Goal: Task Accomplishment & Management: Complete application form

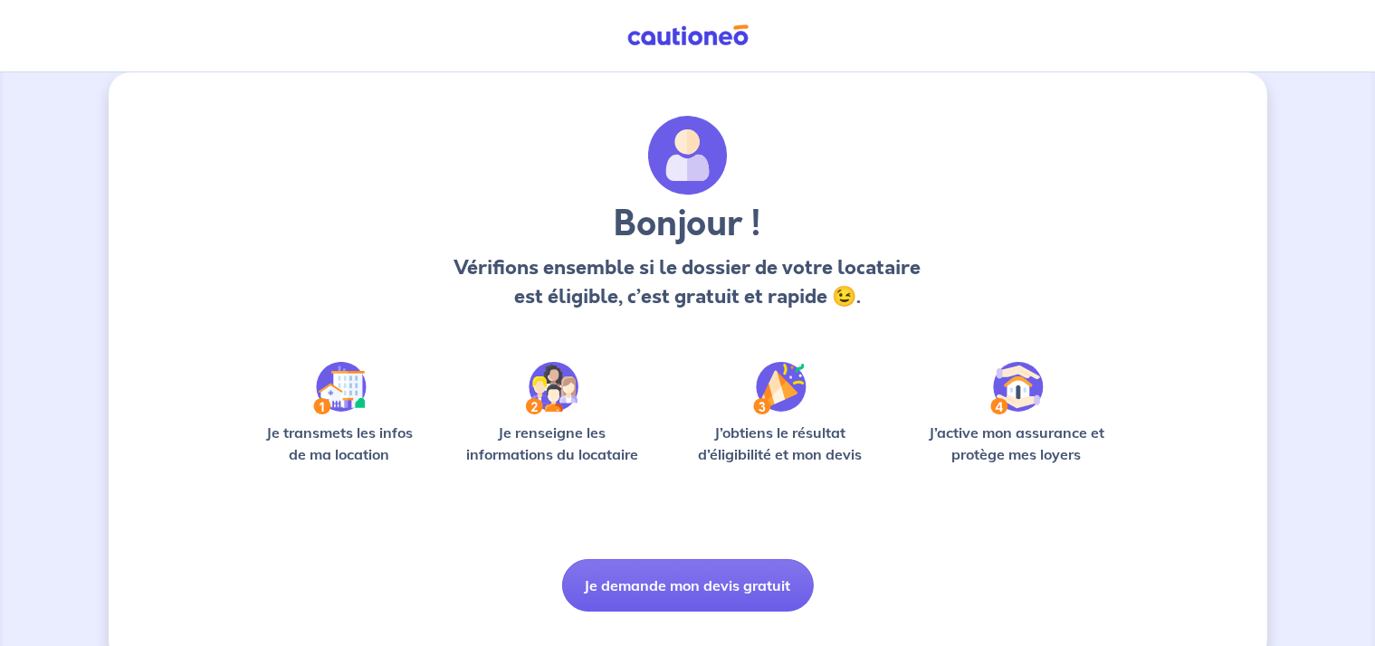
scroll to position [60, 0]
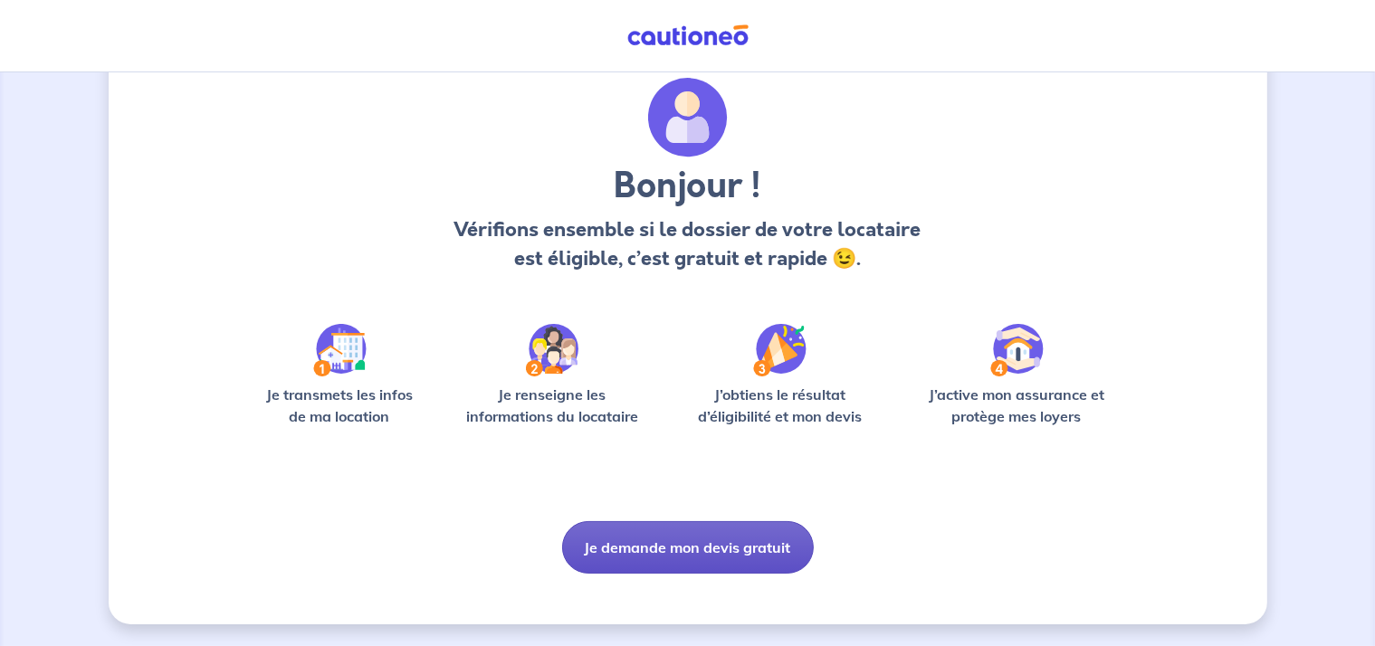
click at [733, 553] on button "Je demande mon devis gratuit" at bounding box center [688, 547] width 252 height 53
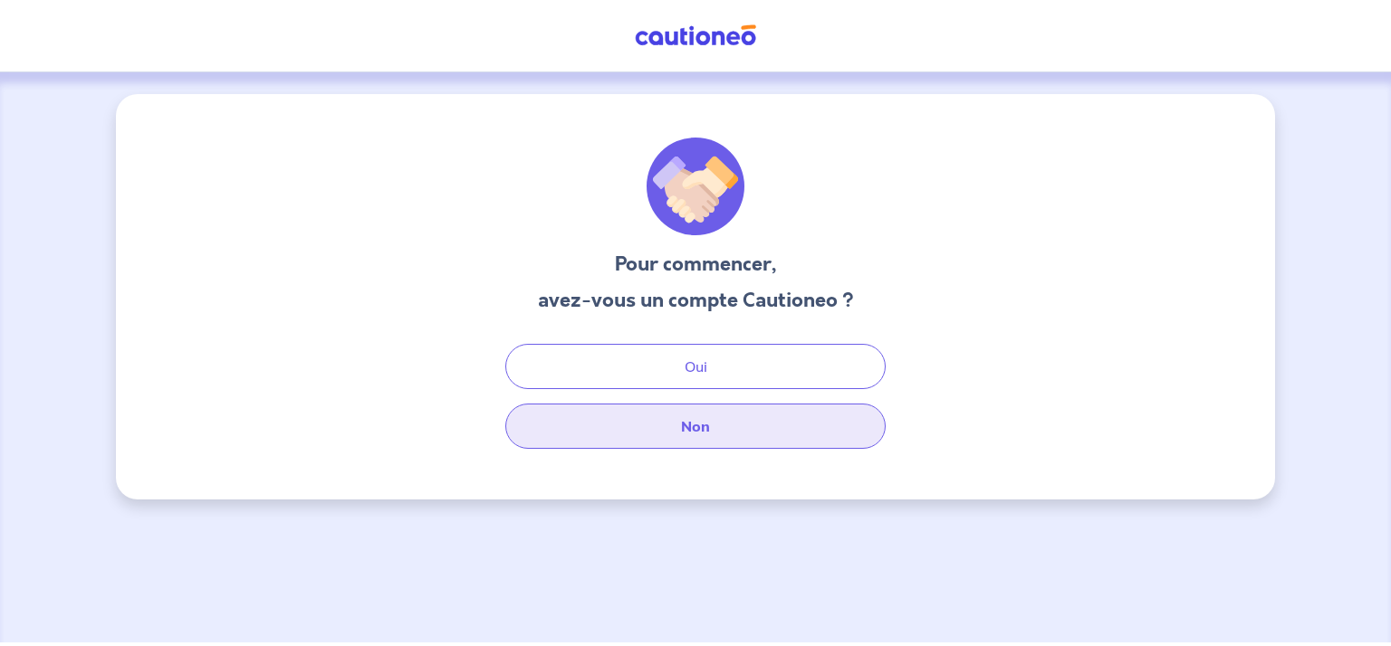
click at [713, 415] on button "Non" at bounding box center [695, 426] width 380 height 45
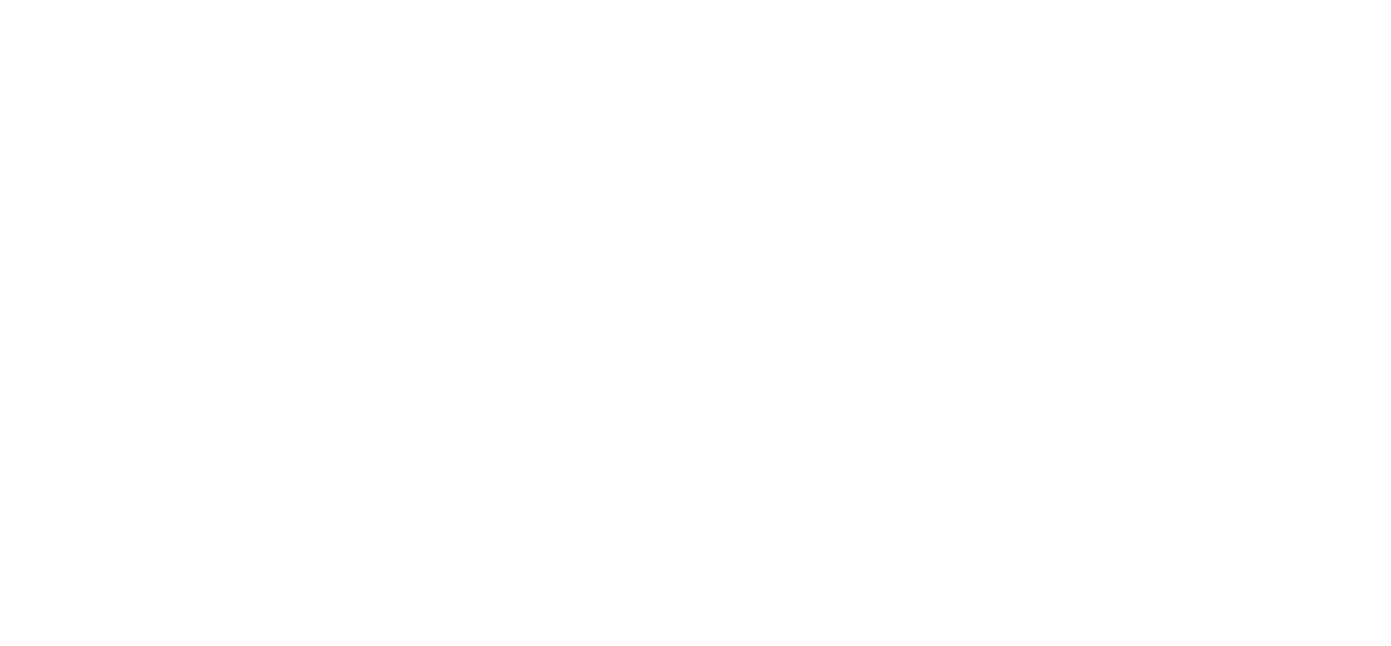
select select "FR"
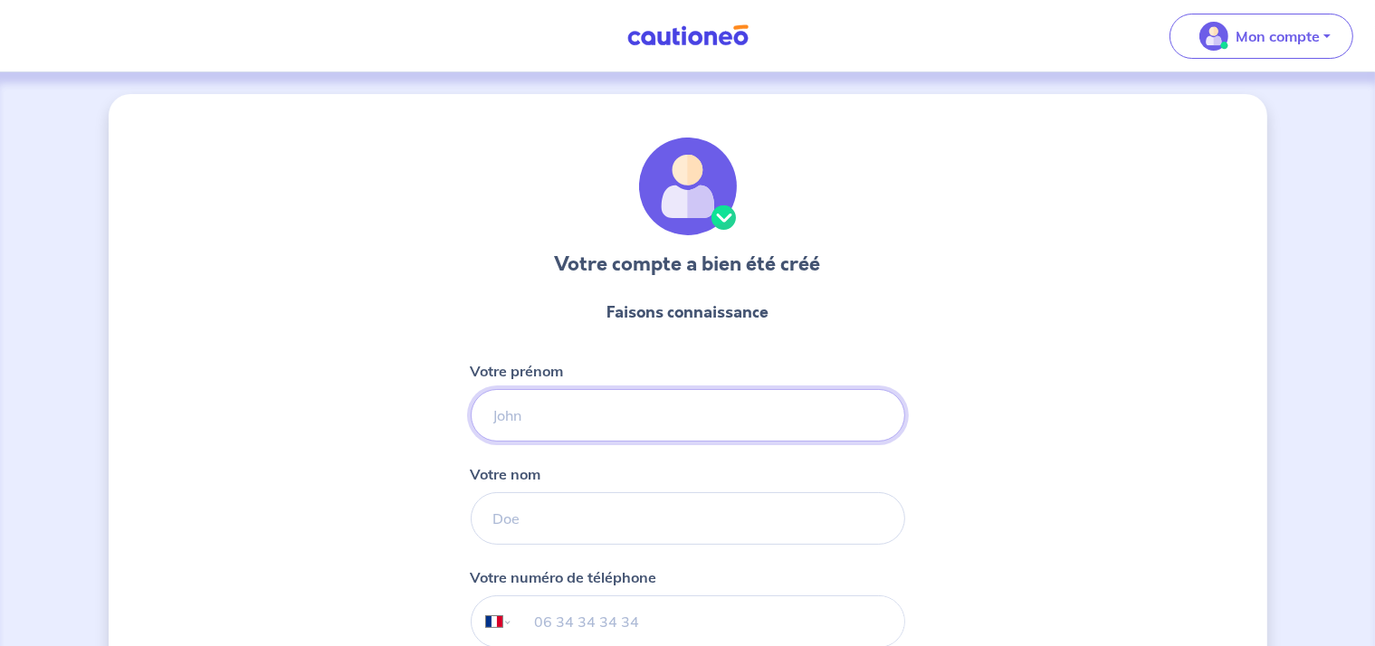
click at [508, 419] on input "Votre prénom" at bounding box center [688, 415] width 435 height 53
type input "Maïwenn"
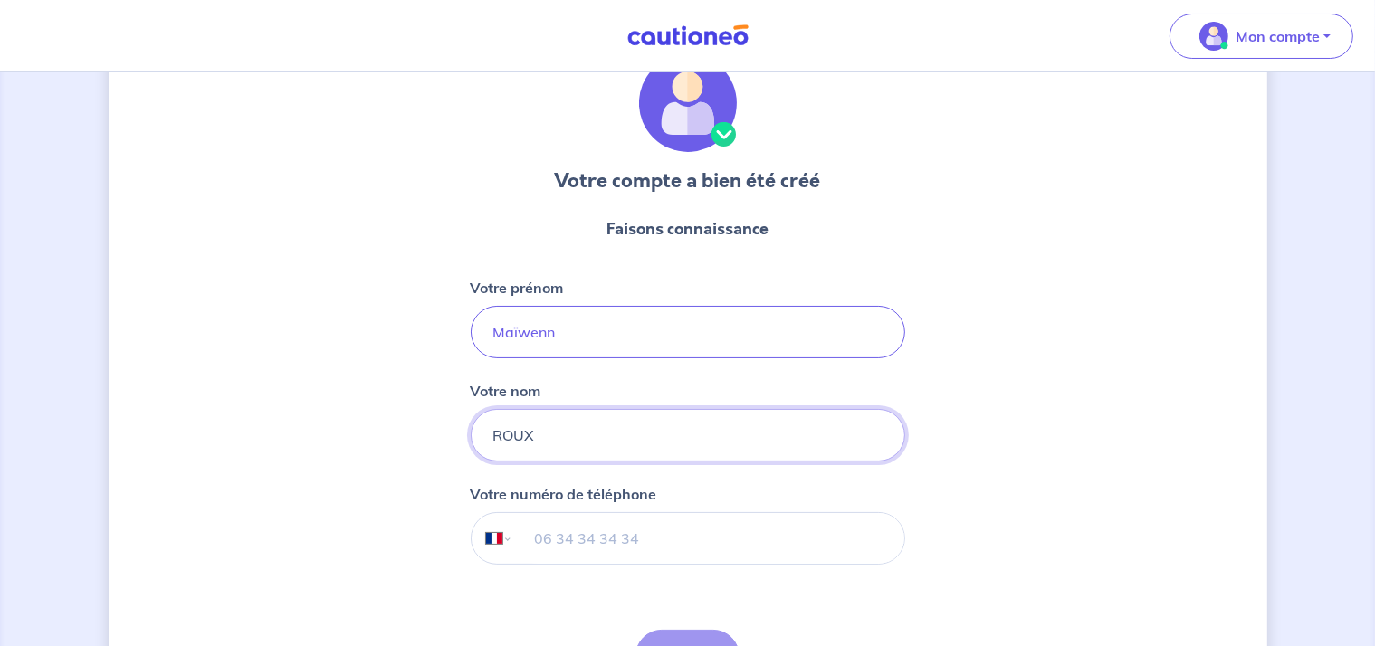
scroll to position [181, 0]
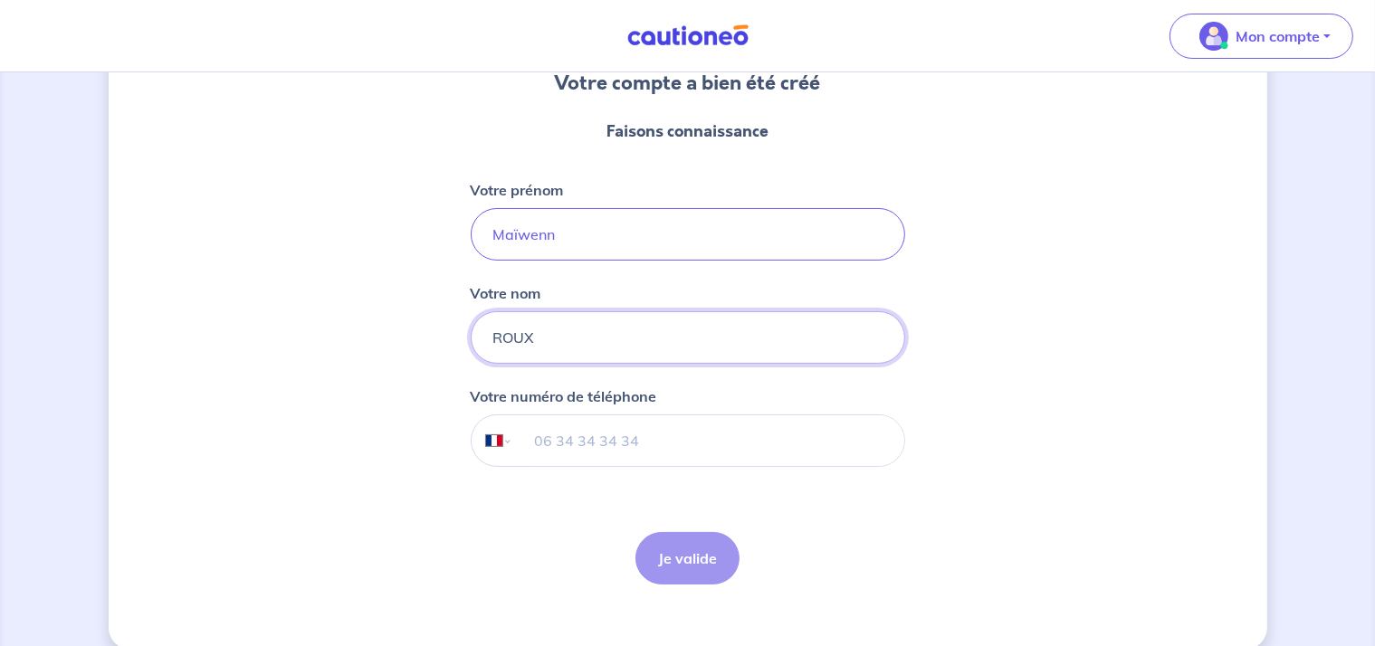
type input "ROUX"
click at [581, 444] on input "tel" at bounding box center [707, 441] width 391 height 51
type input "06 37 33 28 10"
click at [674, 560] on button "Je valide" at bounding box center [688, 558] width 104 height 53
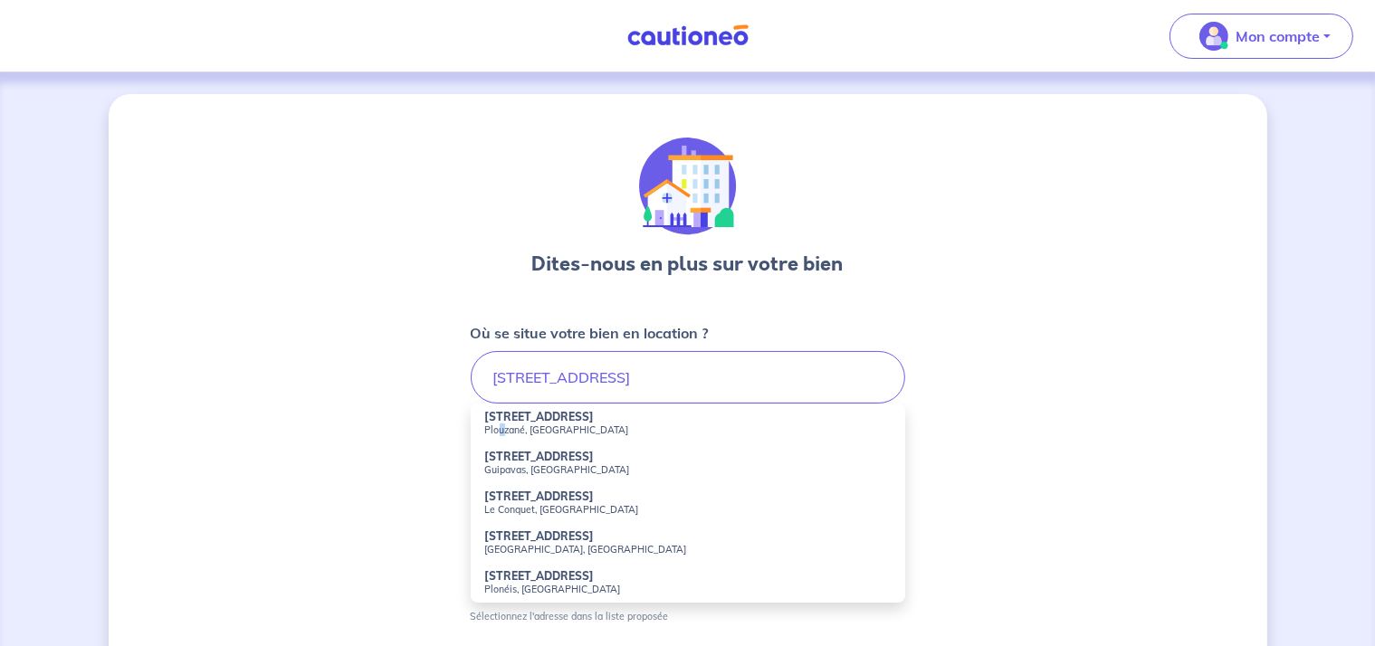
click at [502, 424] on small "Plouzané, [GEOGRAPHIC_DATA]" at bounding box center [688, 430] width 406 height 13
type input "[STREET_ADDRESS]"
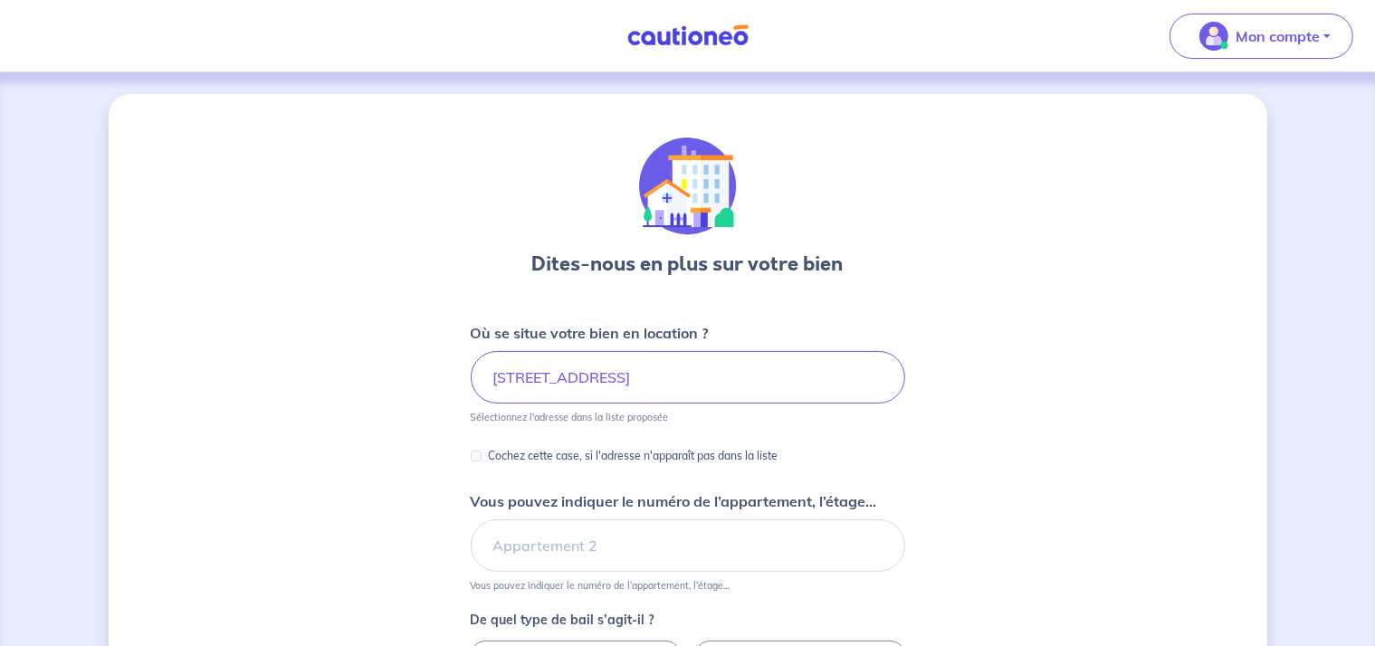
click at [903, 462] on div "Cochez cette case, si l'adresse n'apparaît pas dans la liste" at bounding box center [688, 457] width 435 height 24
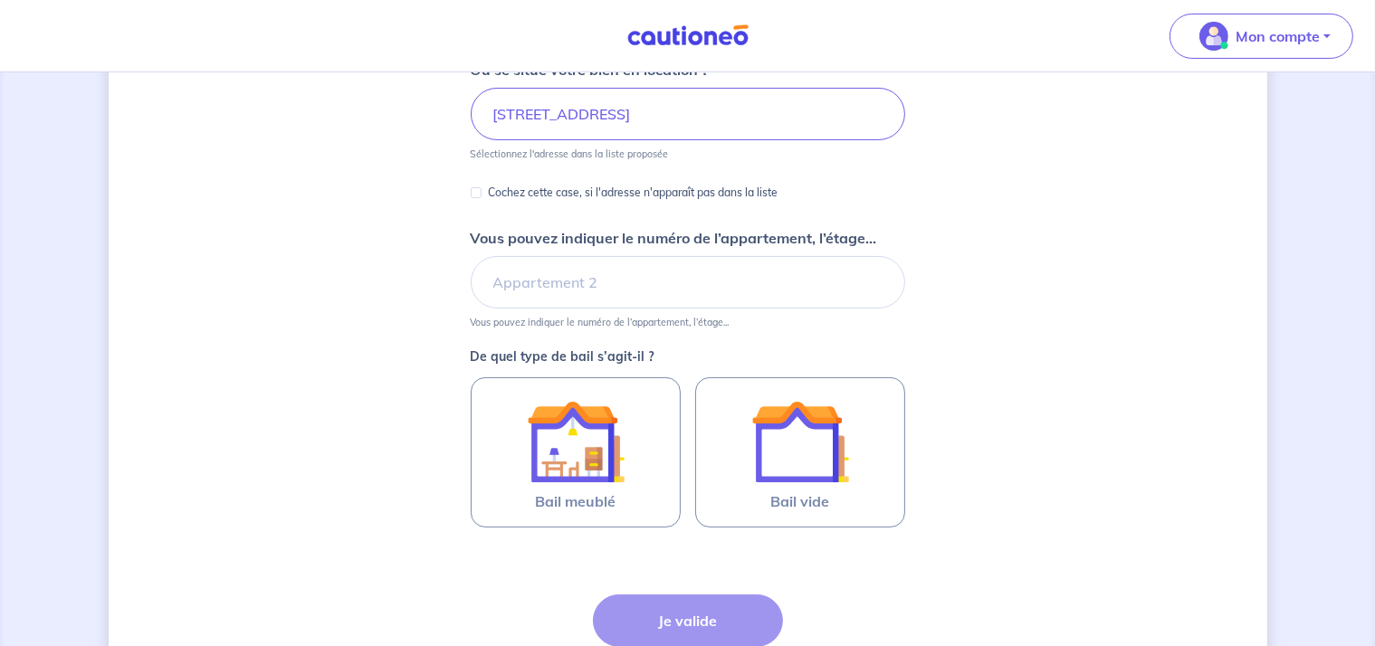
scroll to position [362, 0]
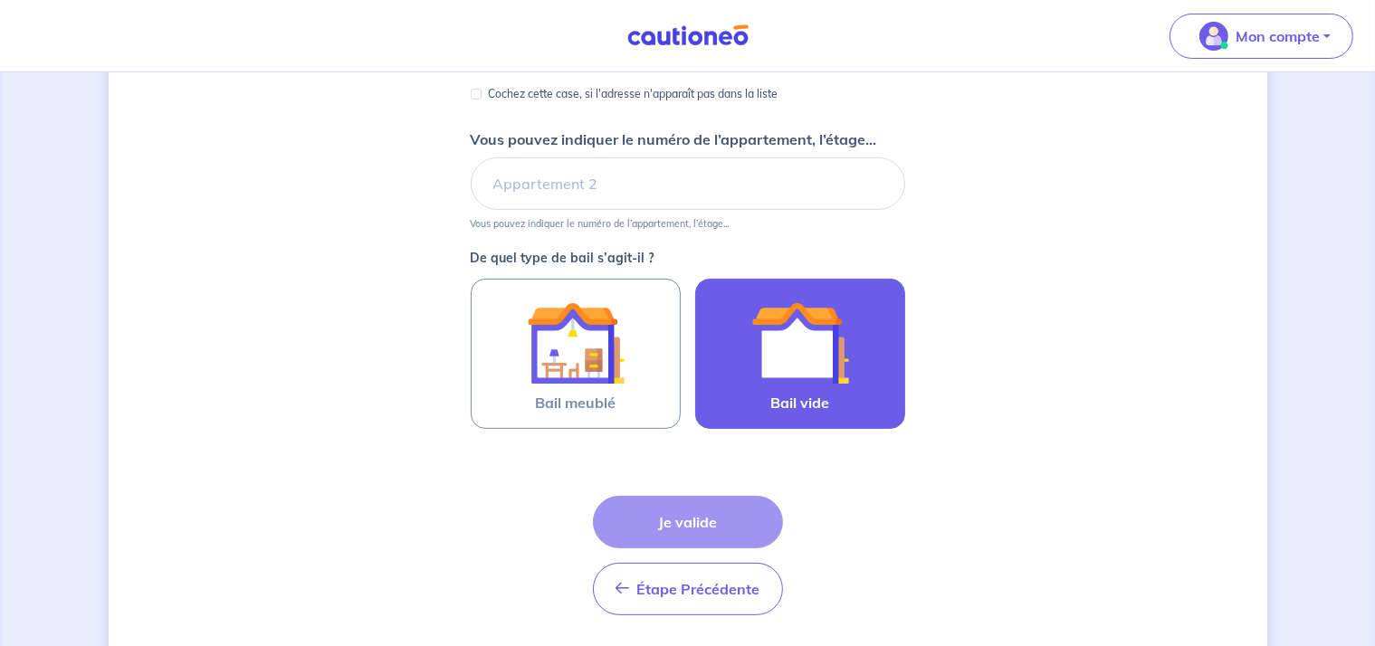
click at [844, 351] on img at bounding box center [800, 343] width 98 height 98
click at [0, 0] on input "Bail vide" at bounding box center [0, 0] width 0 height 0
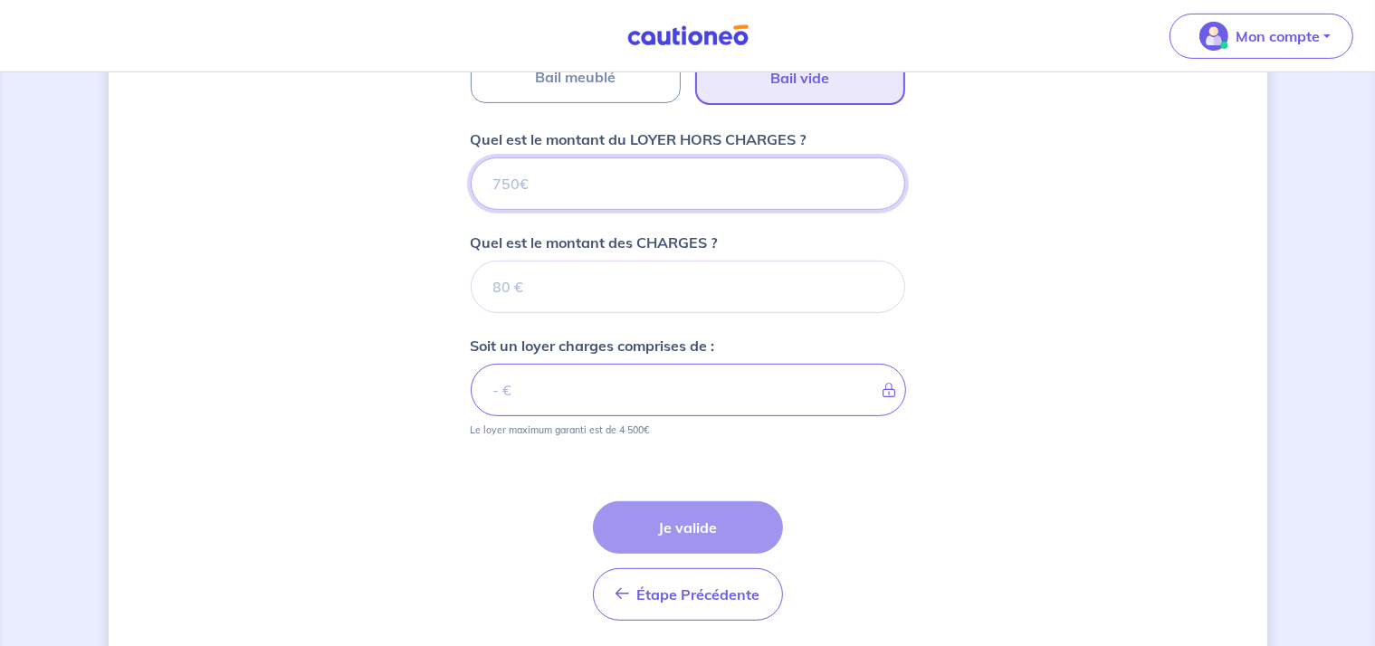
scroll to position [655, 0]
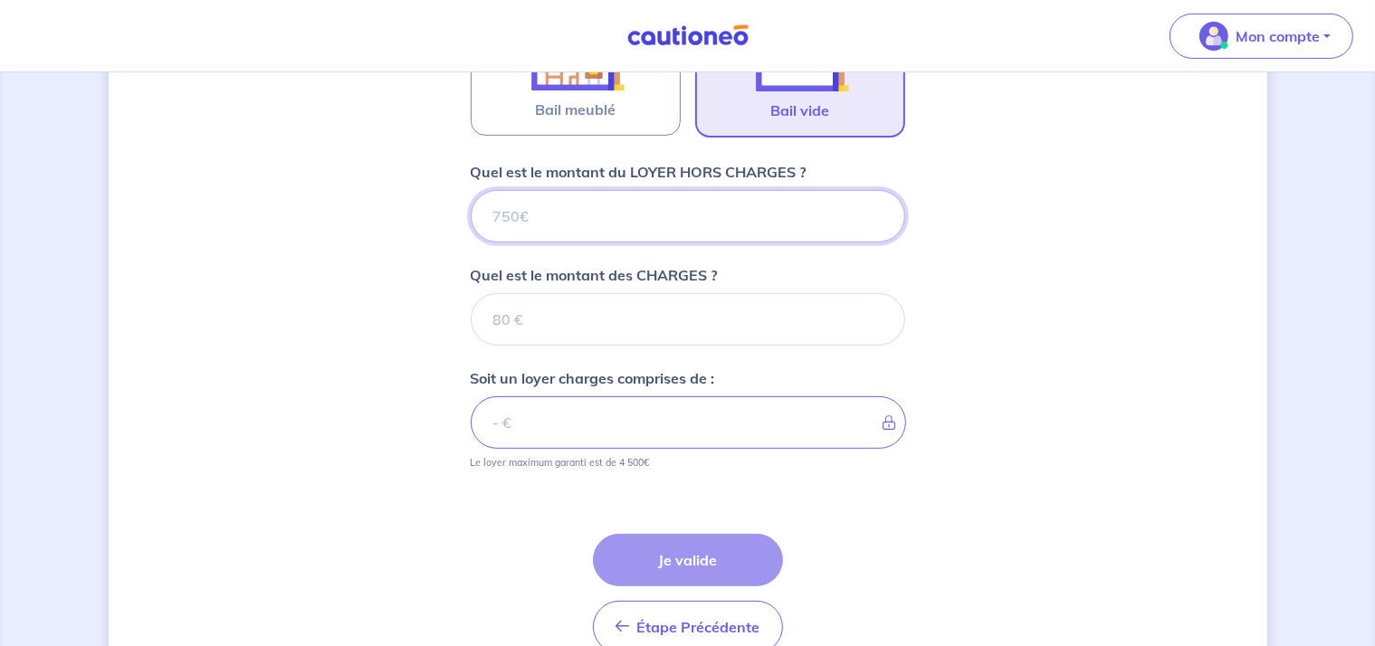
click at [569, 234] on input "Quel est le montant du LOYER HORS CHARGES ?" at bounding box center [688, 216] width 435 height 53
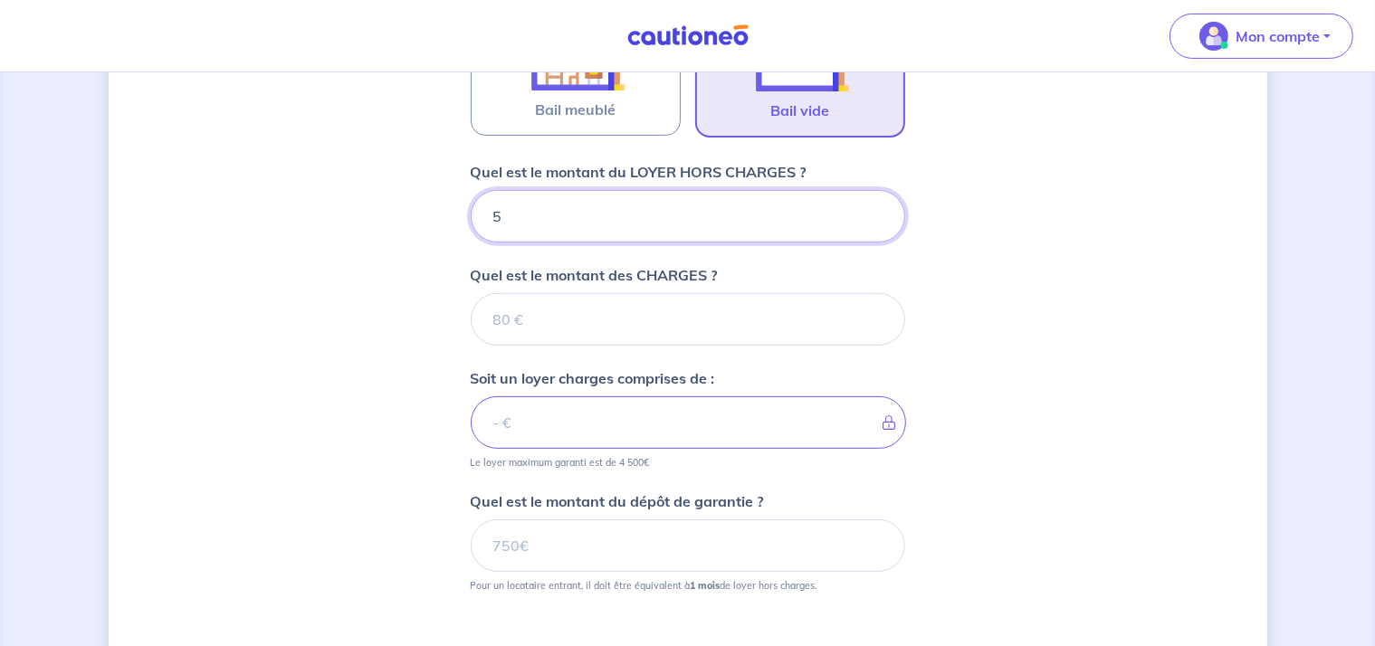
type input "58"
type input "580"
click at [543, 323] on input "Quel est le montant des CHARGES ?" at bounding box center [688, 319] width 435 height 53
type input "20"
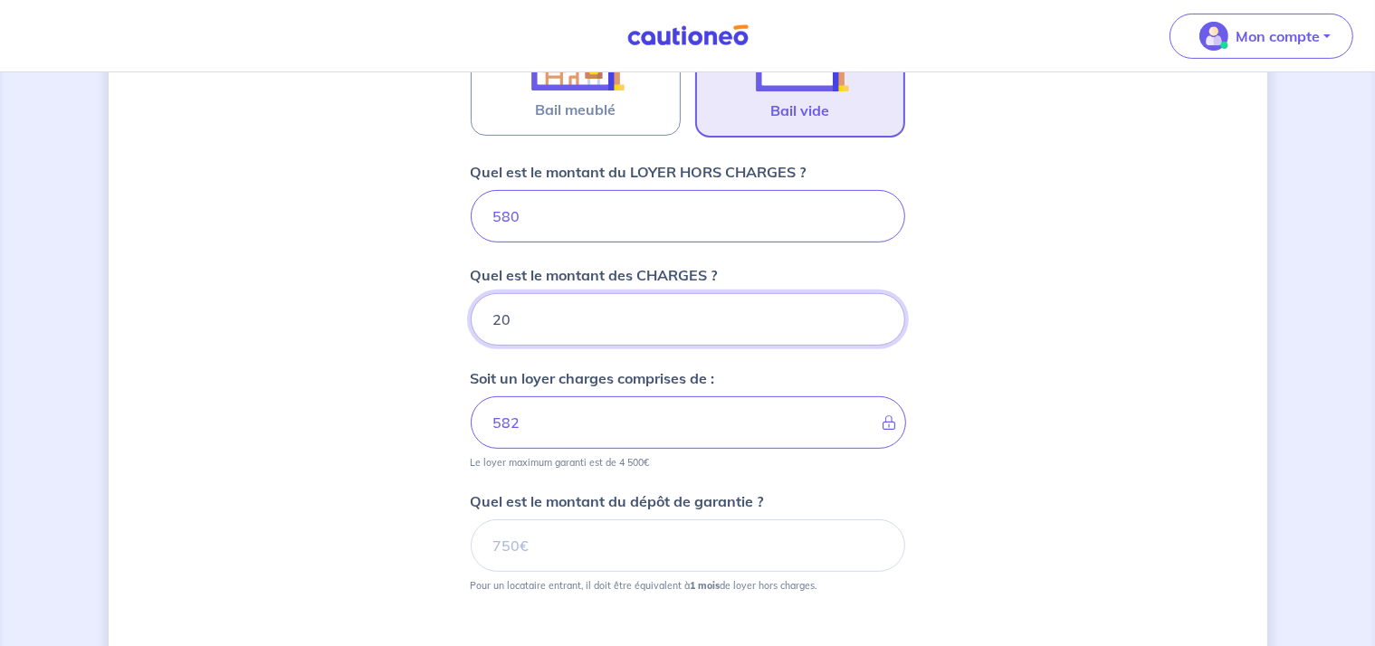
type input "600"
type input "20"
click at [398, 390] on div "Dites-nous en plus sur votre bien Où se situe votre bien en location ? 155 Rout…" at bounding box center [688, 140] width 1159 height 1403
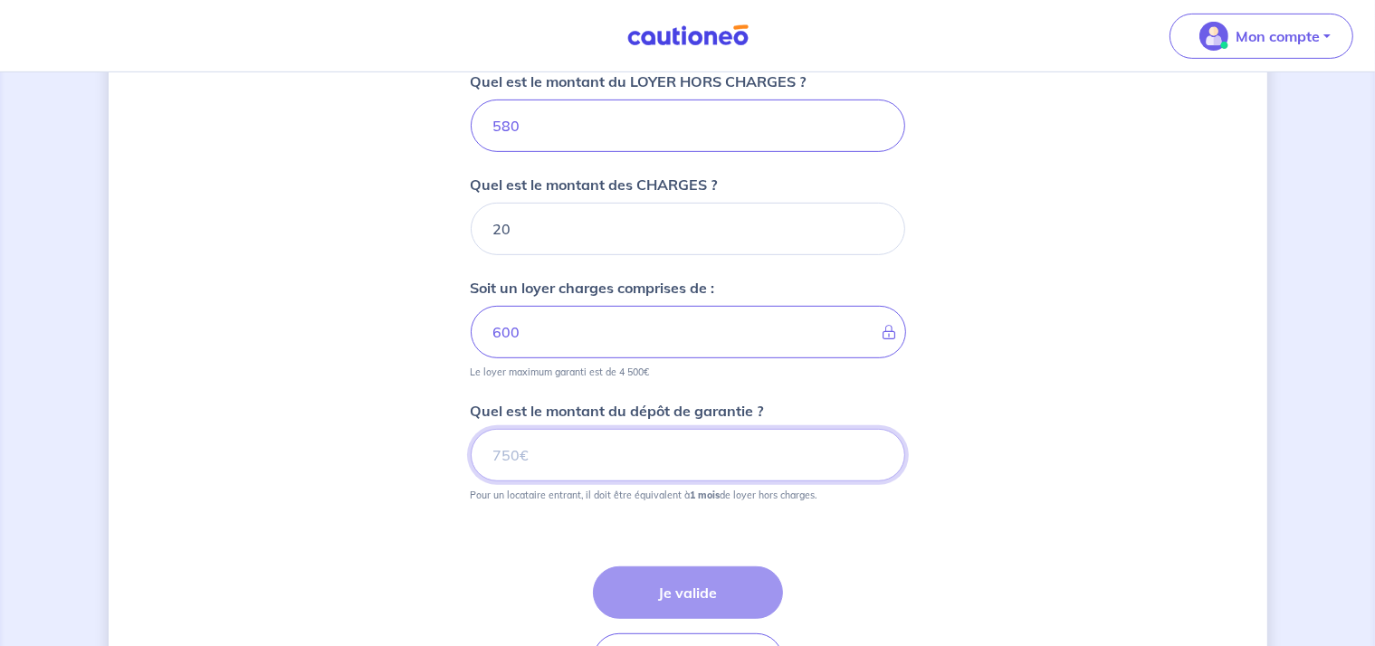
click at [529, 454] on input "Quel est le montant du dépôt de garantie ?" at bounding box center [688, 455] width 435 height 53
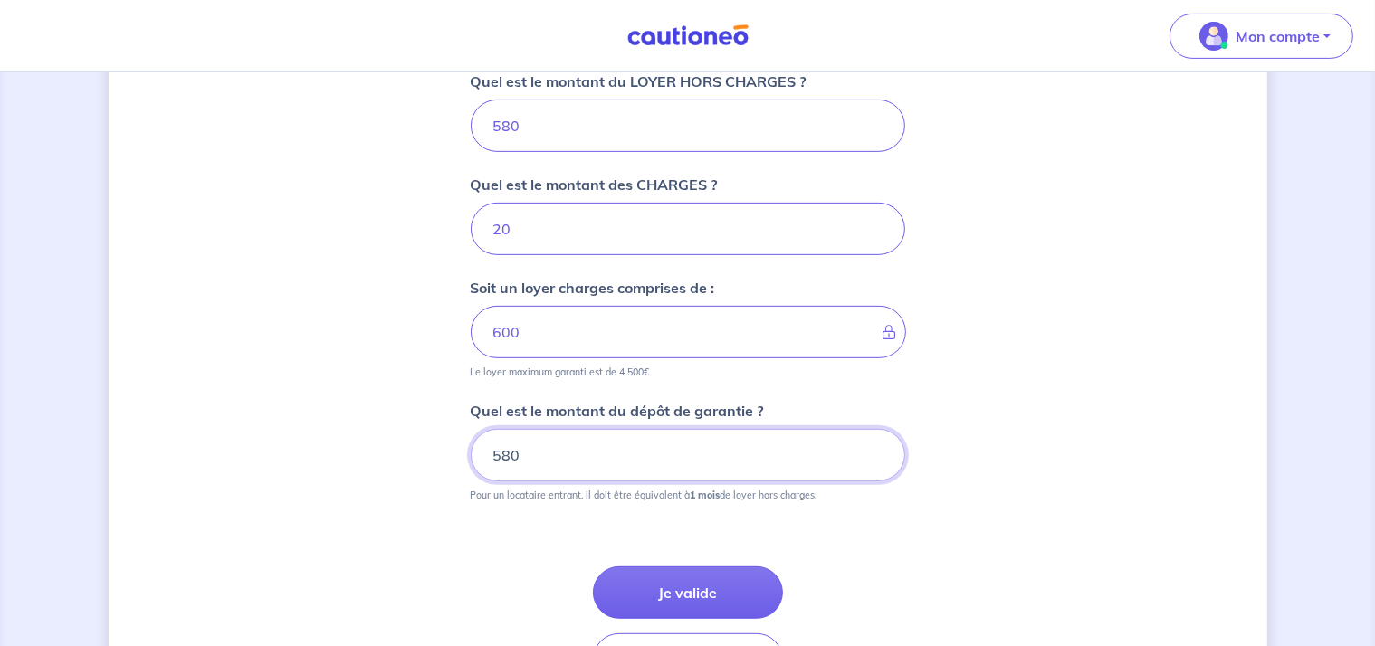
type input "580"
click at [1042, 318] on div "Dites-nous en plus sur votre bien Où se situe votre bien en location ? [STREET_…" at bounding box center [688, 49] width 1159 height 1403
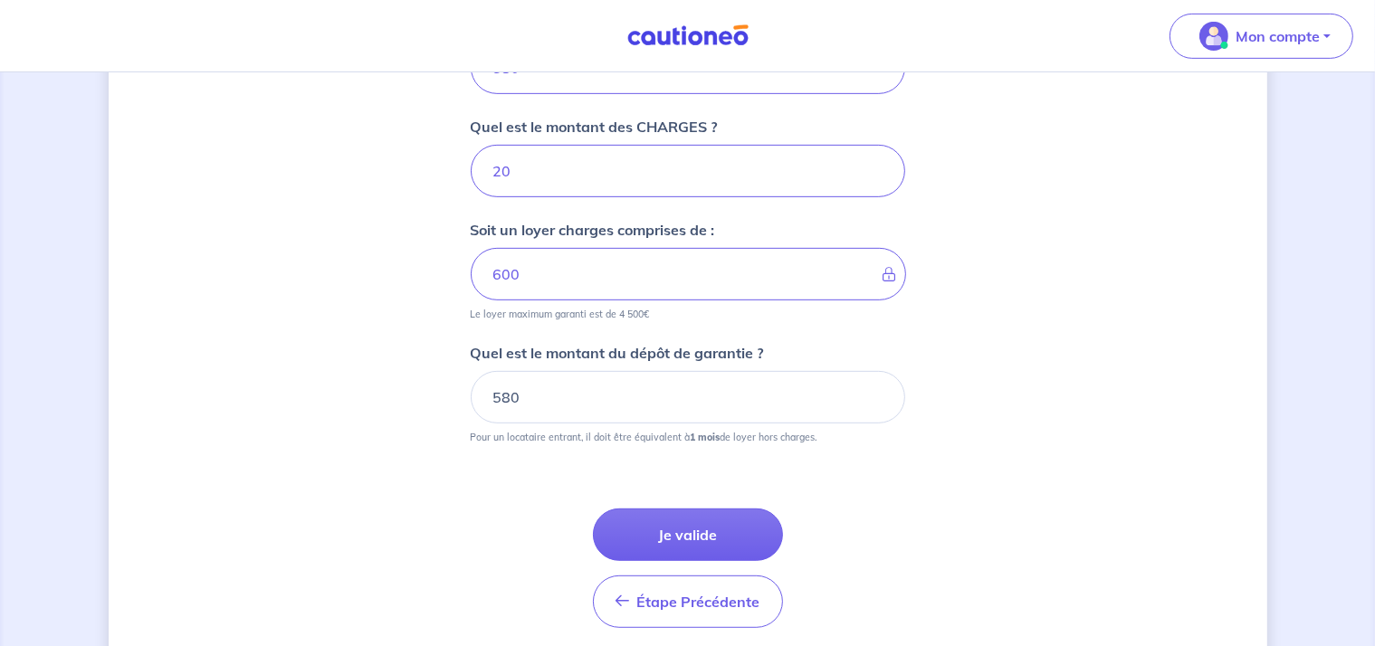
scroll to position [869, 0]
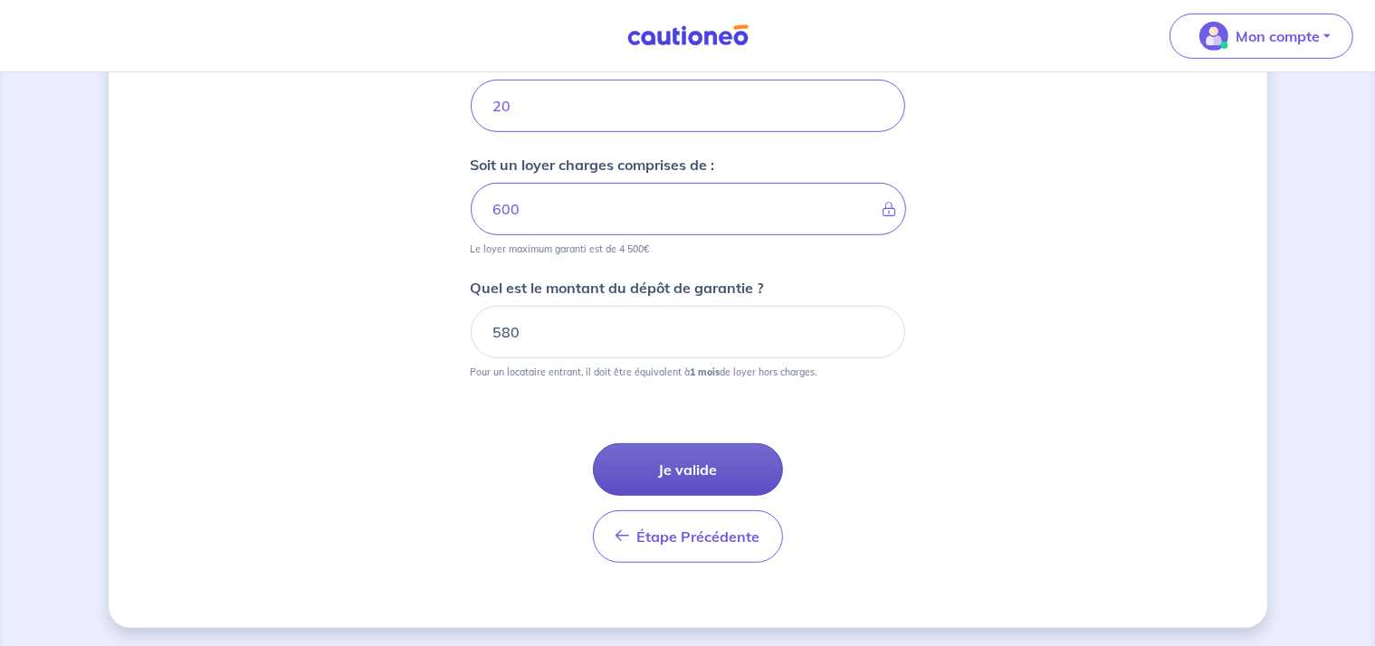
click at [702, 455] on button "Je valide" at bounding box center [688, 470] width 190 height 53
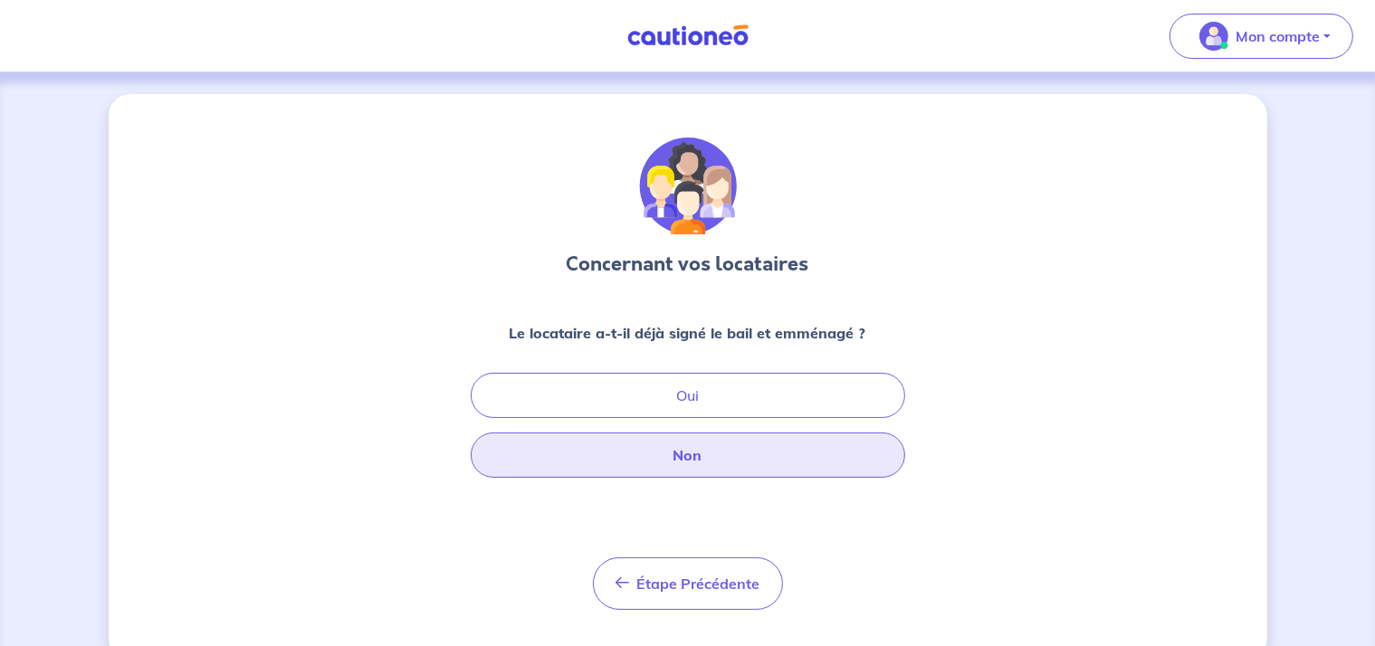
click at [706, 457] on button "Non" at bounding box center [688, 455] width 435 height 45
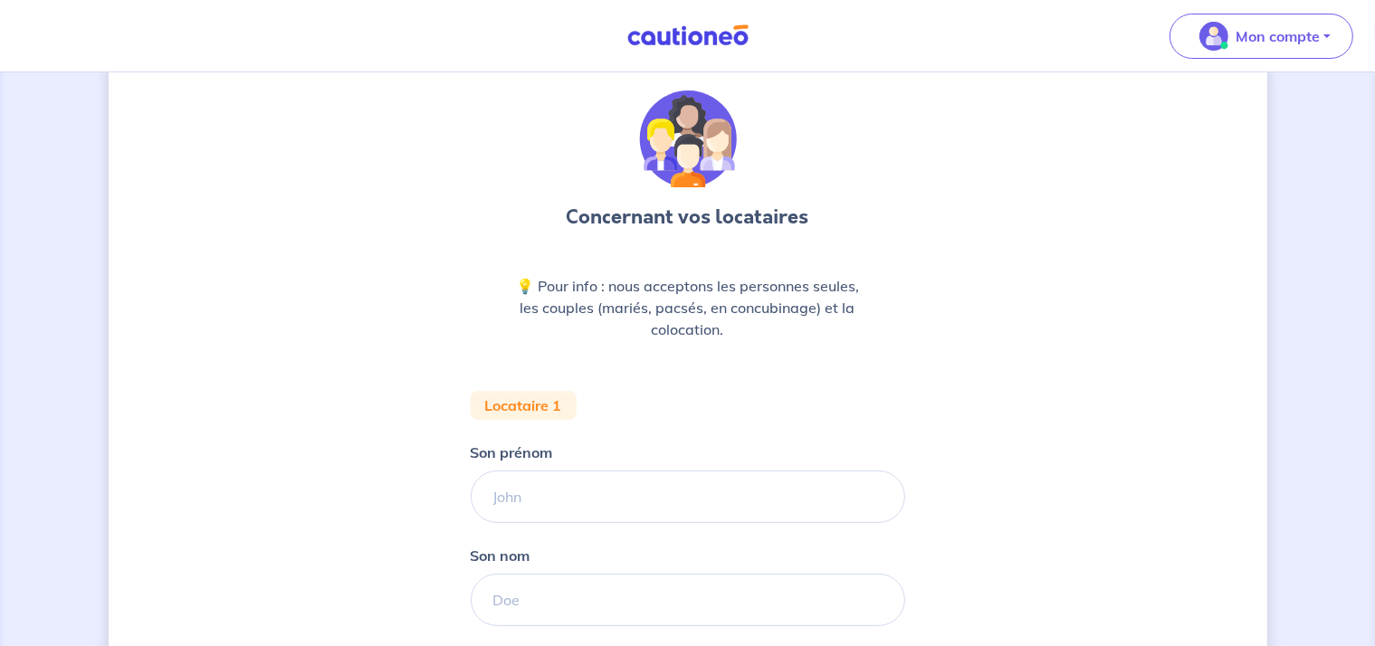
scroll to position [91, 0]
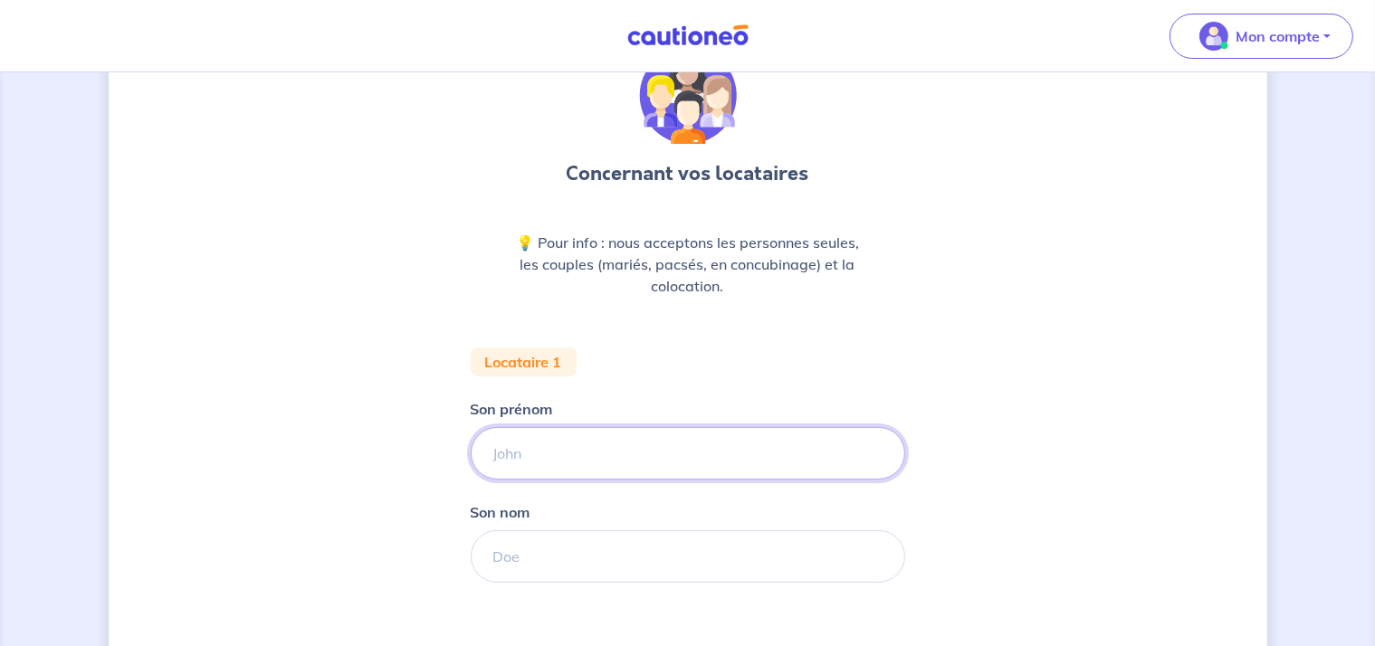
click at [581, 441] on input "Son prénom" at bounding box center [688, 453] width 435 height 53
type input "[PERSON_NAME]"
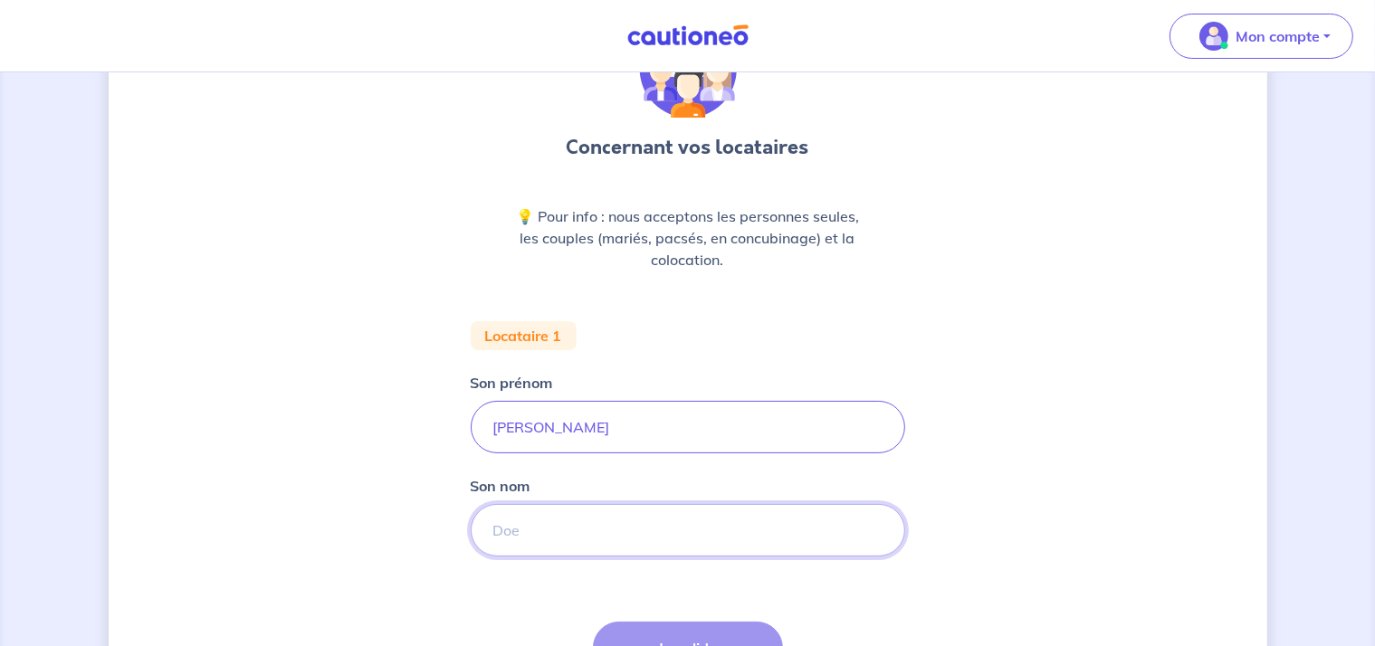
scroll to position [206, 0]
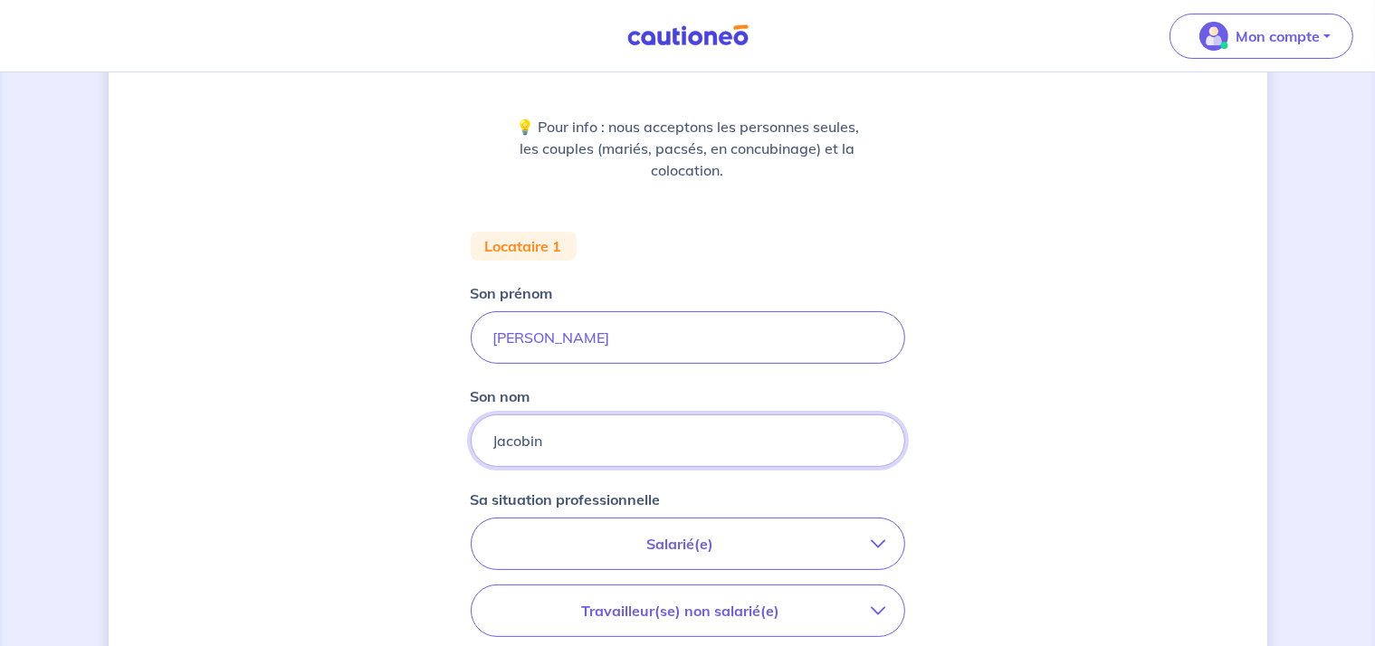
type input "Jacobin"
click at [1107, 411] on div "Concernant vos locataires 💡 Pour info : nous acceptons les personnes seules, le…" at bounding box center [688, 459] width 1159 height 1143
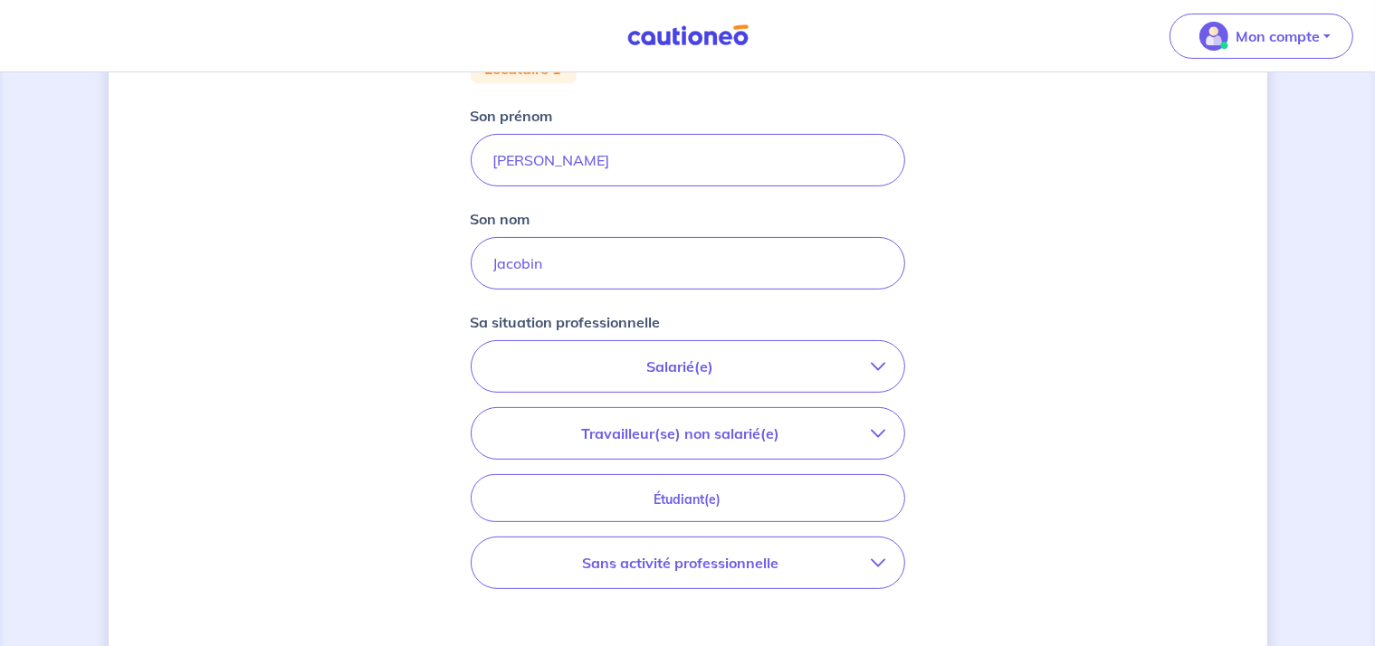
scroll to position [387, 0]
click at [876, 358] on icon "button" at bounding box center [879, 363] width 14 height 14
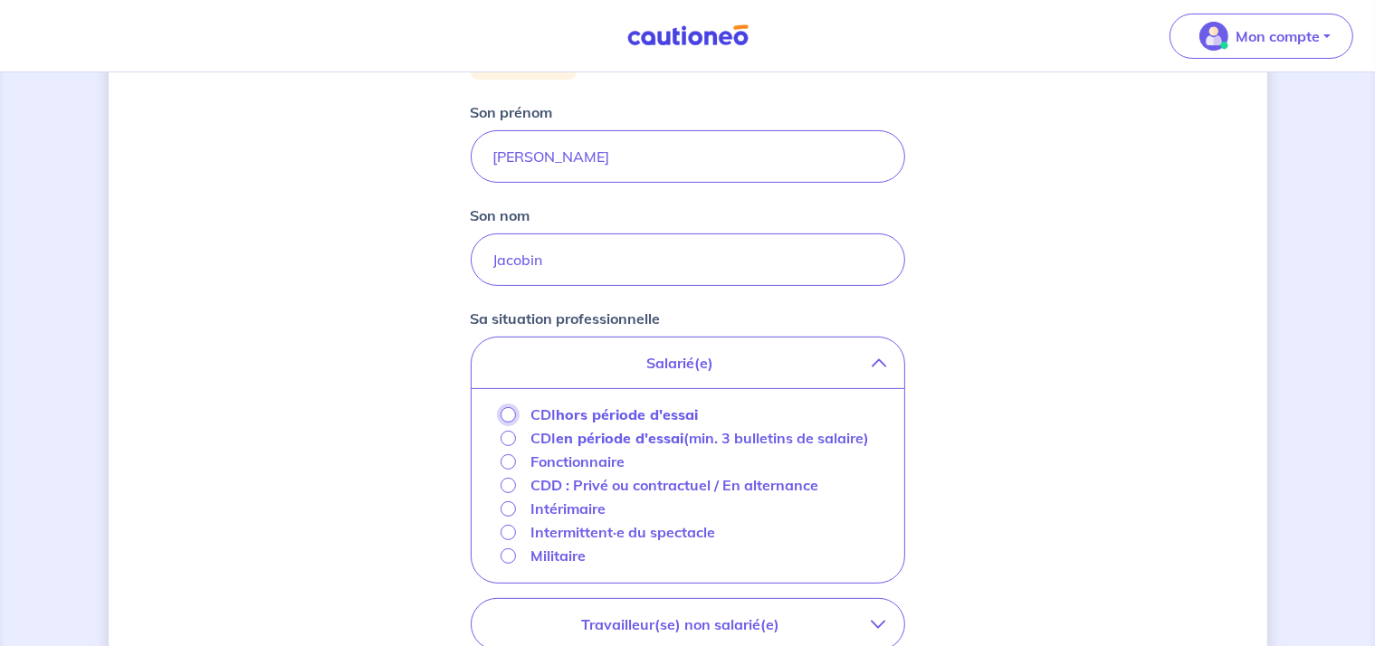
click at [507, 412] on input "CDI hors période d'essai" at bounding box center [508, 414] width 15 height 15
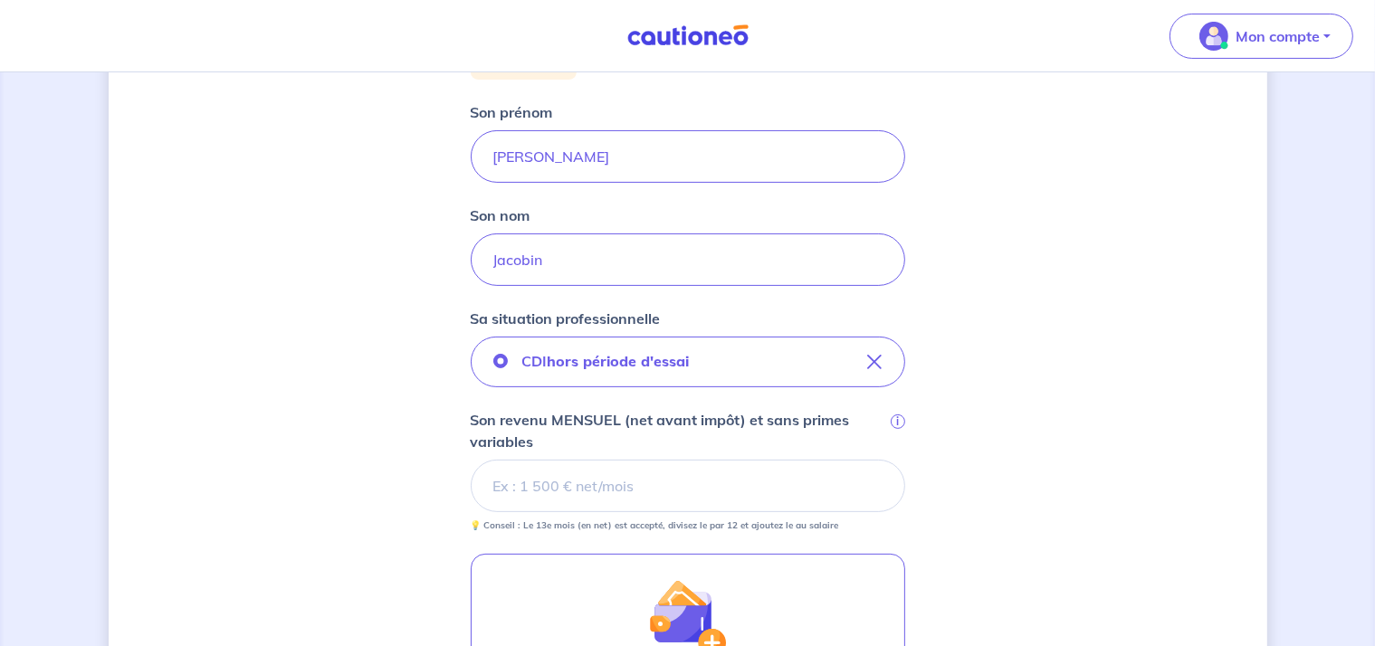
click at [1090, 406] on div "Concernant vos locataires 💡 Pour info : nous acceptons les personnes seules, le…" at bounding box center [688, 346] width 1159 height 1278
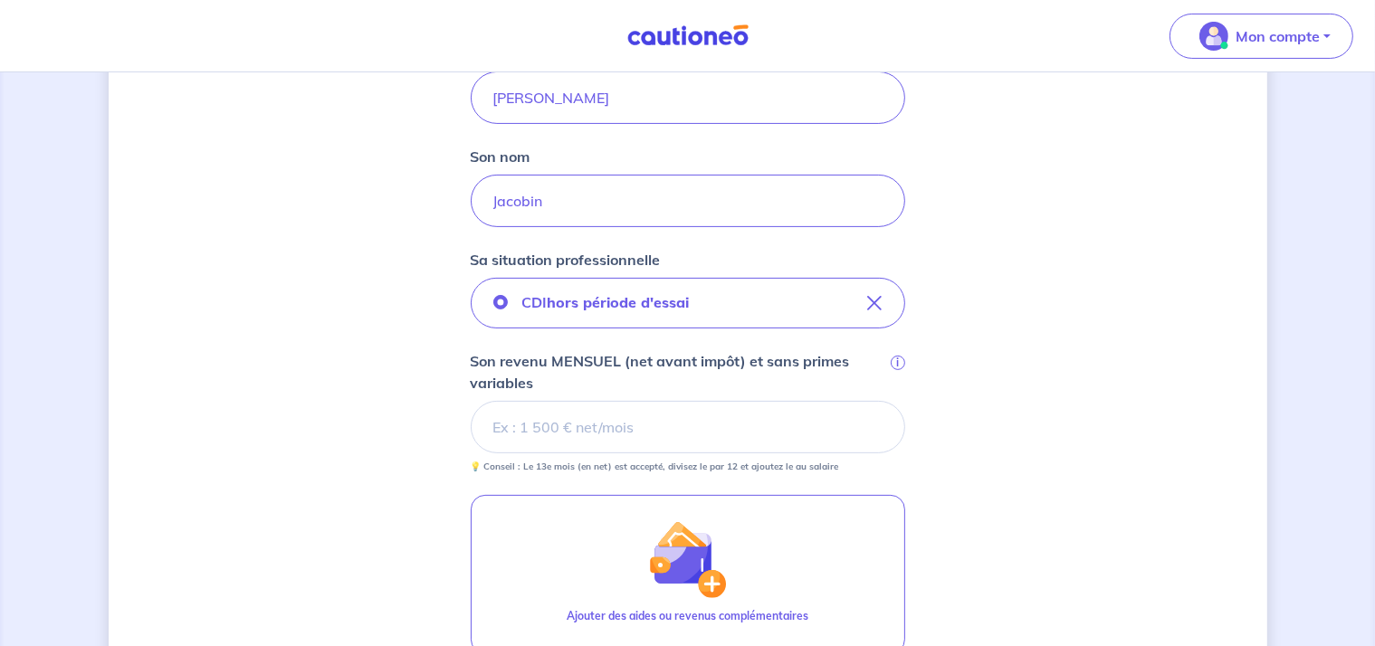
scroll to position [478, 0]
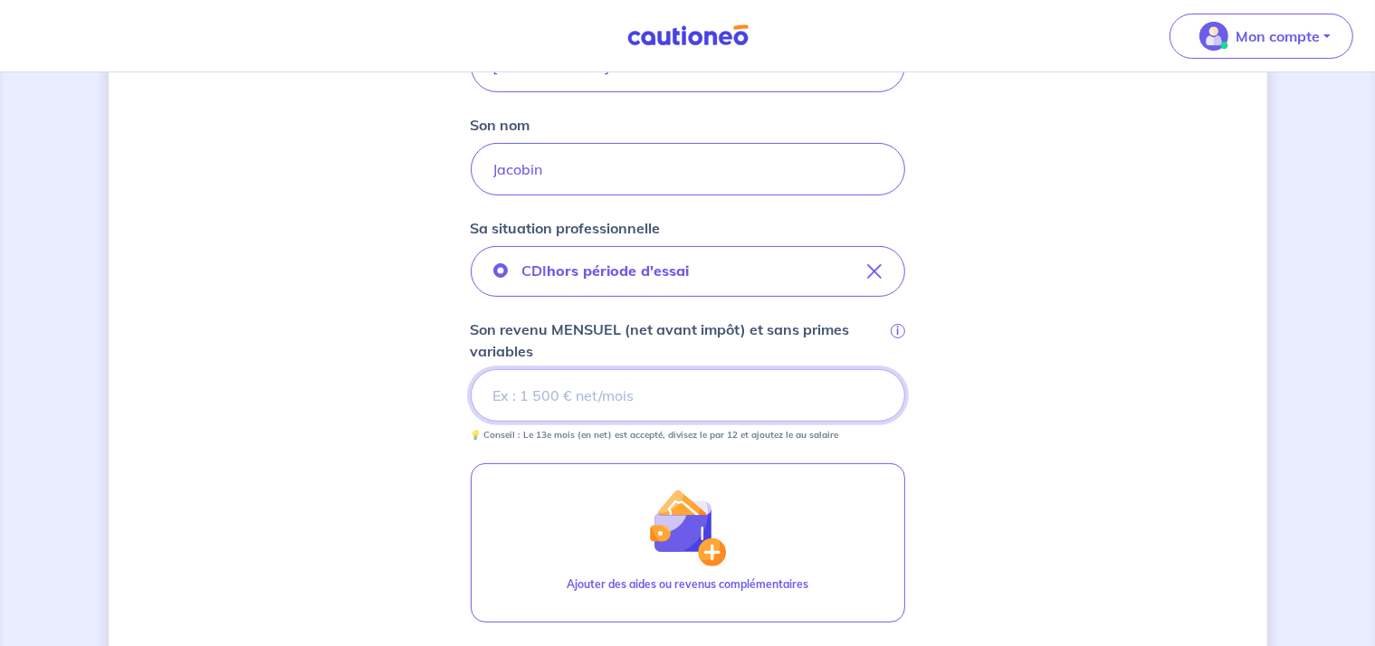
click at [623, 385] on input "Son revenu MENSUEL (net avant impôt) et sans primes variables i" at bounding box center [688, 395] width 435 height 53
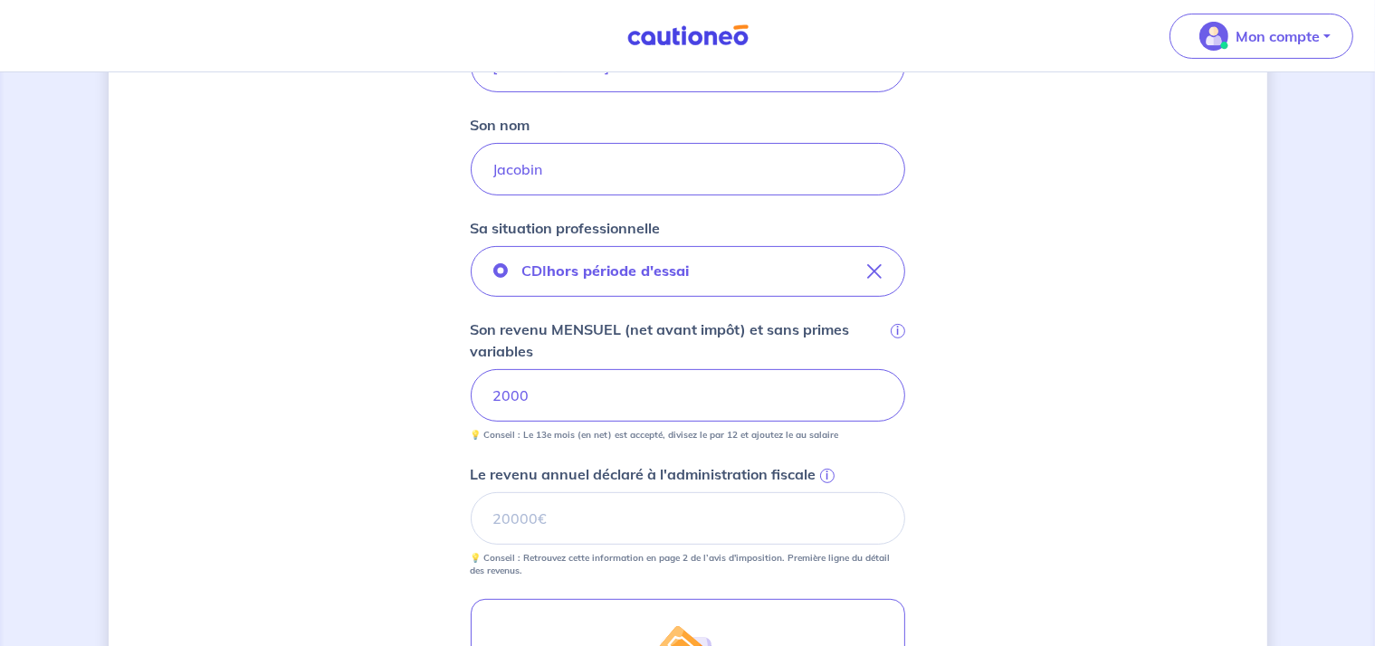
click at [912, 461] on div "Concernant vos locataires 💡 Pour info : nous acceptons les personnes seules, le…" at bounding box center [688, 323] width 1159 height 1414
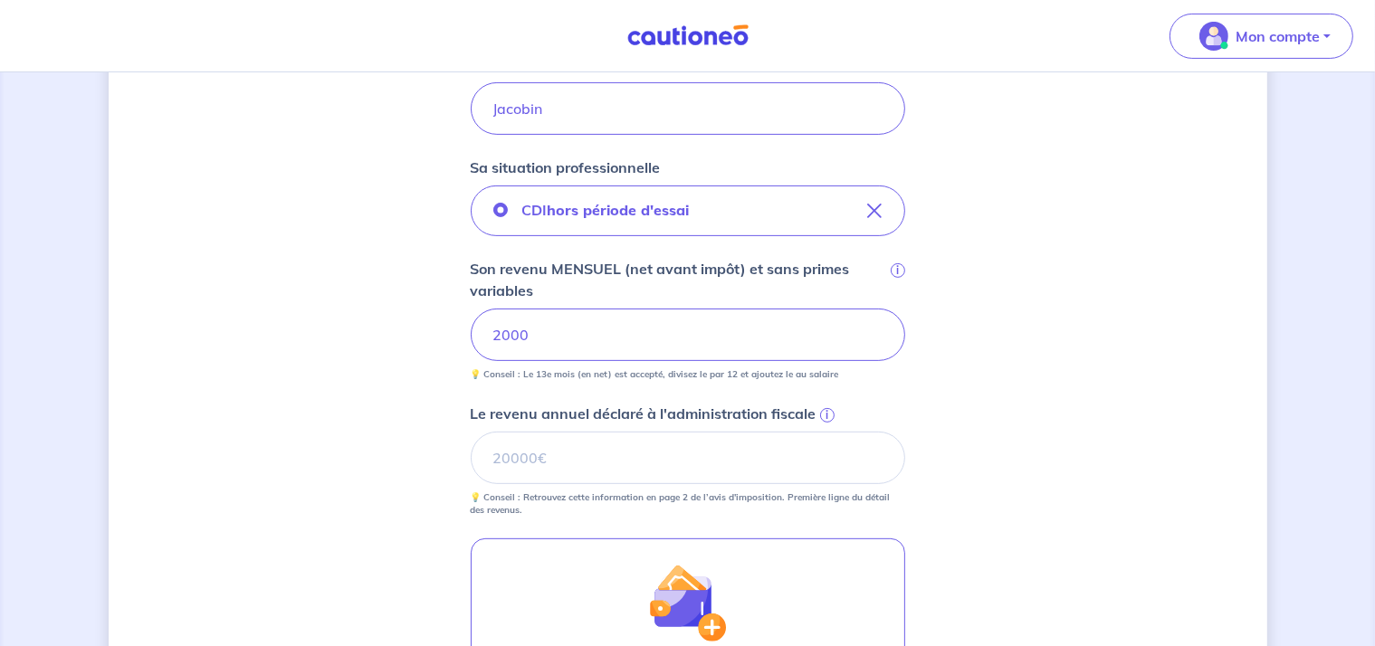
scroll to position [569, 0]
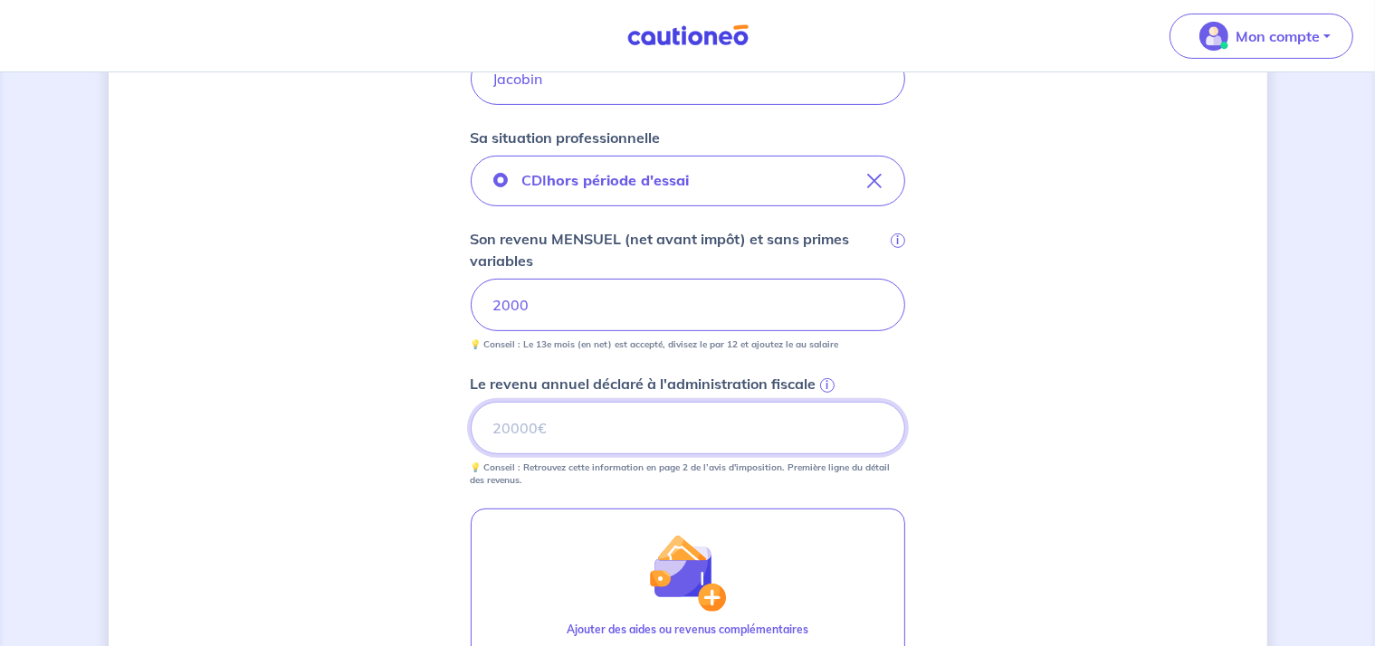
click at [703, 436] on input "Le revenu annuel déclaré à l'administration fiscale i" at bounding box center [688, 428] width 435 height 53
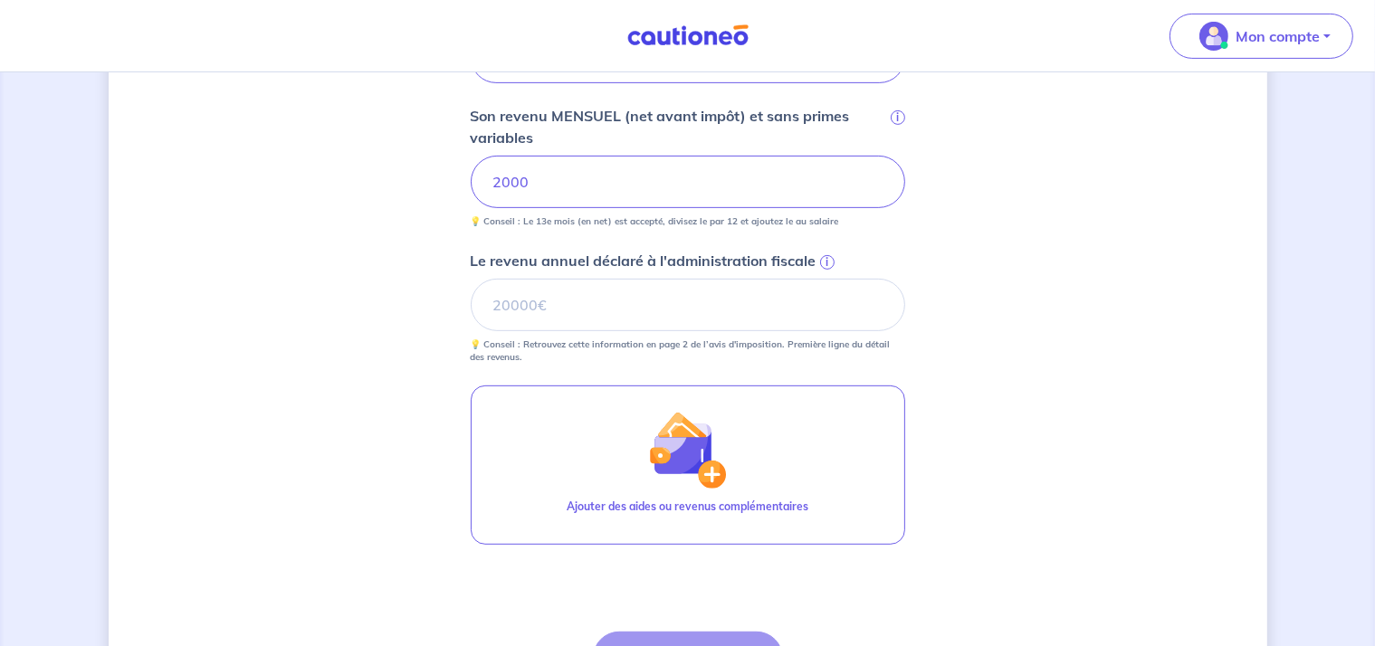
scroll to position [659, 0]
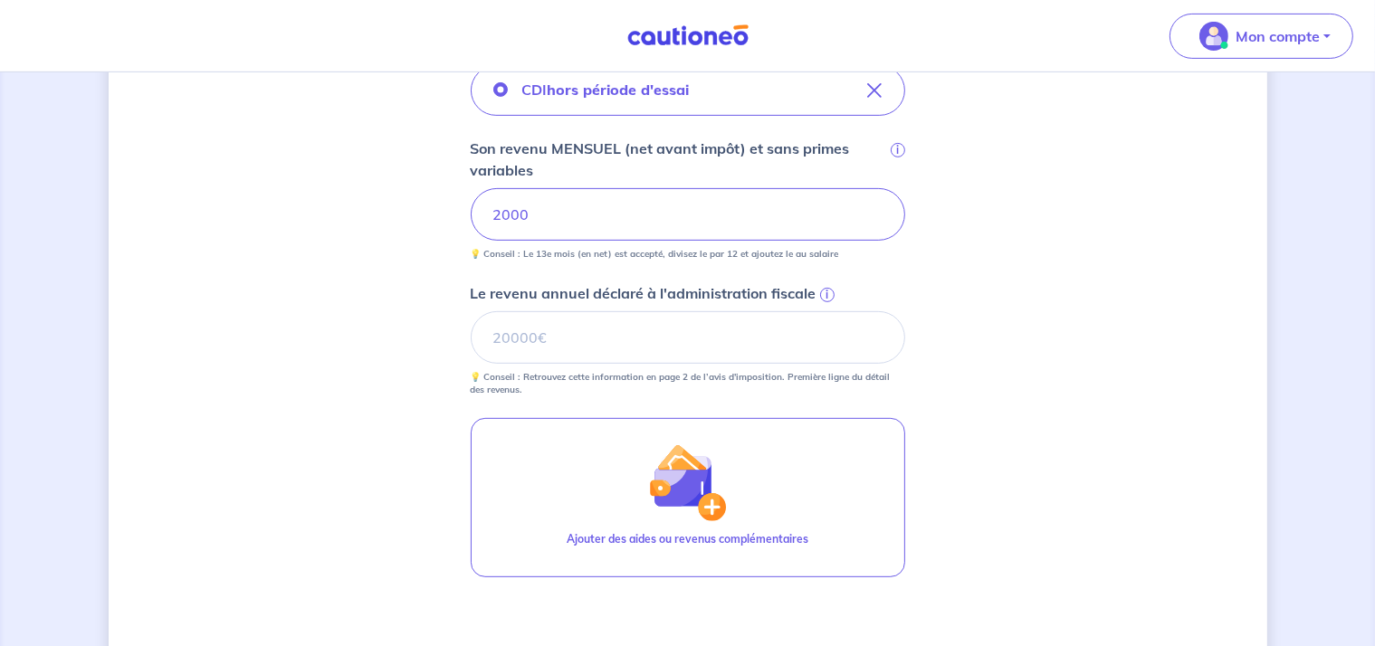
click at [985, 344] on div "Concernant vos locataires 💡 Pour info : nous acceptons les personnes seules, le…" at bounding box center [688, 142] width 1159 height 1414
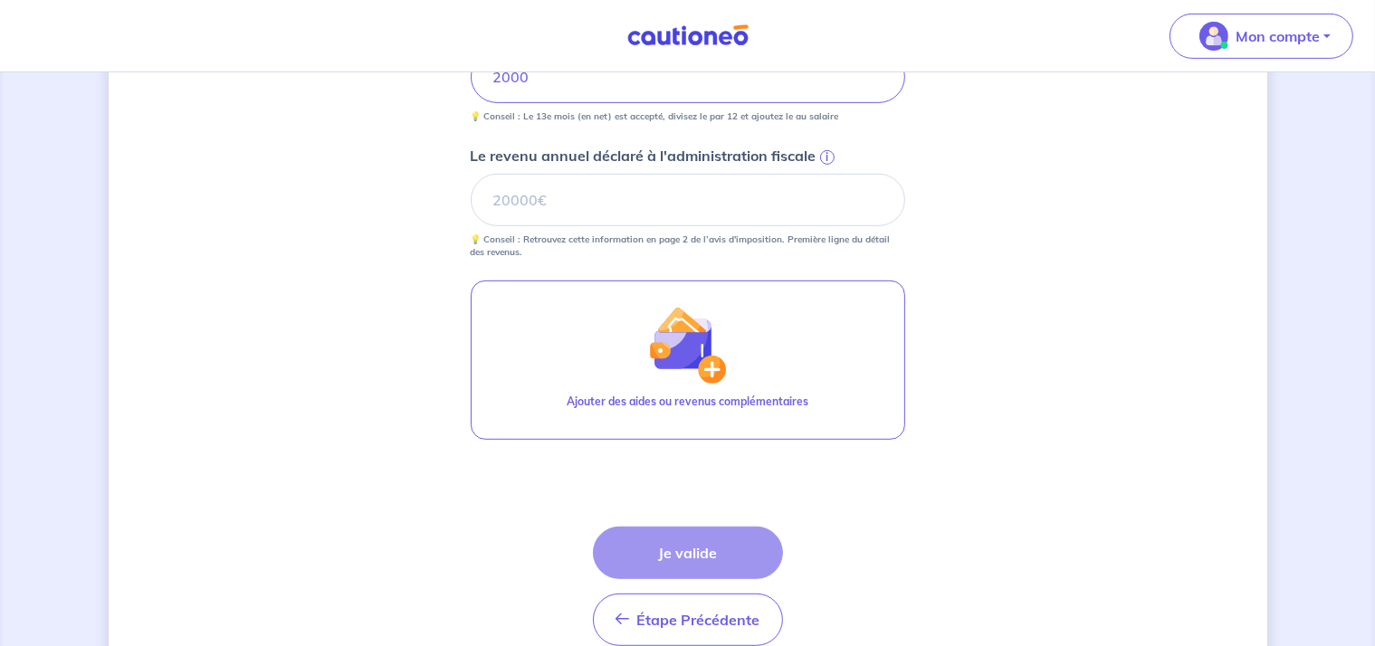
scroll to position [840, 0]
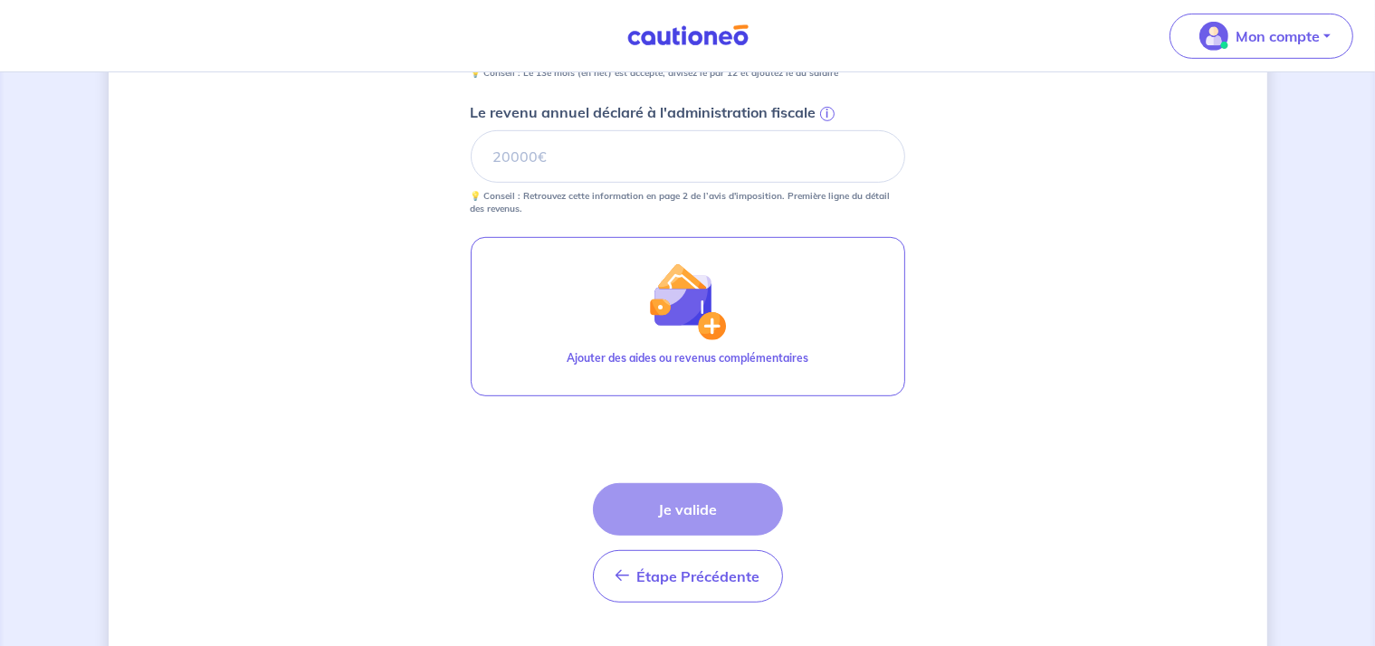
click at [665, 511] on div "Étape Précédente Précédent Je valide Je valide" at bounding box center [688, 543] width 190 height 120
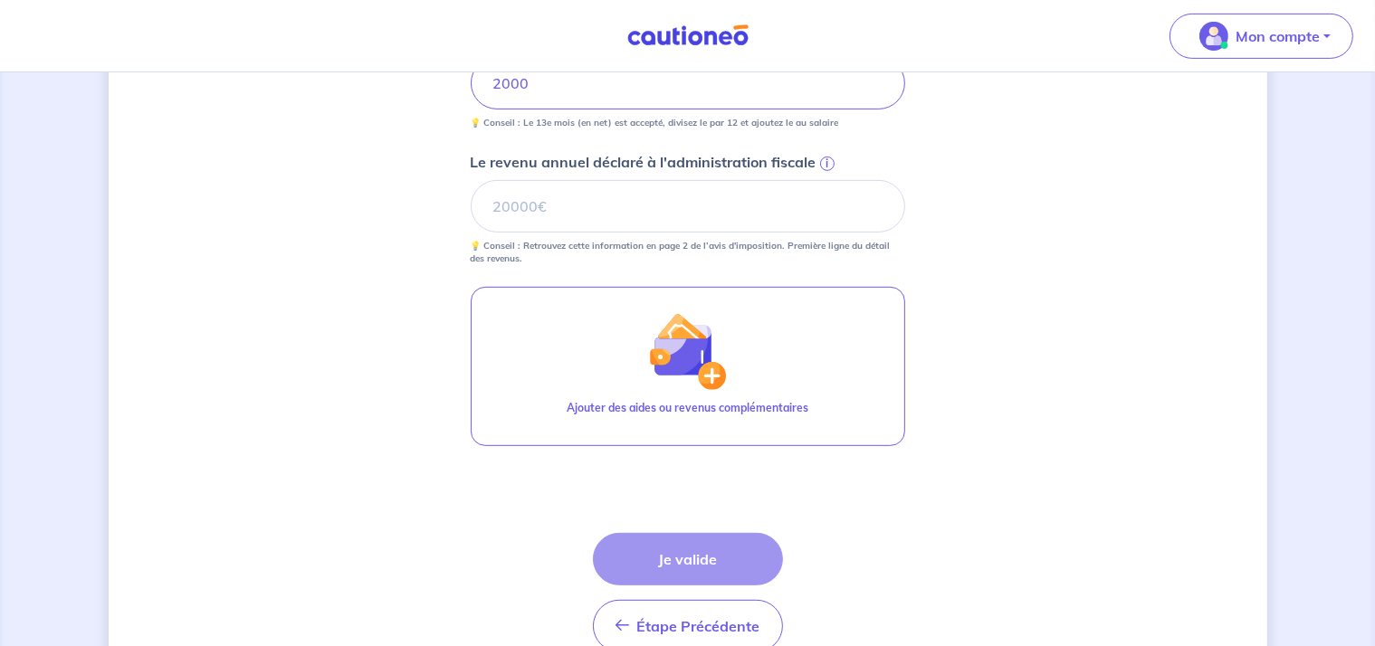
scroll to position [700, 0]
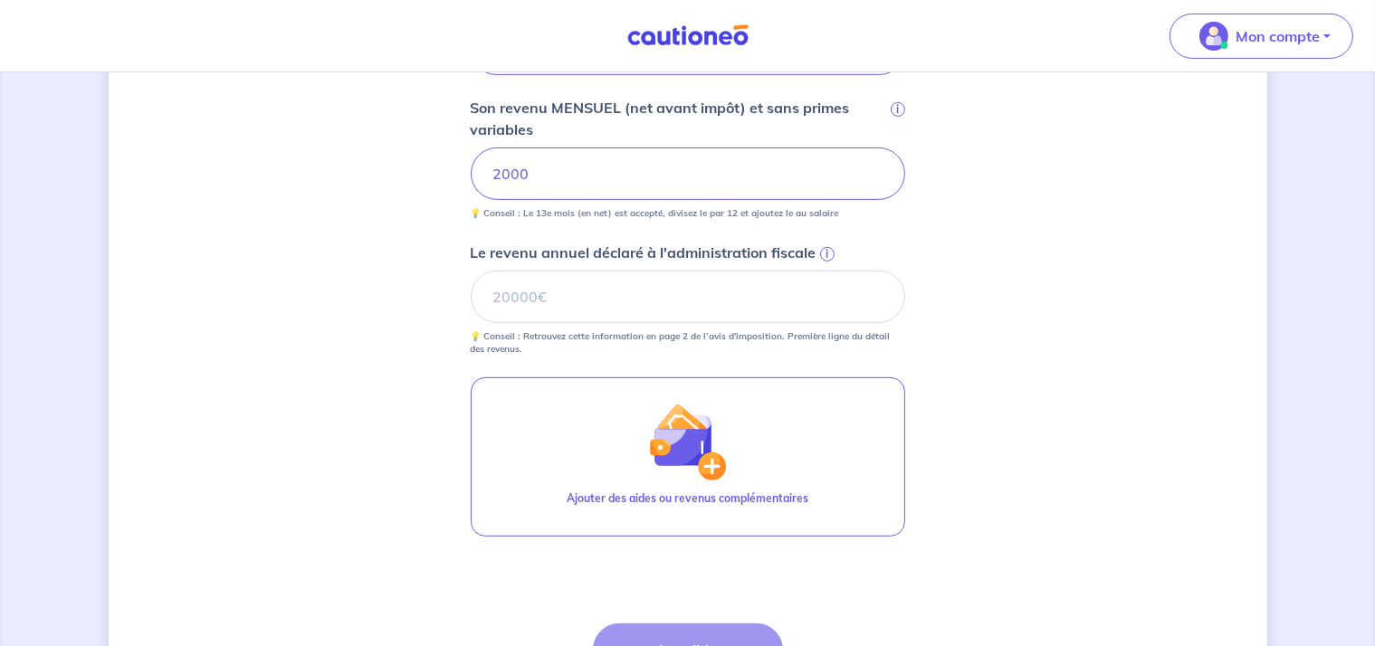
click at [1025, 465] on div "Concernant vos locataires 💡 Pour info : nous acceptons les personnes seules, le…" at bounding box center [688, 101] width 1159 height 1414
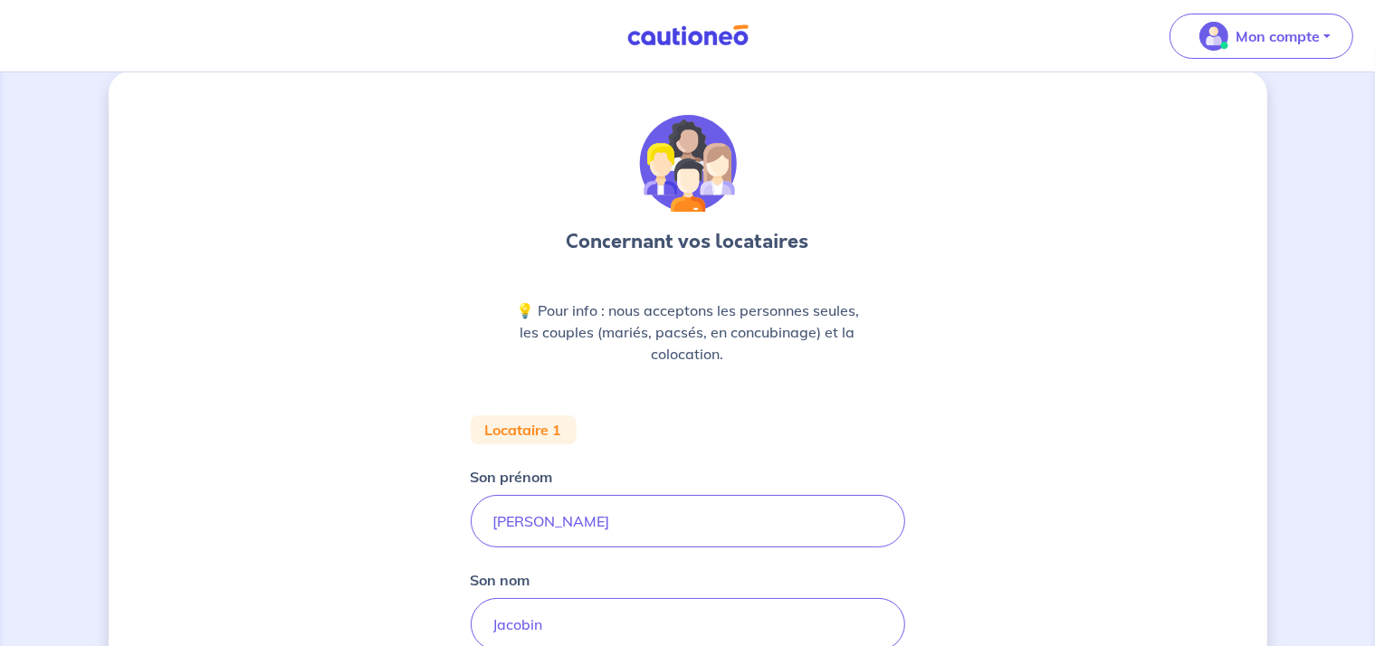
scroll to position [0, 0]
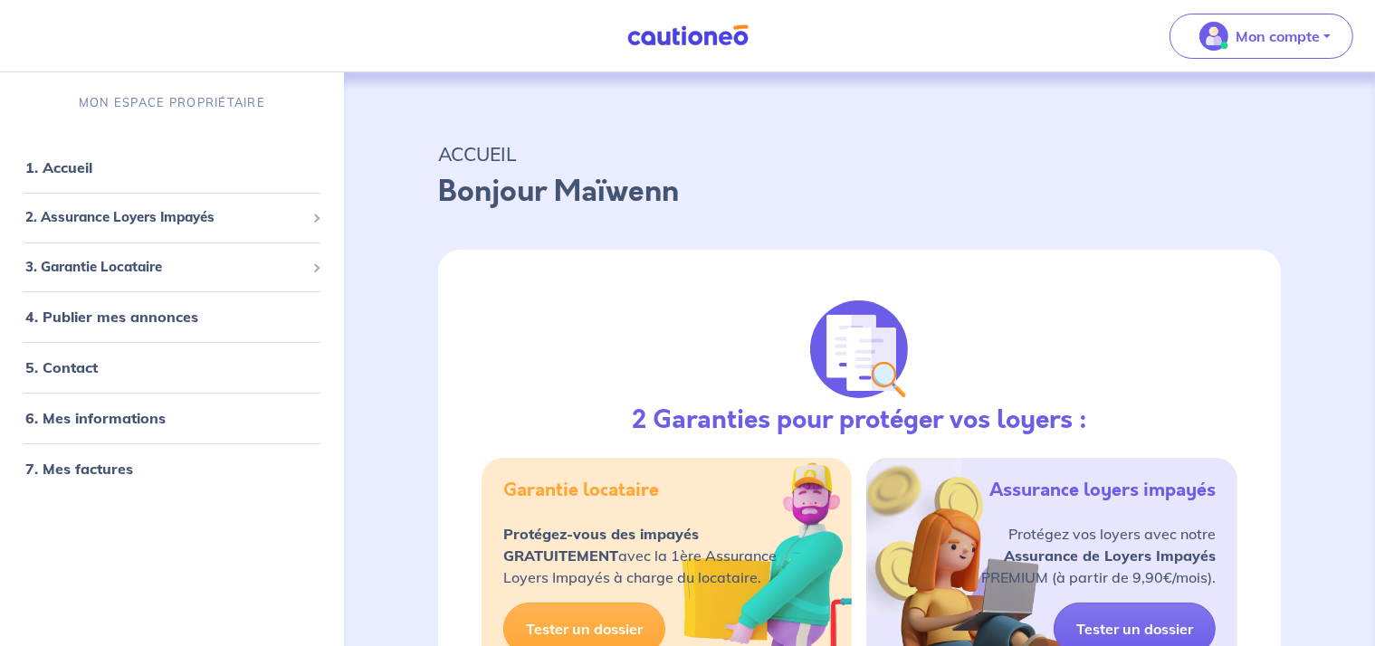
click at [479, 10] on nav "Mon compte MON ESPACE PROPRIÉTAIRE 1. Accueil 2. Assurance Loyers Impayés Sousc…" at bounding box center [687, 36] width 1375 height 72
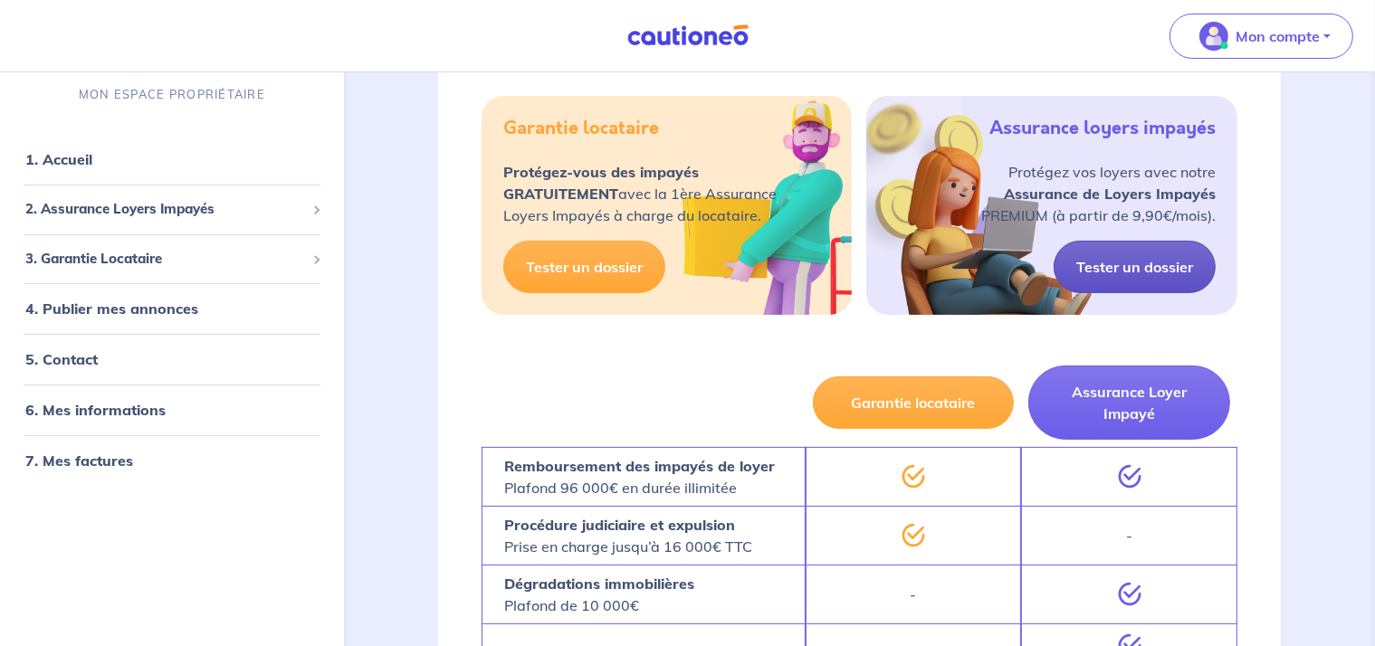
scroll to position [453, 0]
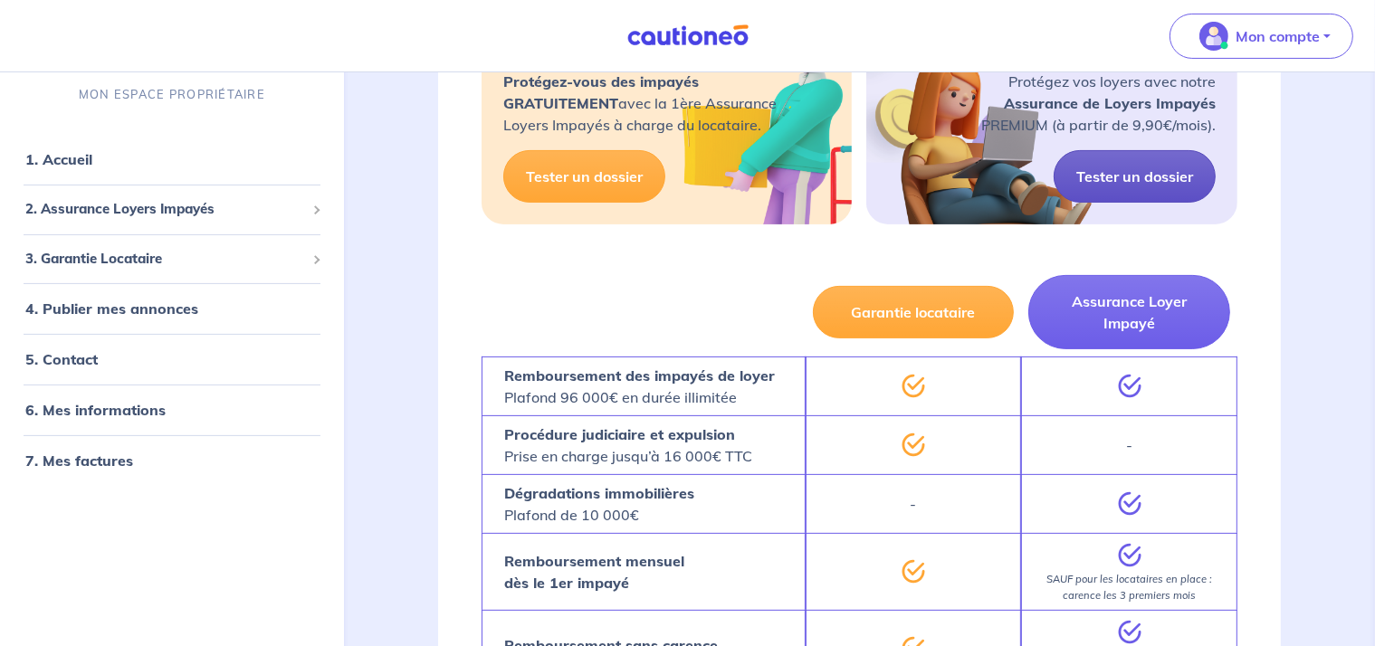
click at [1183, 174] on link "Tester un dossier" at bounding box center [1135, 176] width 162 height 53
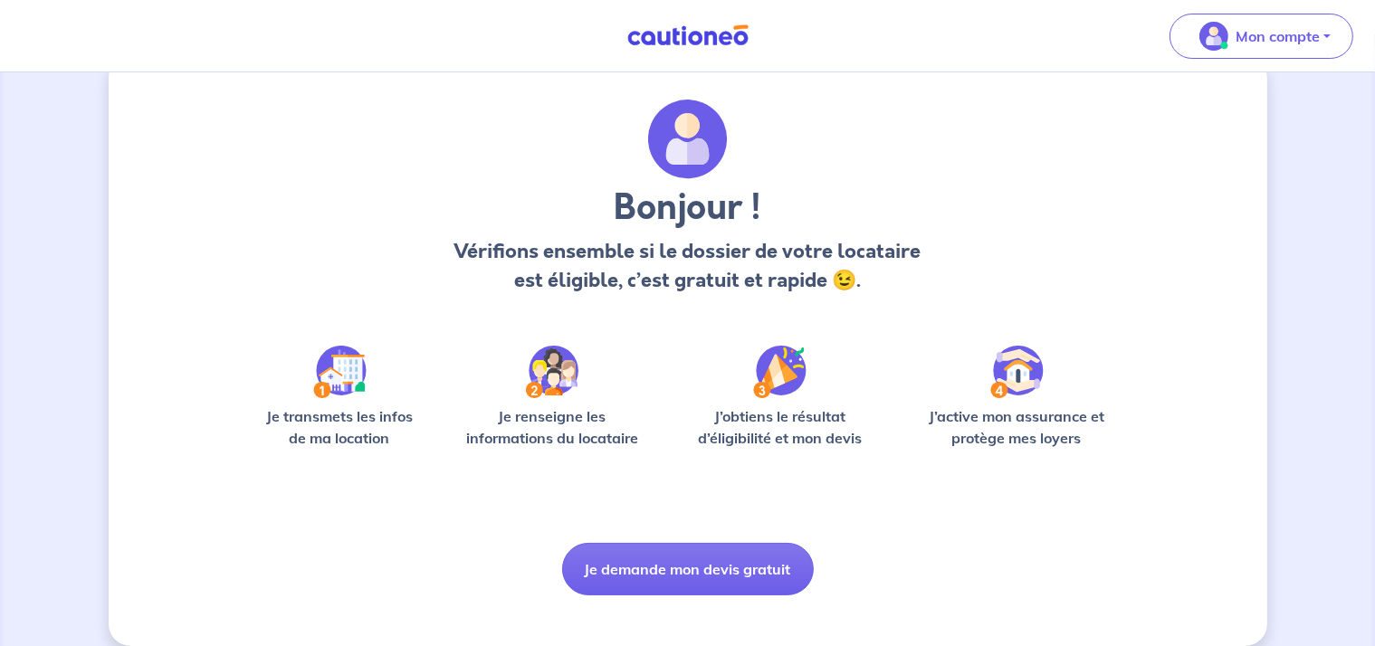
scroll to position [60, 0]
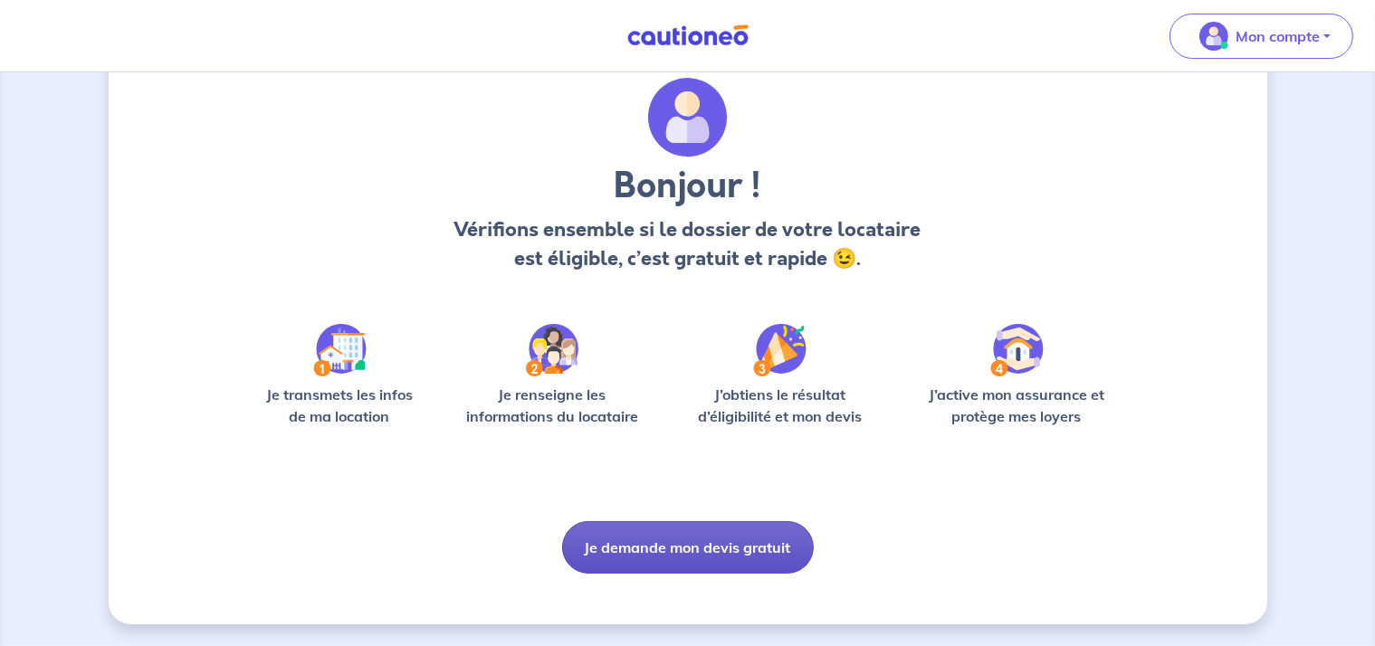
click at [737, 551] on button "Je demande mon devis gratuit" at bounding box center [688, 547] width 252 height 53
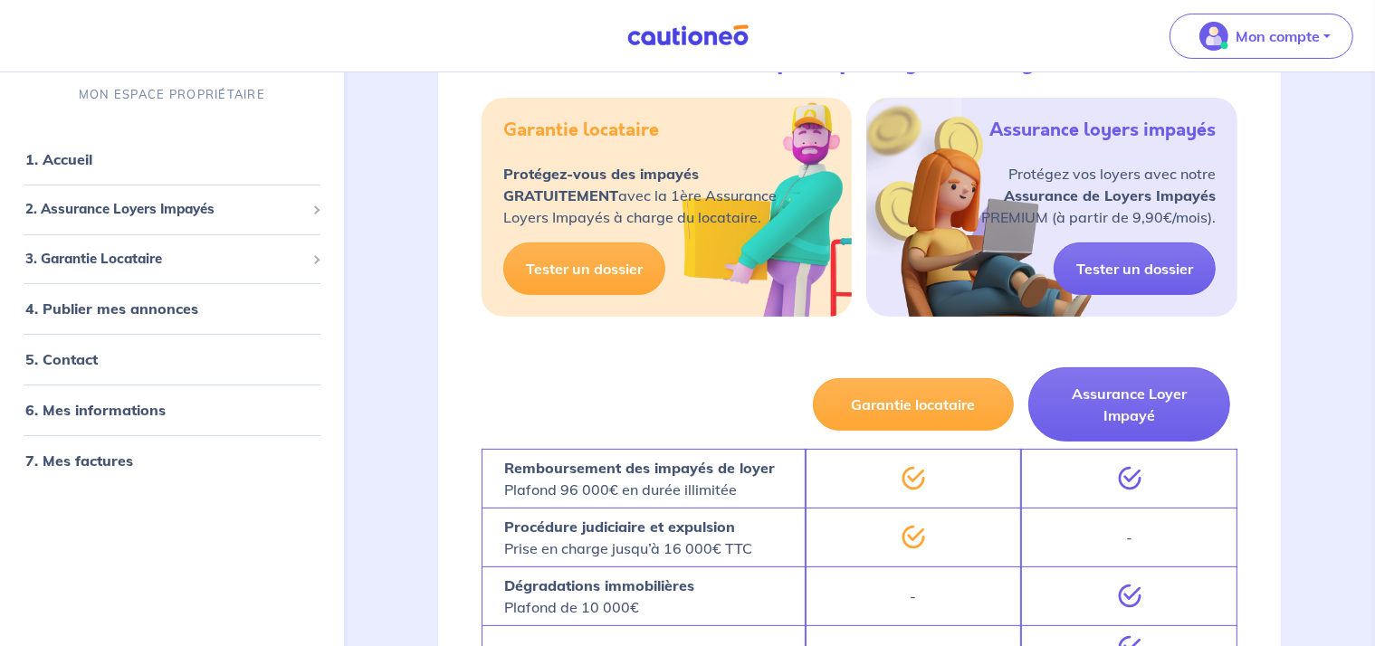
scroll to position [272, 0]
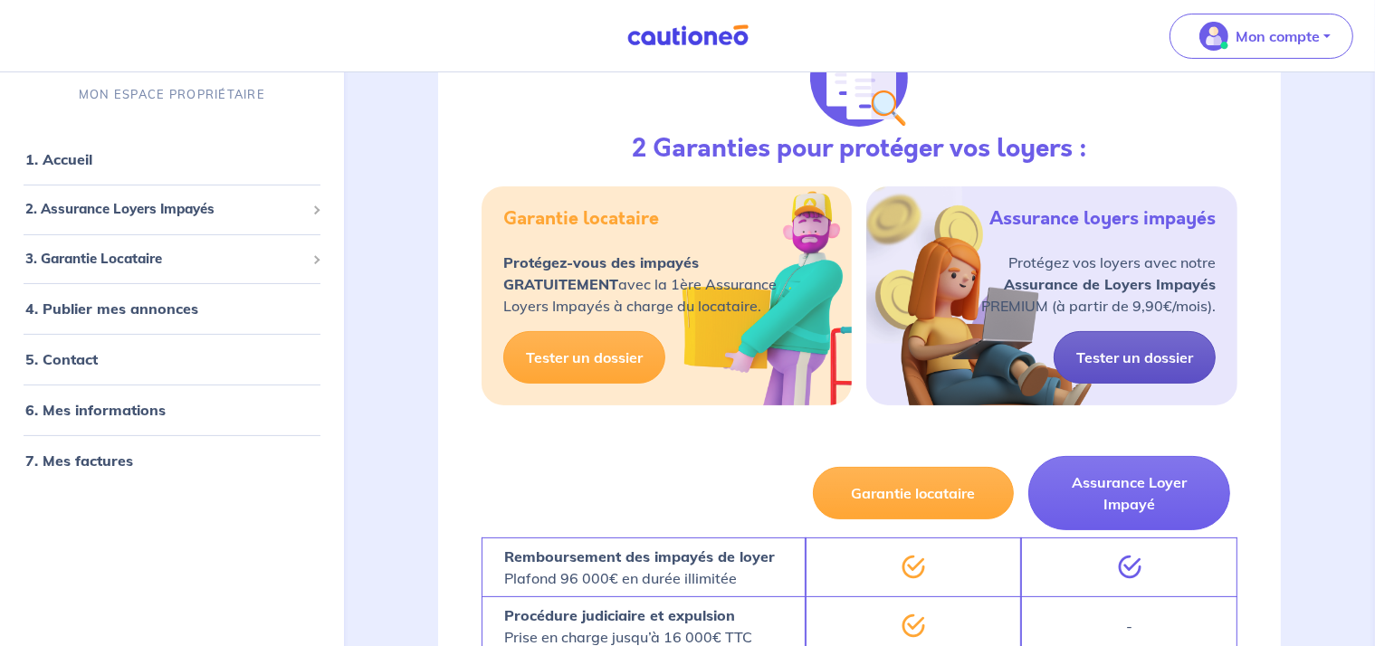
click at [1151, 357] on link "Tester un dossier" at bounding box center [1135, 357] width 162 height 53
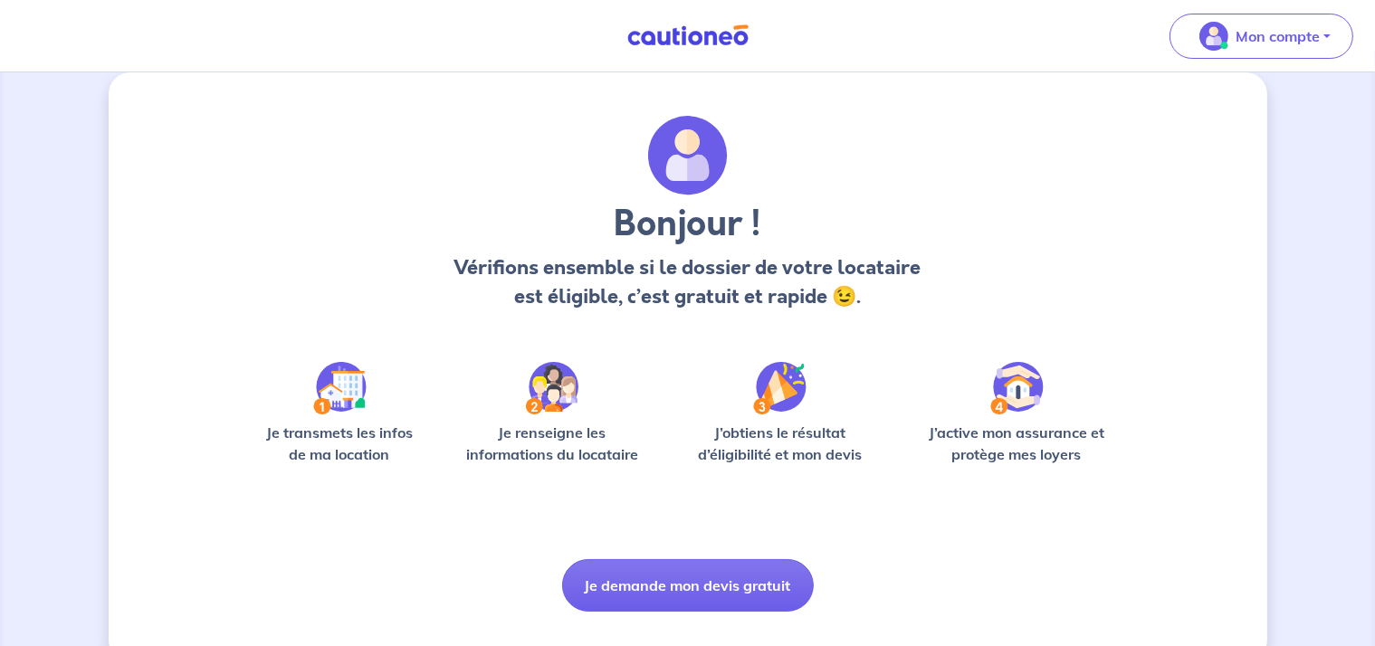
scroll to position [60, 0]
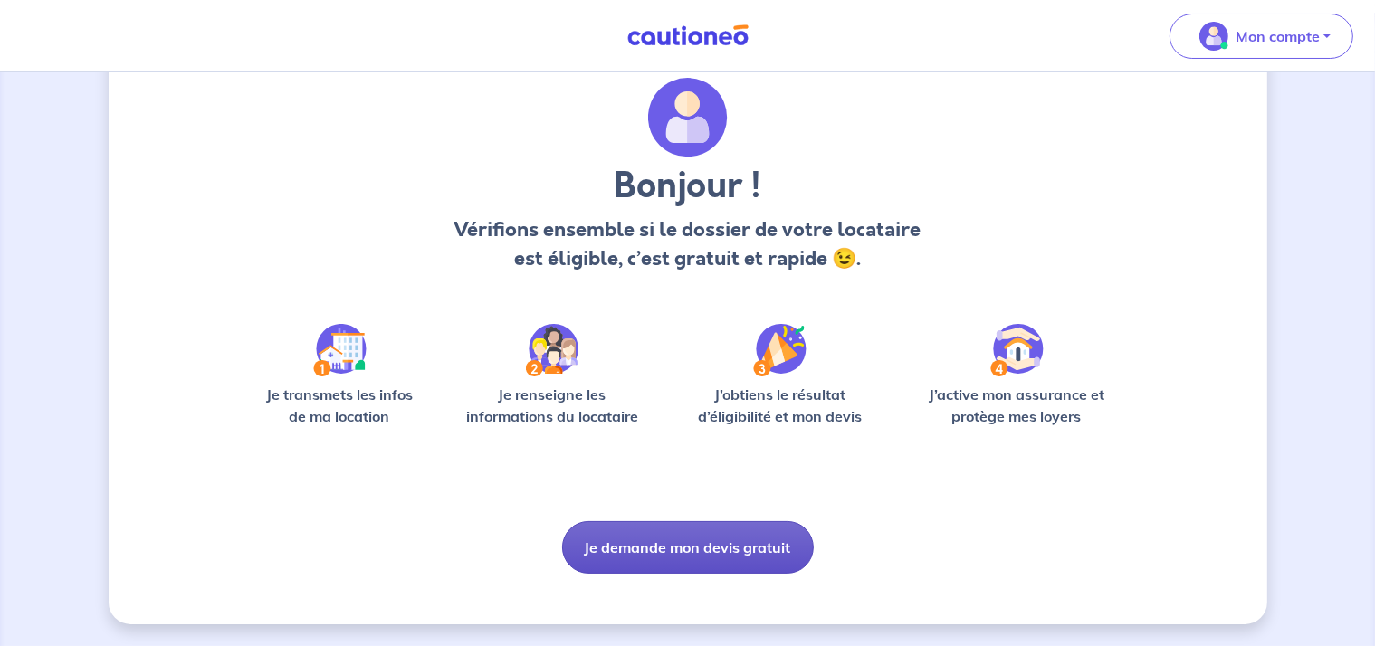
click at [649, 523] on button "Je demande mon devis gratuit" at bounding box center [688, 547] width 252 height 53
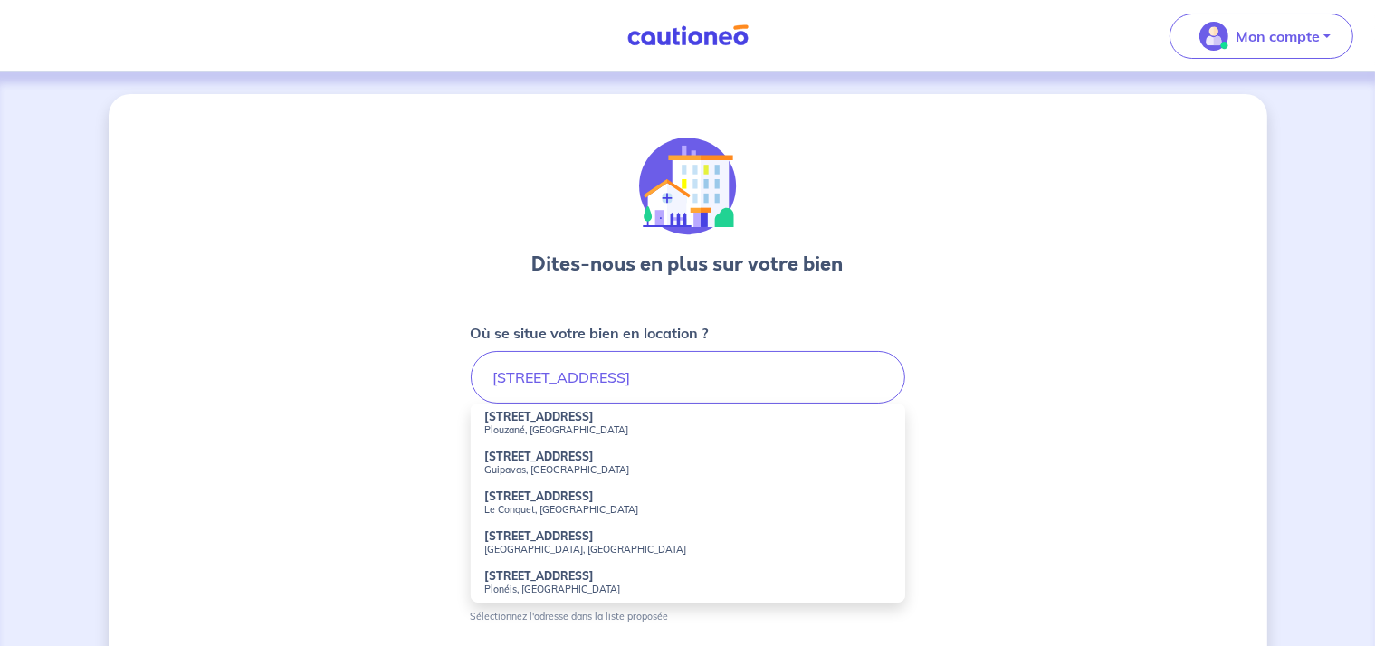
click at [531, 431] on small "Plouzané, [GEOGRAPHIC_DATA]" at bounding box center [688, 430] width 406 height 13
type input "[STREET_ADDRESS]"
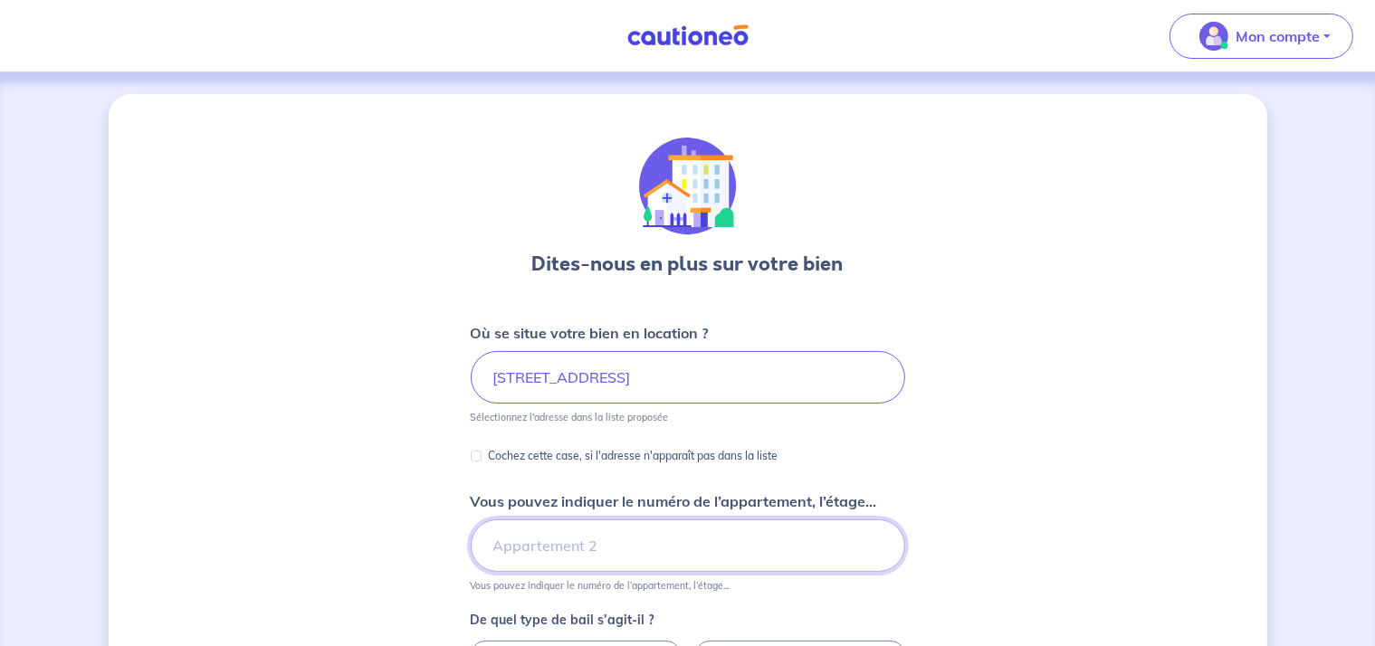
click at [558, 557] on input "Vous pouvez indiquer le numéro de l’appartement, l’étage..." at bounding box center [688, 546] width 435 height 53
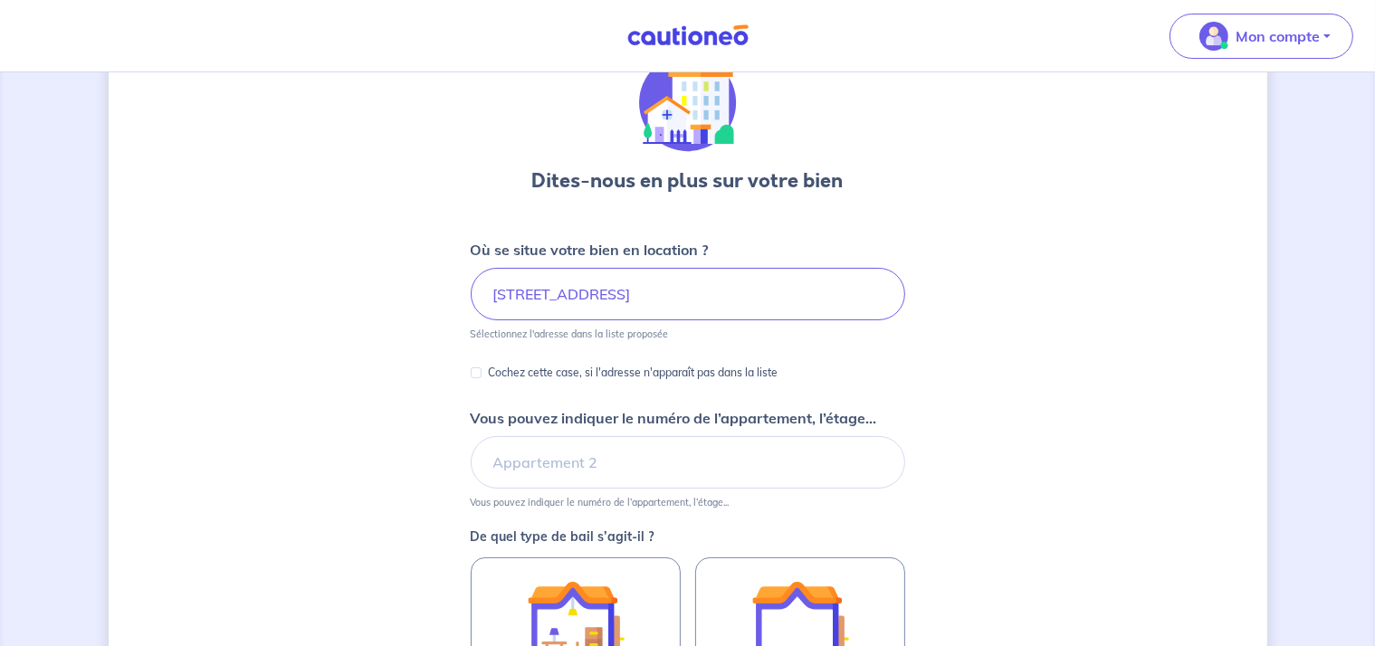
scroll to position [181, 0]
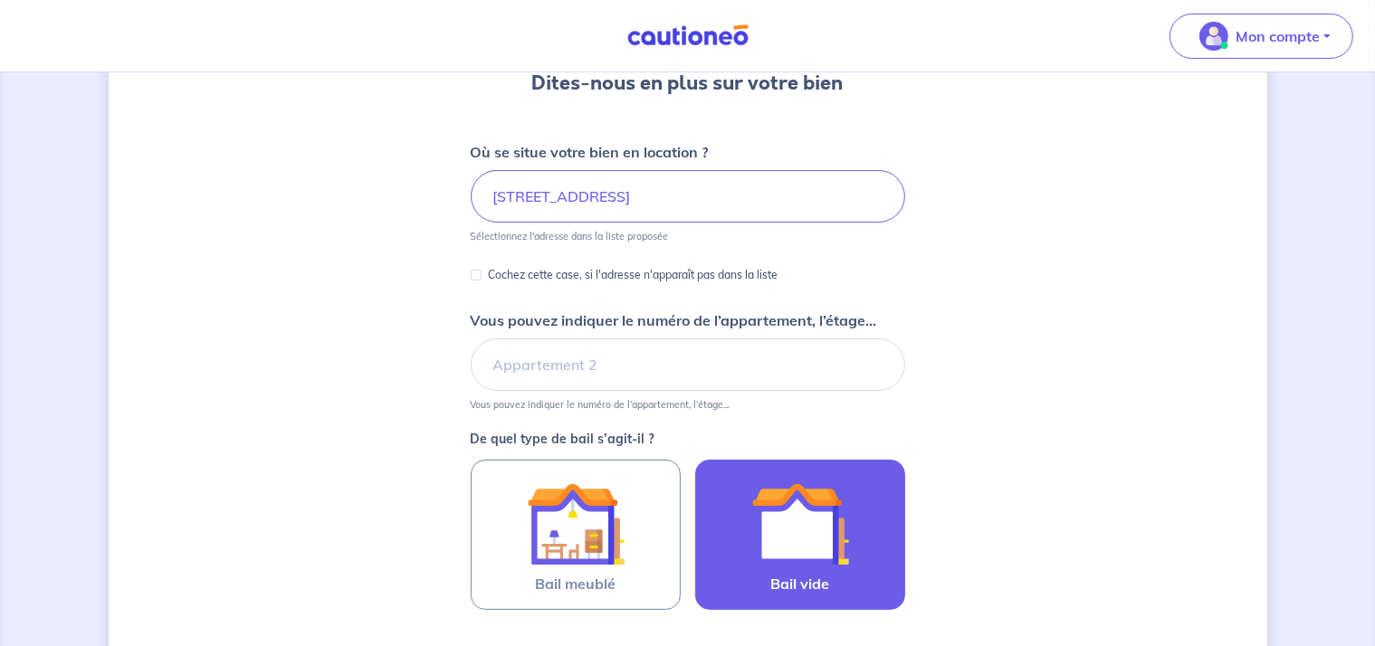
click at [816, 539] on img at bounding box center [800, 524] width 98 height 98
click at [0, 0] on input "Bail vide" at bounding box center [0, 0] width 0 height 0
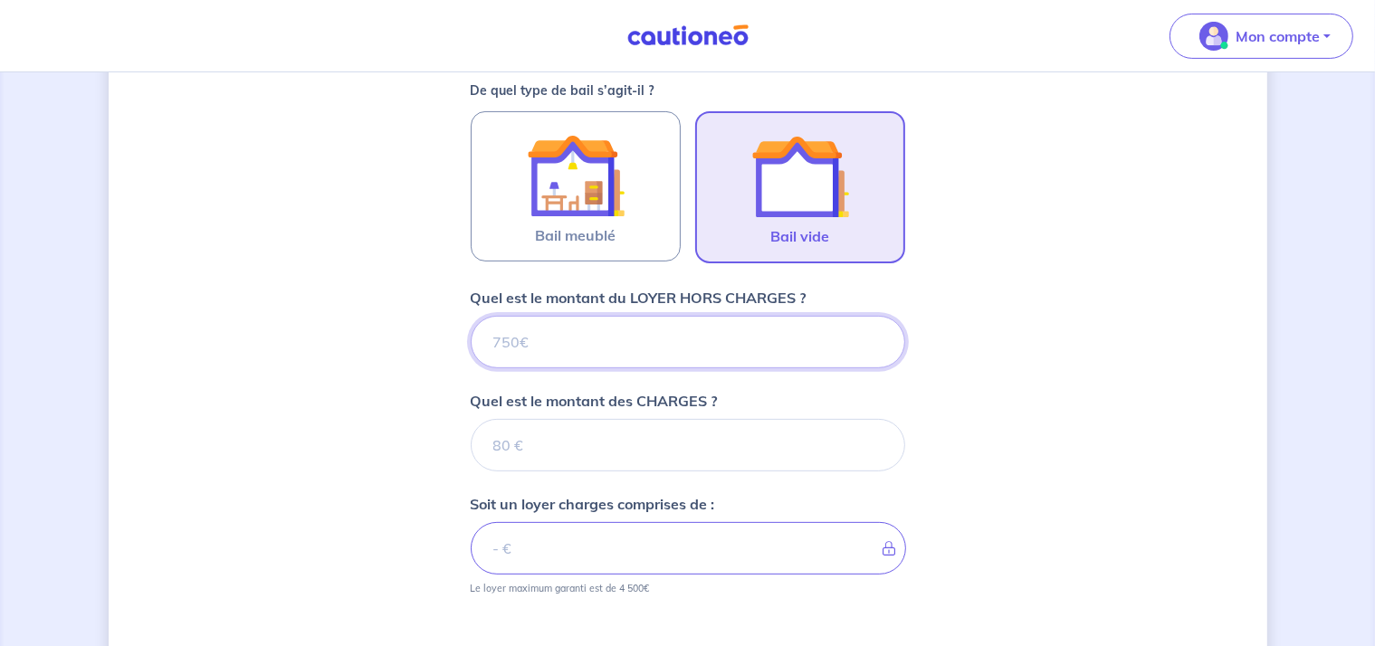
scroll to position [547, 0]
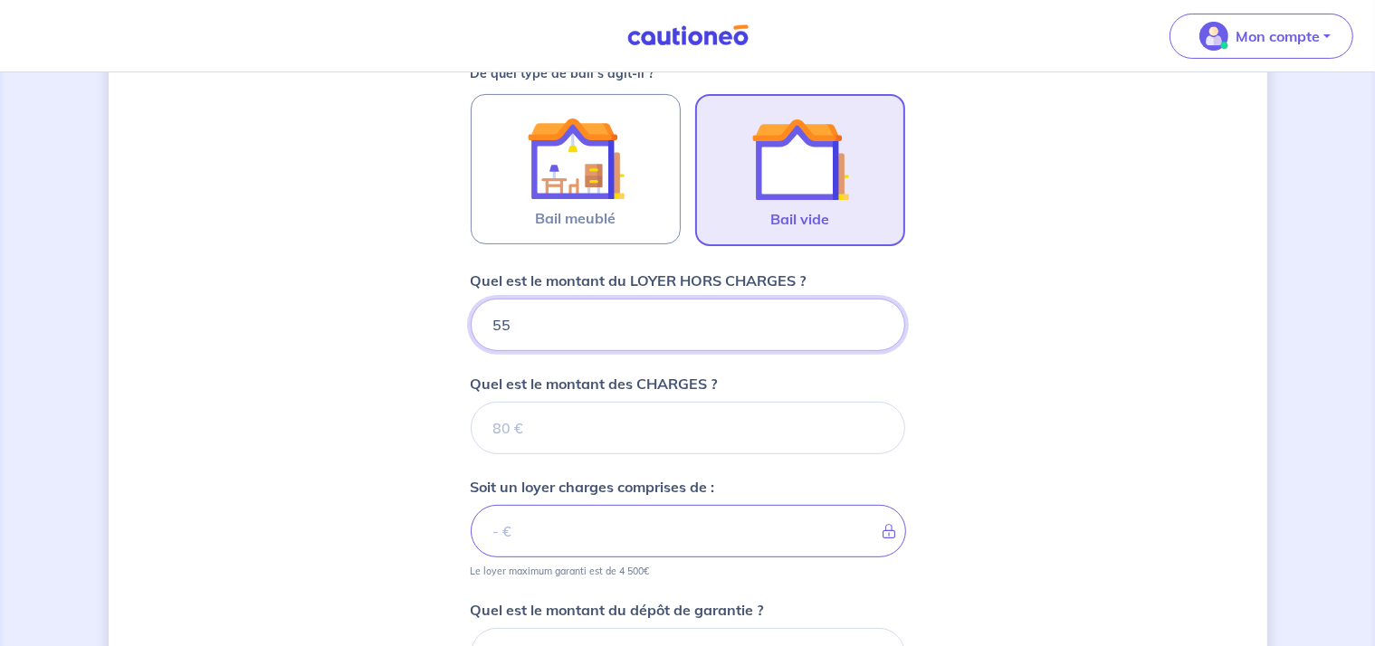
type input "550"
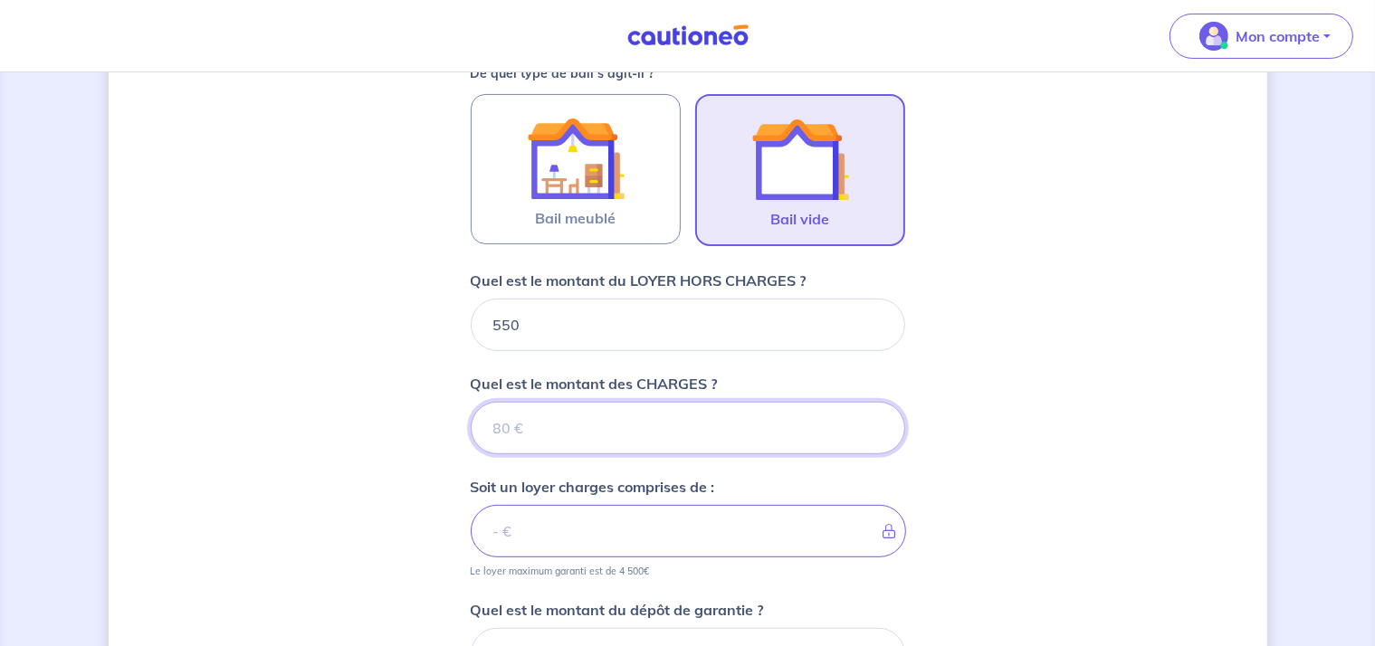
click at [552, 425] on input "Quel est le montant des CHARGES ?" at bounding box center [688, 428] width 435 height 53
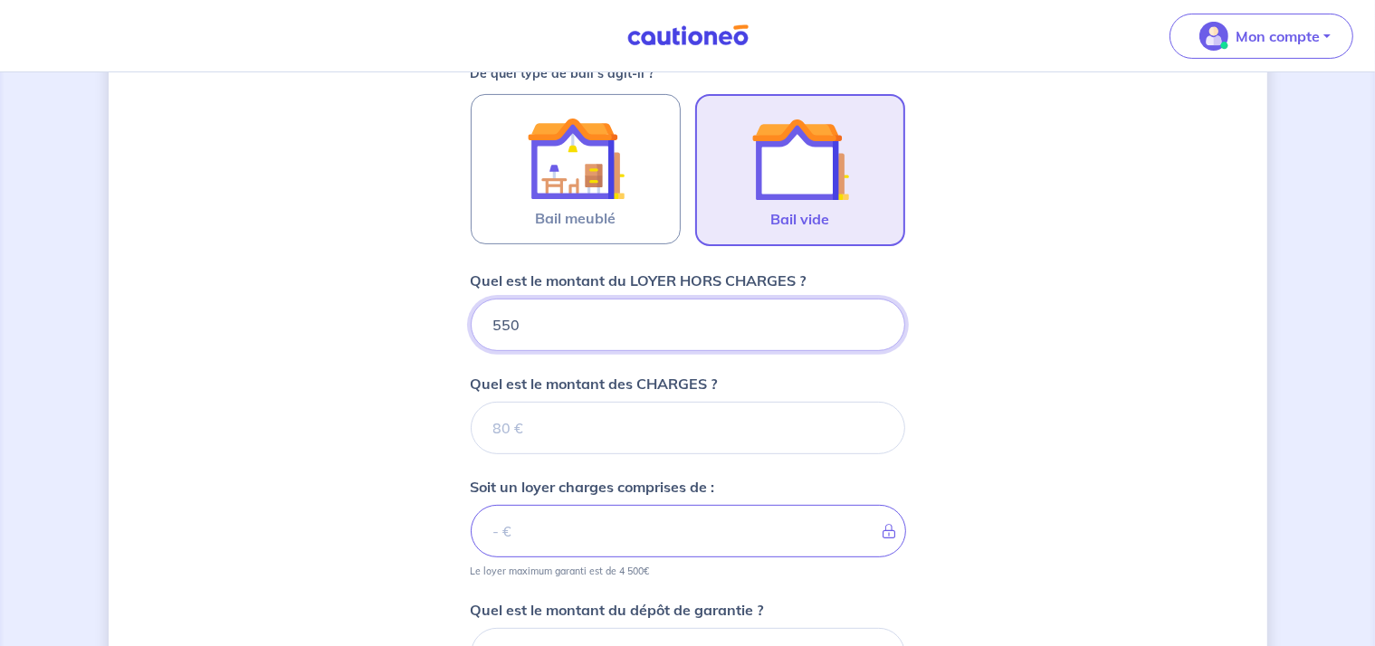
drag, startPoint x: 511, startPoint y: 321, endPoint x: 564, endPoint y: 335, distance: 55.1
click at [511, 321] on input "550" at bounding box center [688, 325] width 435 height 53
type input "580"
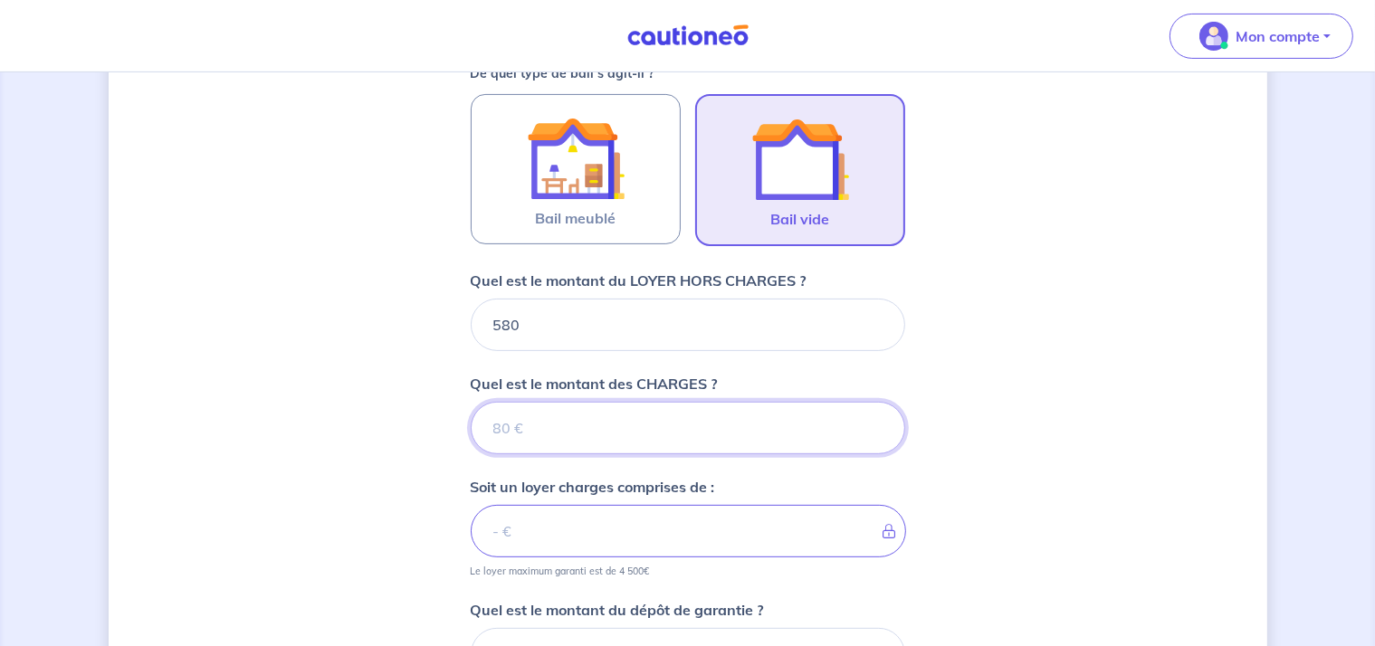
click at [527, 441] on input "Quel est le montant des CHARGES ?" at bounding box center [688, 428] width 435 height 53
type input "20"
type input "600"
type input "20"
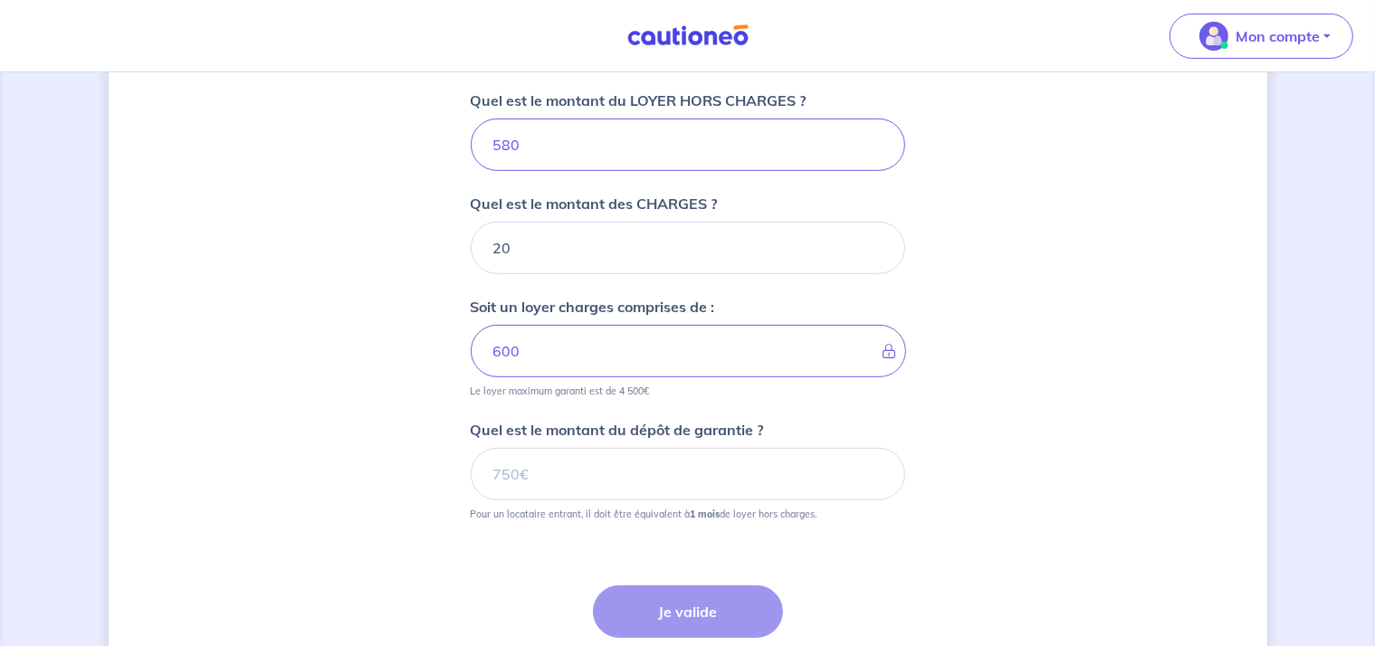
scroll to position [728, 0]
click at [623, 488] on input "Quel est le montant du dépôt de garantie ?" at bounding box center [688, 473] width 435 height 53
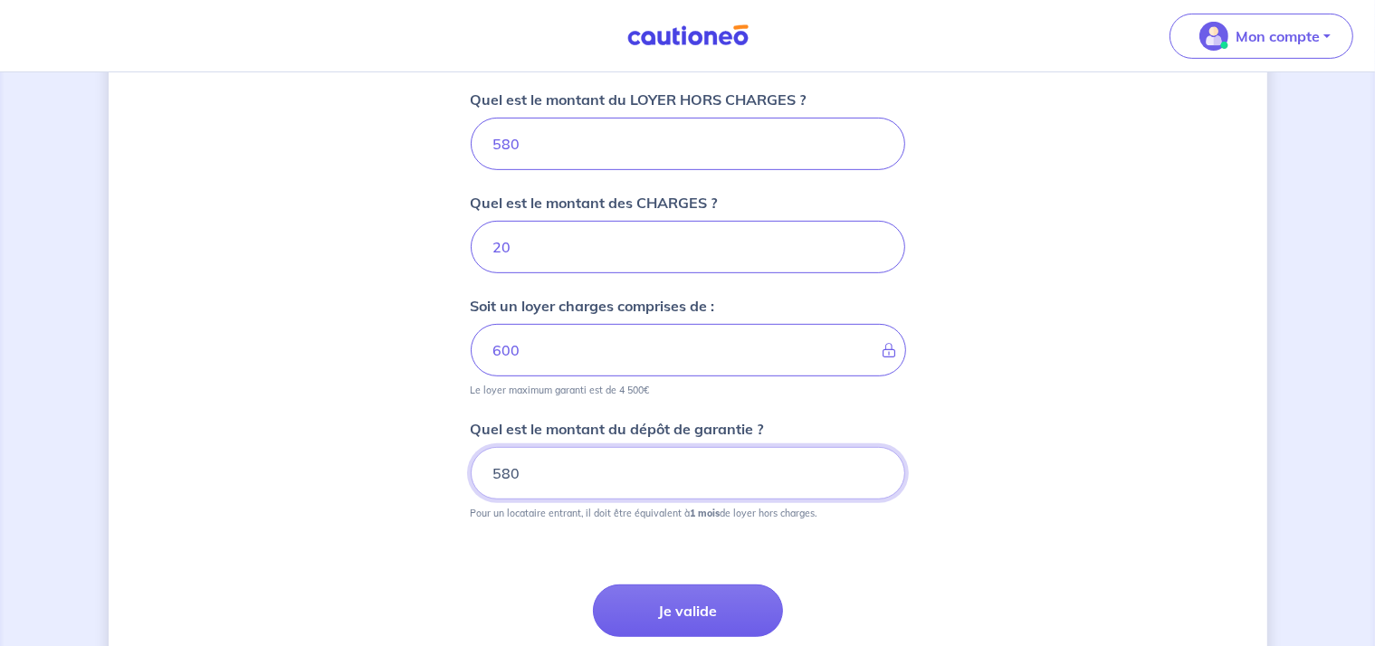
type input "580"
click at [1086, 397] on div "Dites-nous en plus sur votre bien Où se situe votre bien en location ? [STREET_…" at bounding box center [688, 67] width 1159 height 1403
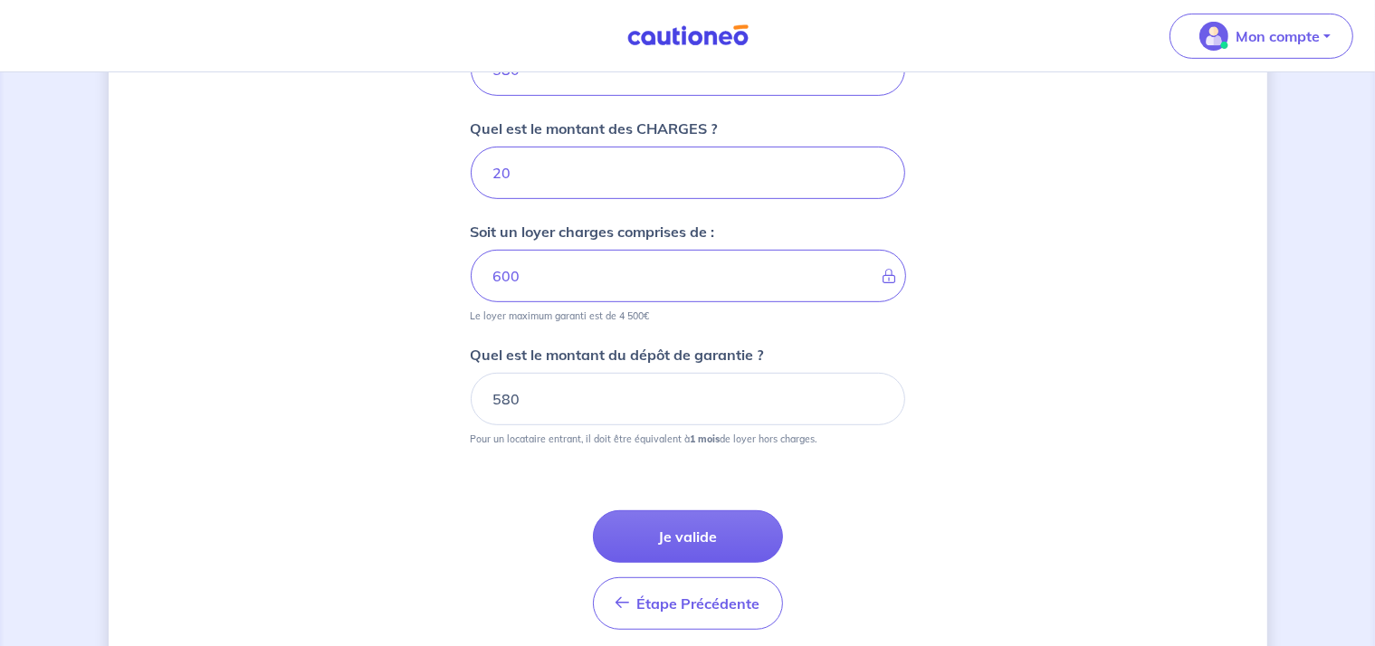
scroll to position [869, 0]
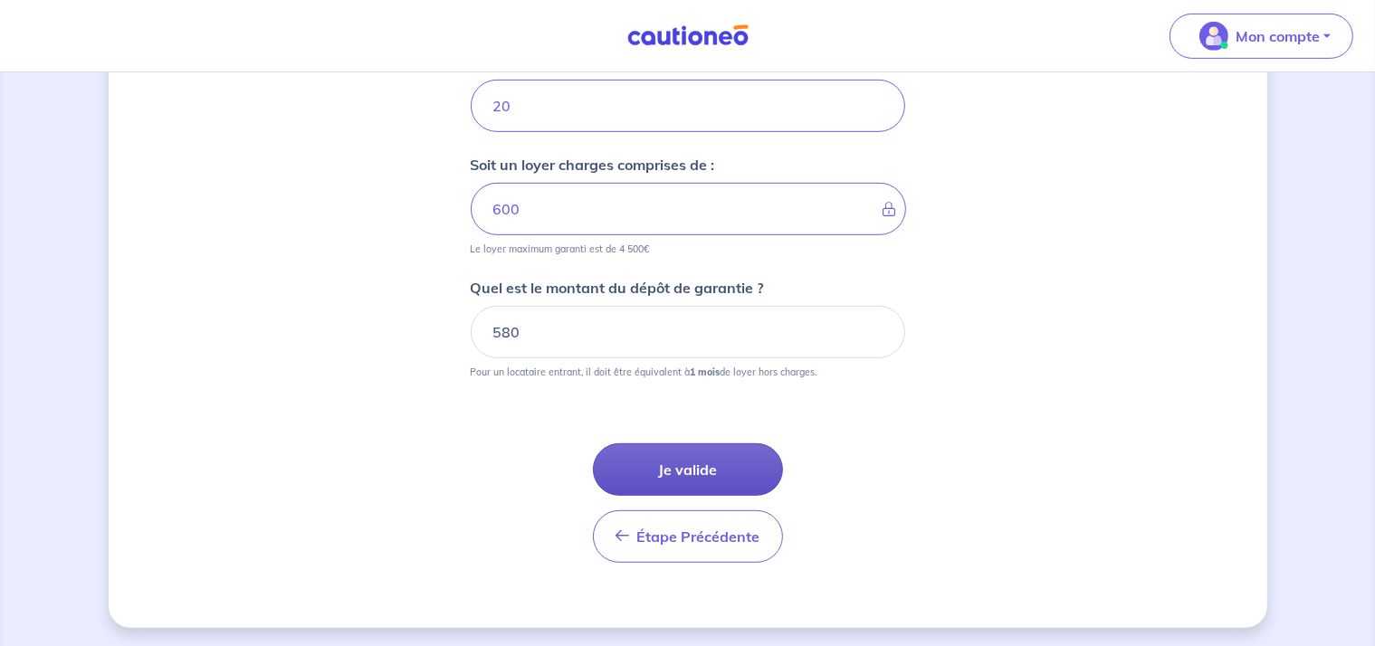
click at [736, 489] on button "Je valide" at bounding box center [688, 470] width 190 height 53
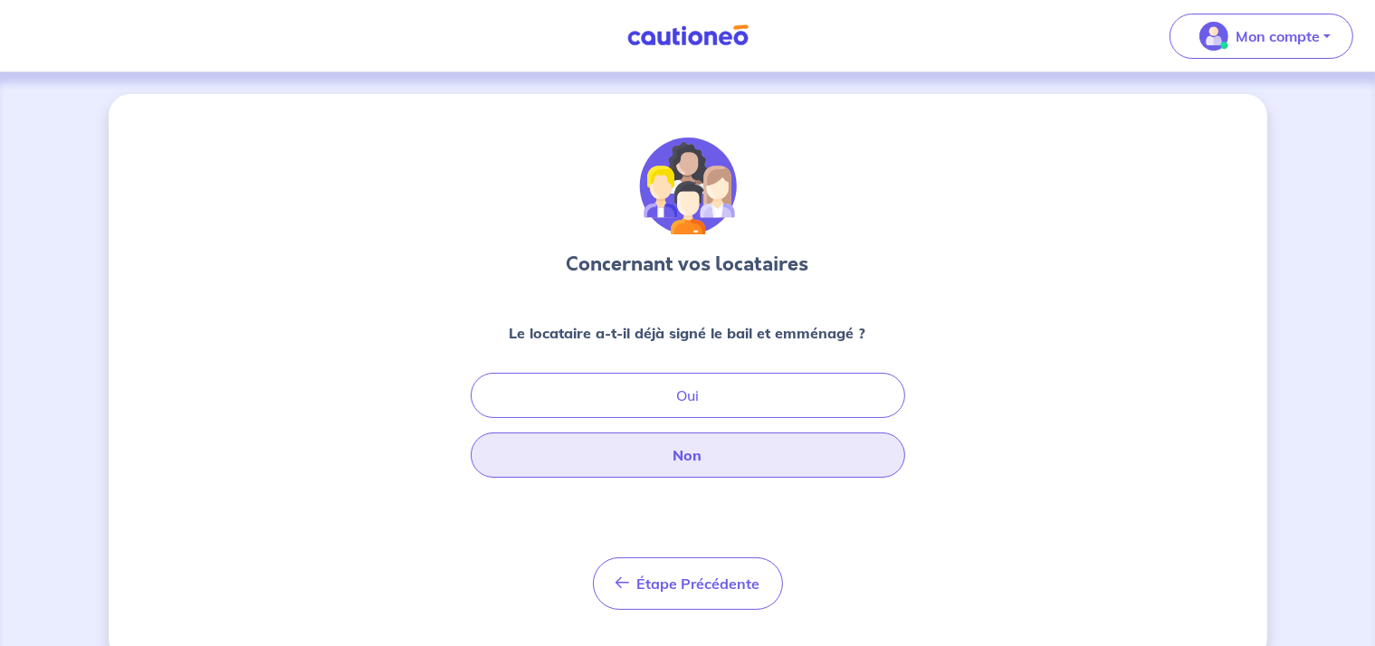
click at [675, 474] on button "Non" at bounding box center [688, 455] width 435 height 45
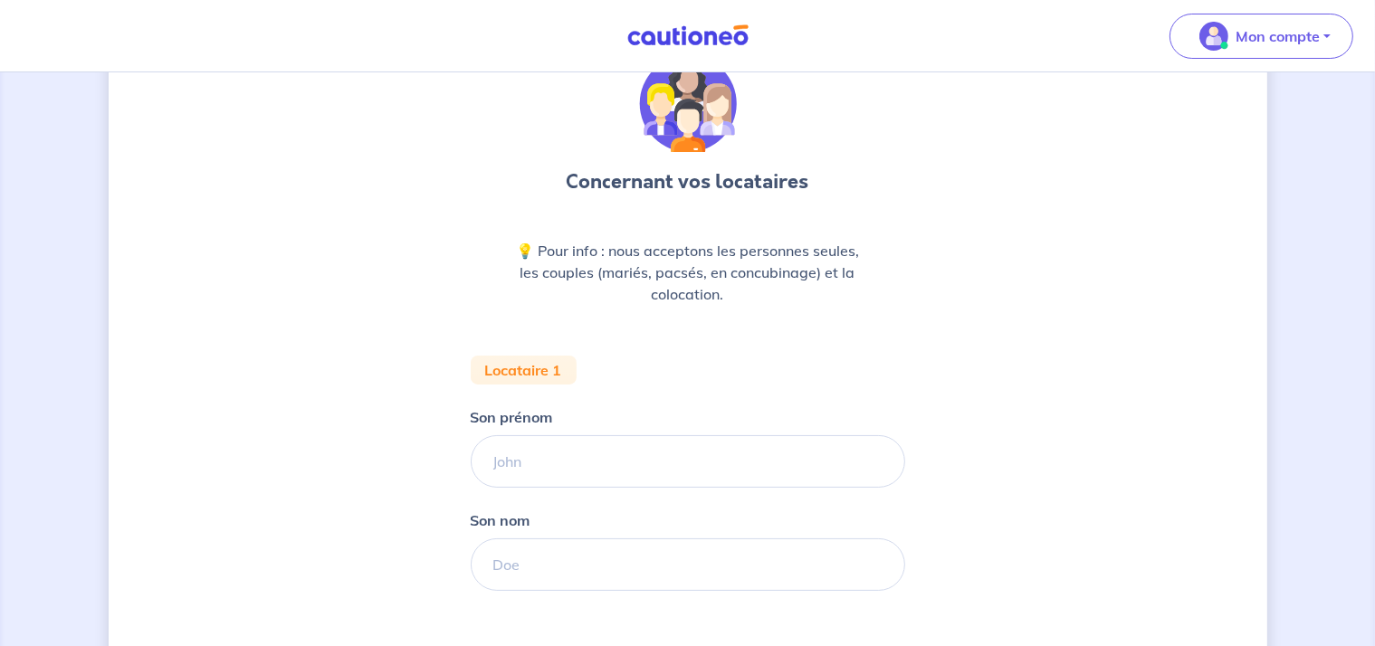
scroll to position [181, 0]
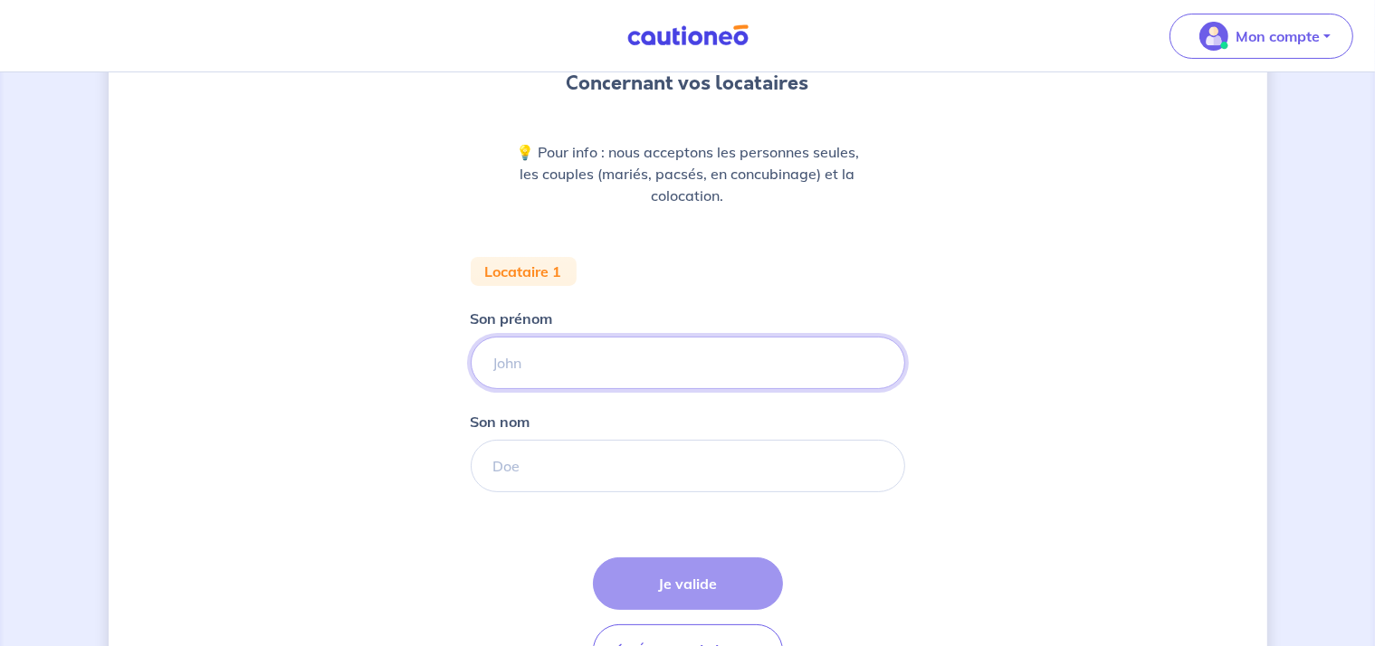
click at [510, 359] on input "Son prénom" at bounding box center [688, 363] width 435 height 53
type input "[PERSON_NAME]"
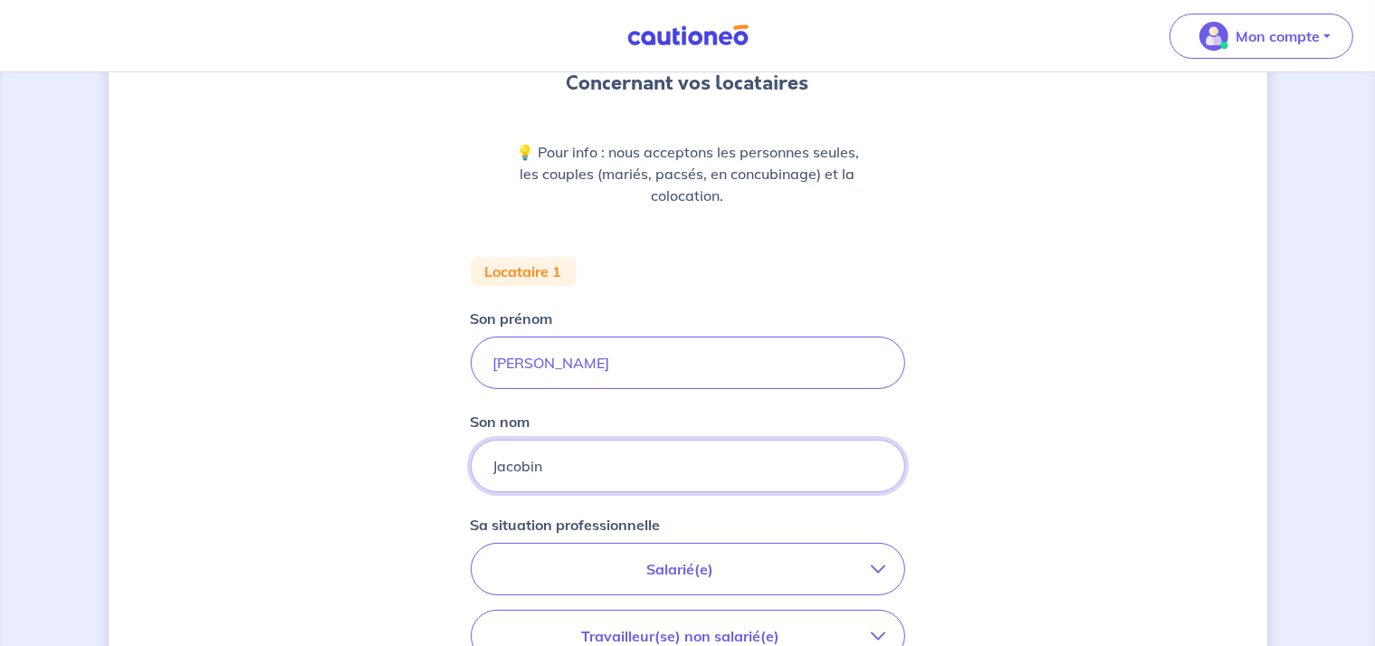
type input "Jacobin"
click at [995, 340] on div "Concernant vos locataires 💡 Pour info : nous acceptons les personnes seules, le…" at bounding box center [688, 484] width 1159 height 1143
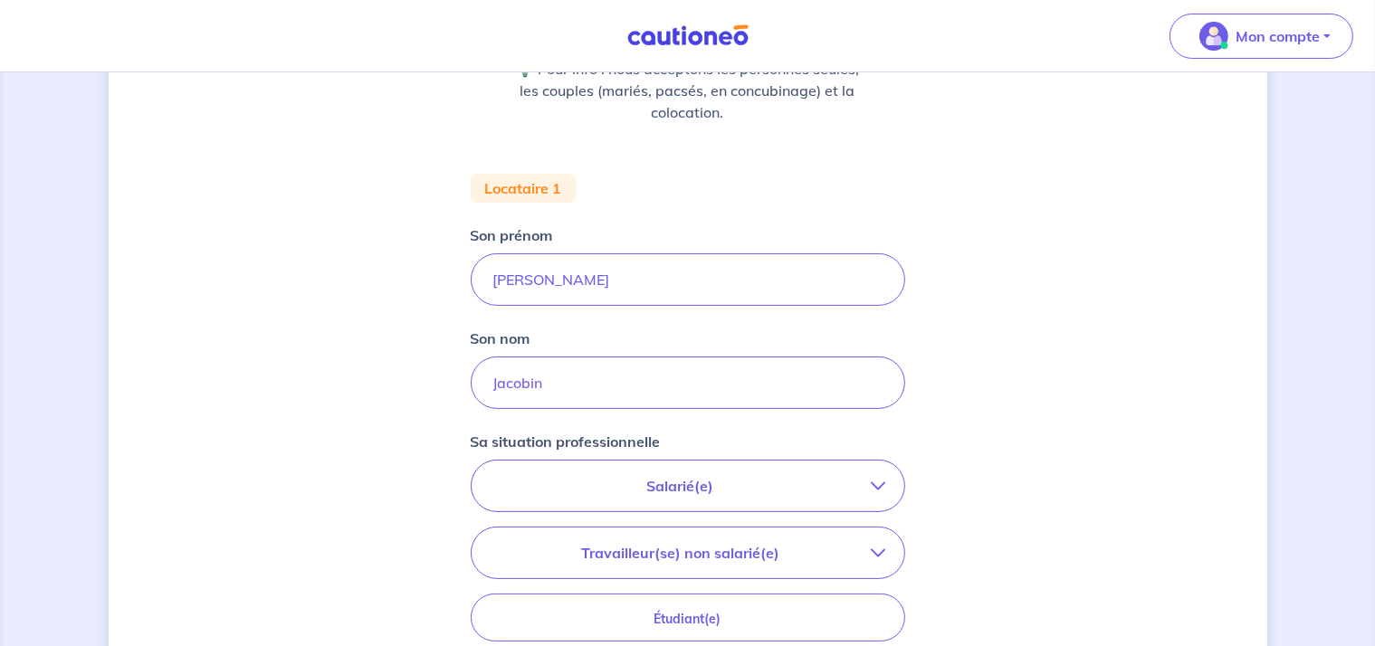
scroll to position [362, 0]
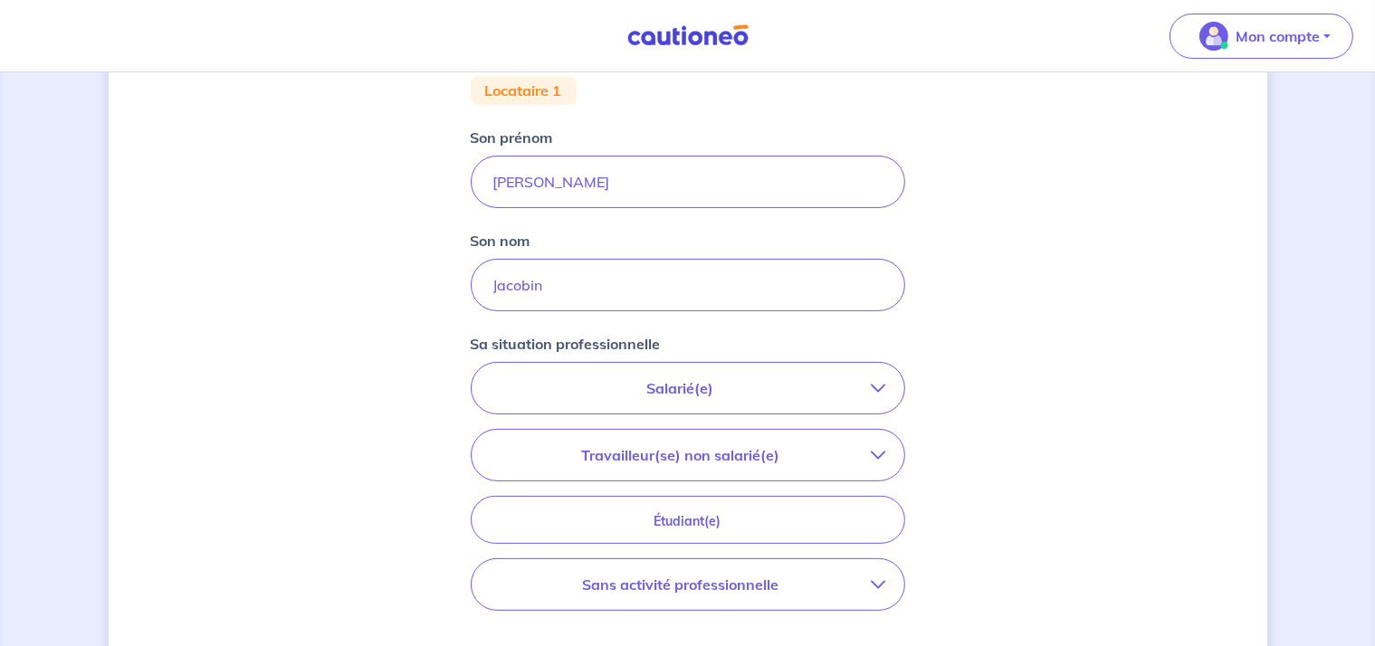
click at [715, 388] on p "Salarié(e)" at bounding box center [681, 389] width 382 height 22
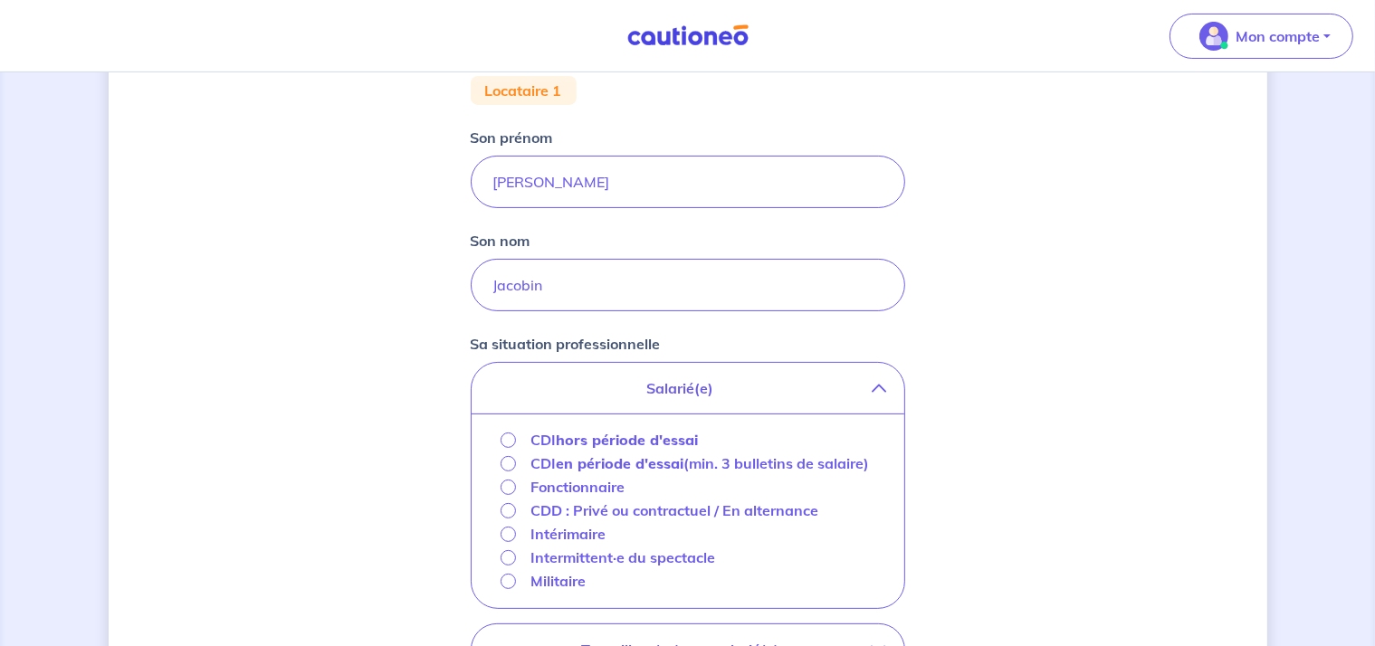
click at [612, 442] on strong "hors période d'essai" at bounding box center [627, 440] width 142 height 18
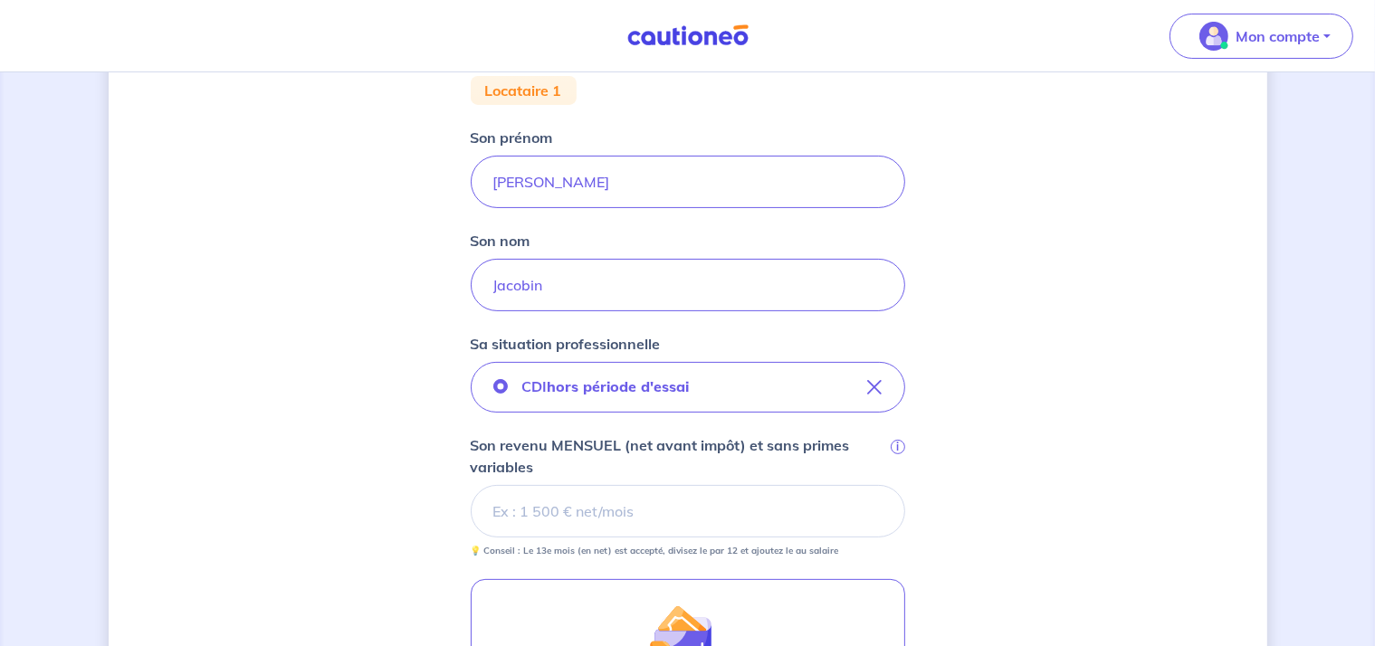
click at [1029, 367] on div "Concernant vos locataires 💡 Pour info : nous acceptons les personnes seules, le…" at bounding box center [688, 371] width 1159 height 1278
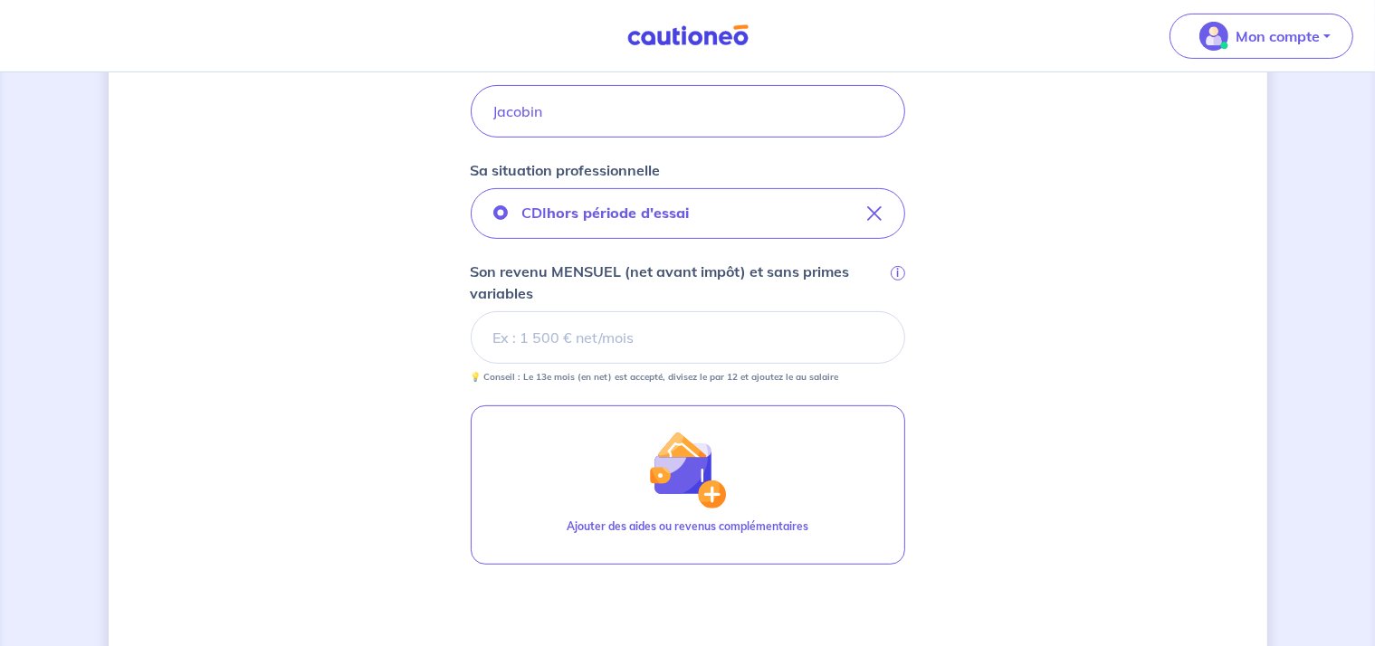
scroll to position [543, 0]
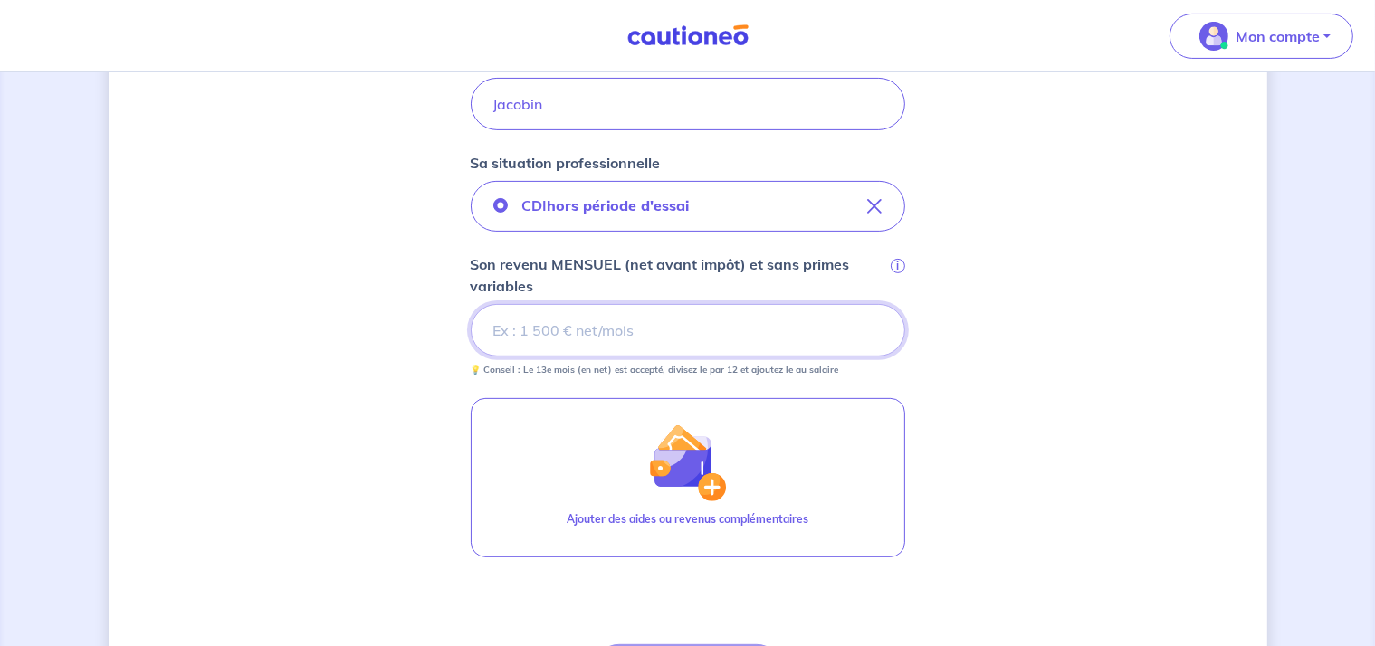
click at [588, 338] on input "Son revenu MENSUEL (net avant impôt) et sans primes variables i" at bounding box center [688, 330] width 435 height 53
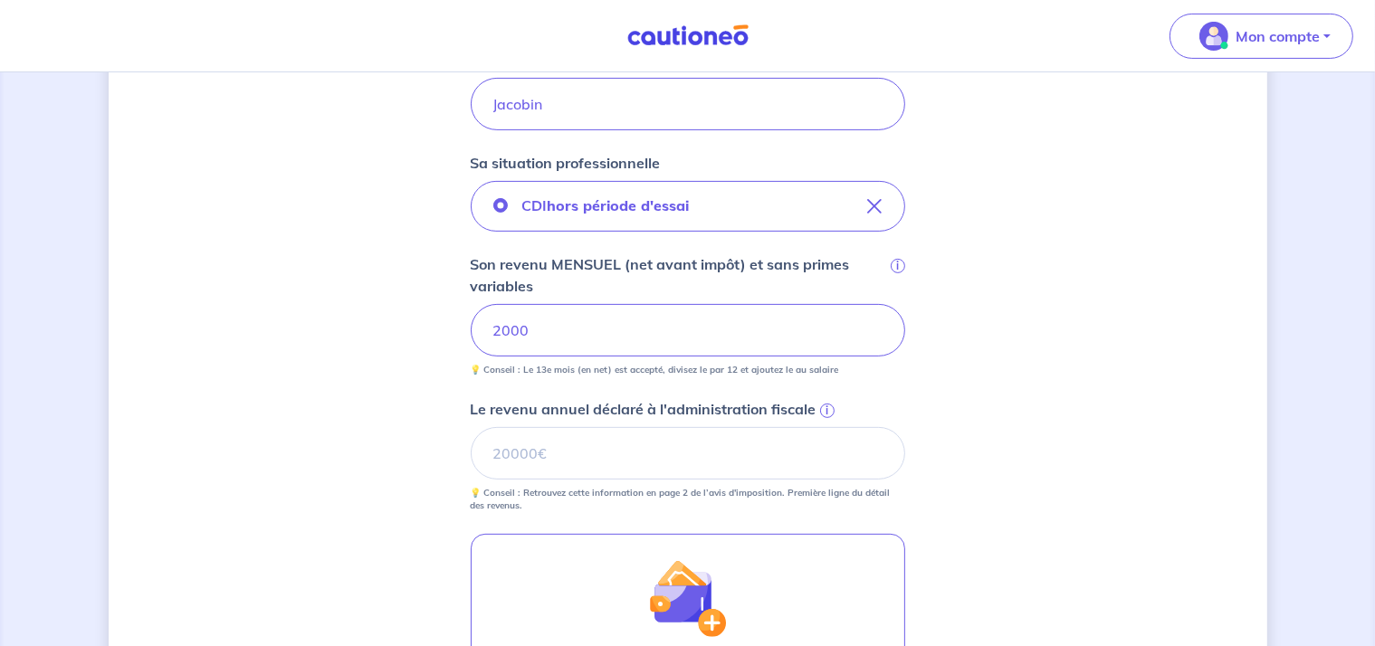
click at [997, 440] on div "Concernant vos locataires 💡 Pour info : nous acceptons les personnes seules, le…" at bounding box center [688, 258] width 1159 height 1414
click at [672, 466] on input "Le revenu annuel déclaré à l'administration fiscale i" at bounding box center [688, 453] width 435 height 53
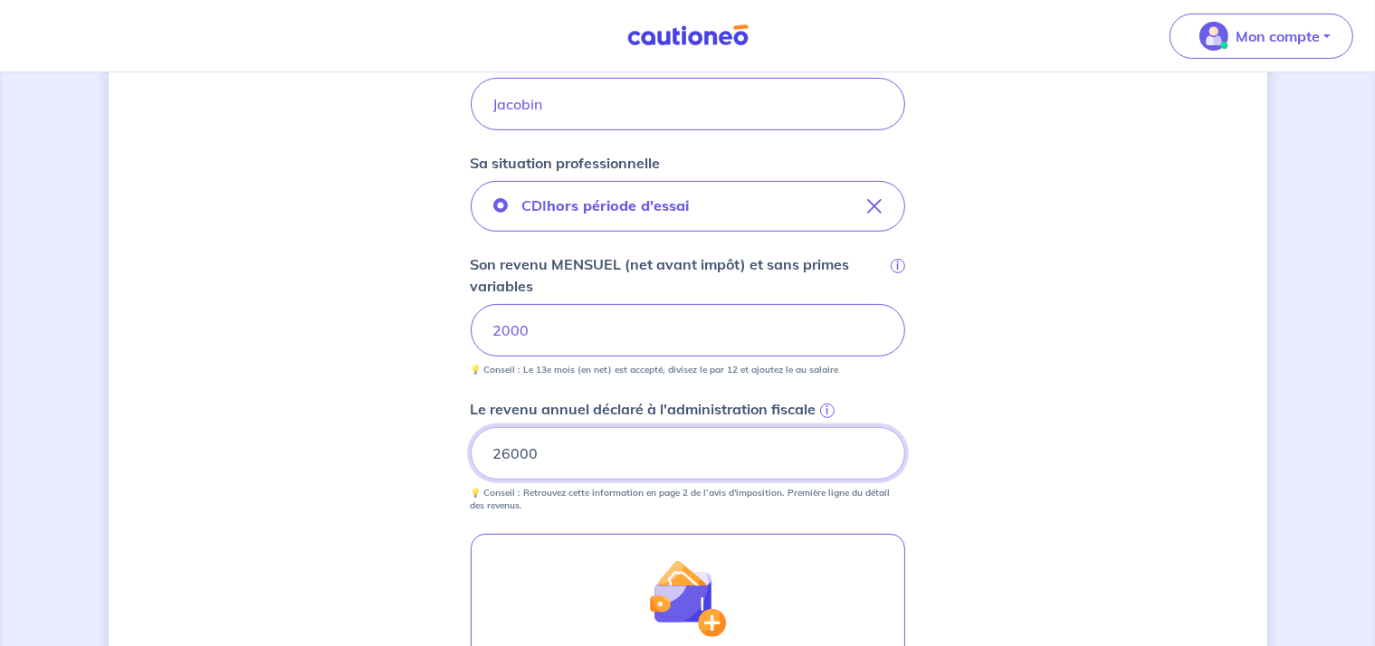
type input "26000"
click at [971, 400] on div "Concernant vos locataires 💡 Pour info : nous acceptons les personnes seules, le…" at bounding box center [688, 258] width 1159 height 1414
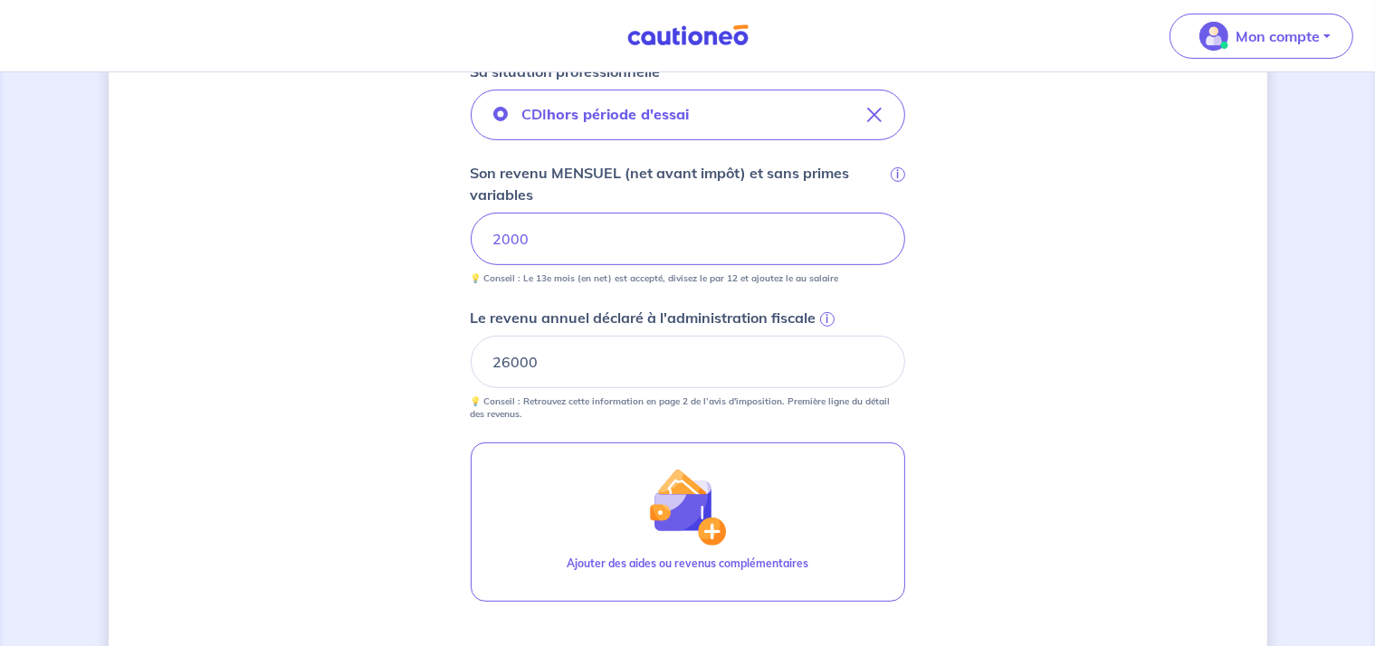
scroll to position [724, 0]
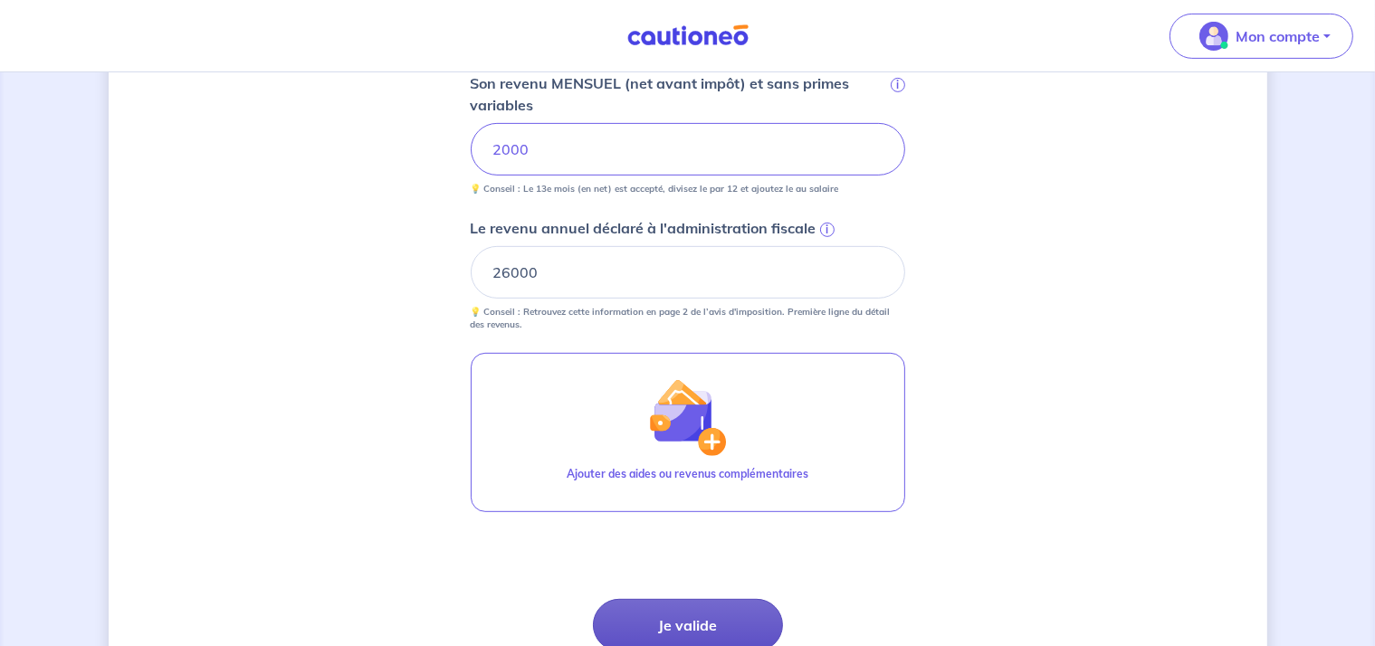
click at [663, 629] on button "Je valide" at bounding box center [688, 625] width 190 height 53
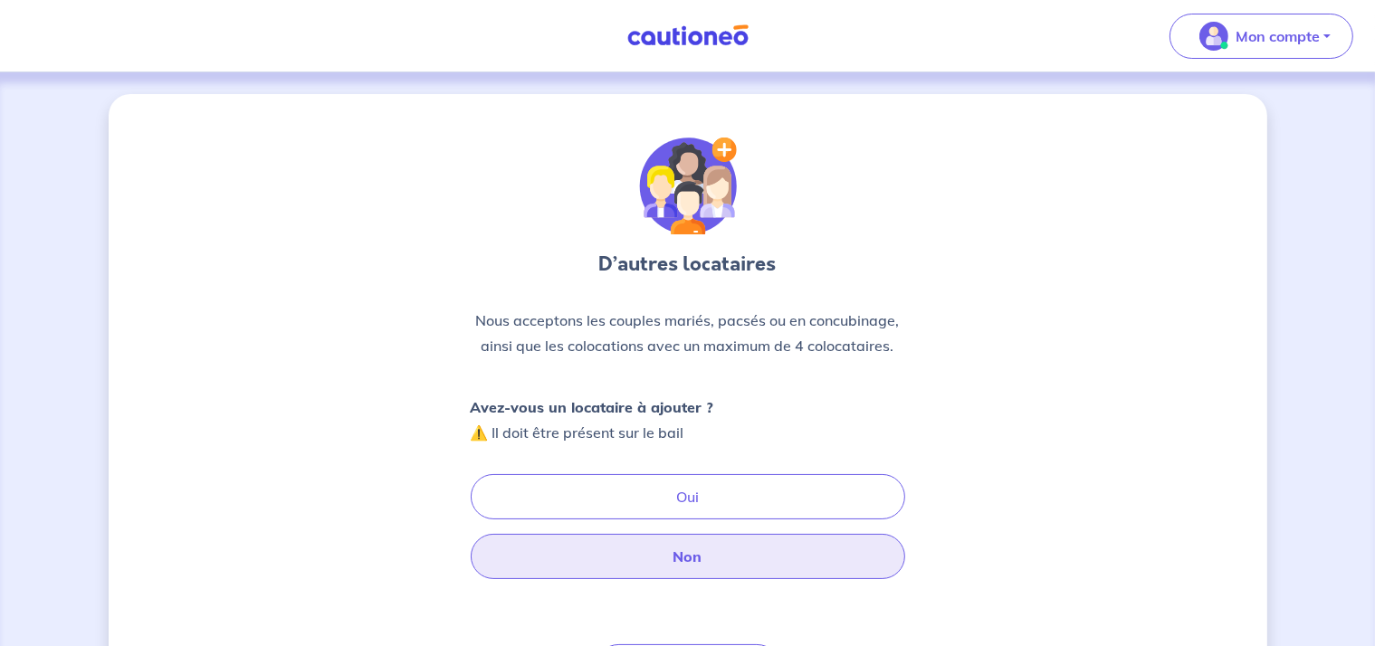
click at [724, 555] on button "Non" at bounding box center [688, 556] width 435 height 45
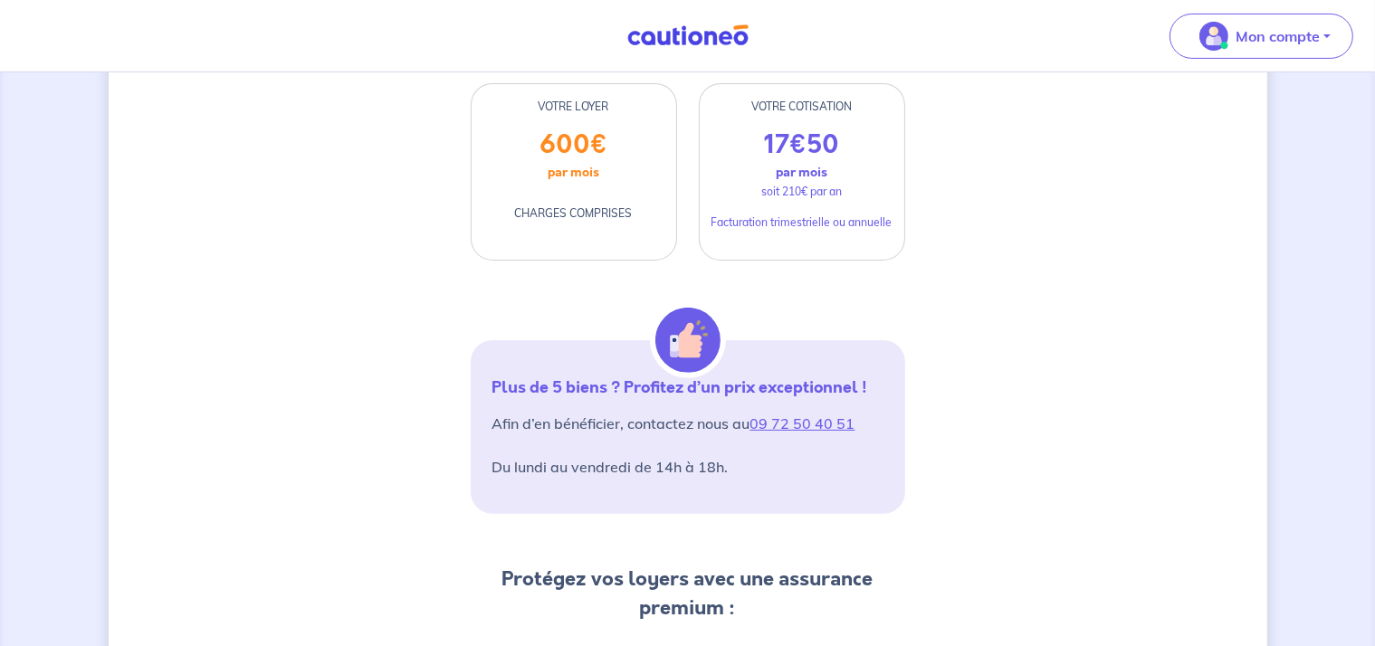
scroll to position [272, 0]
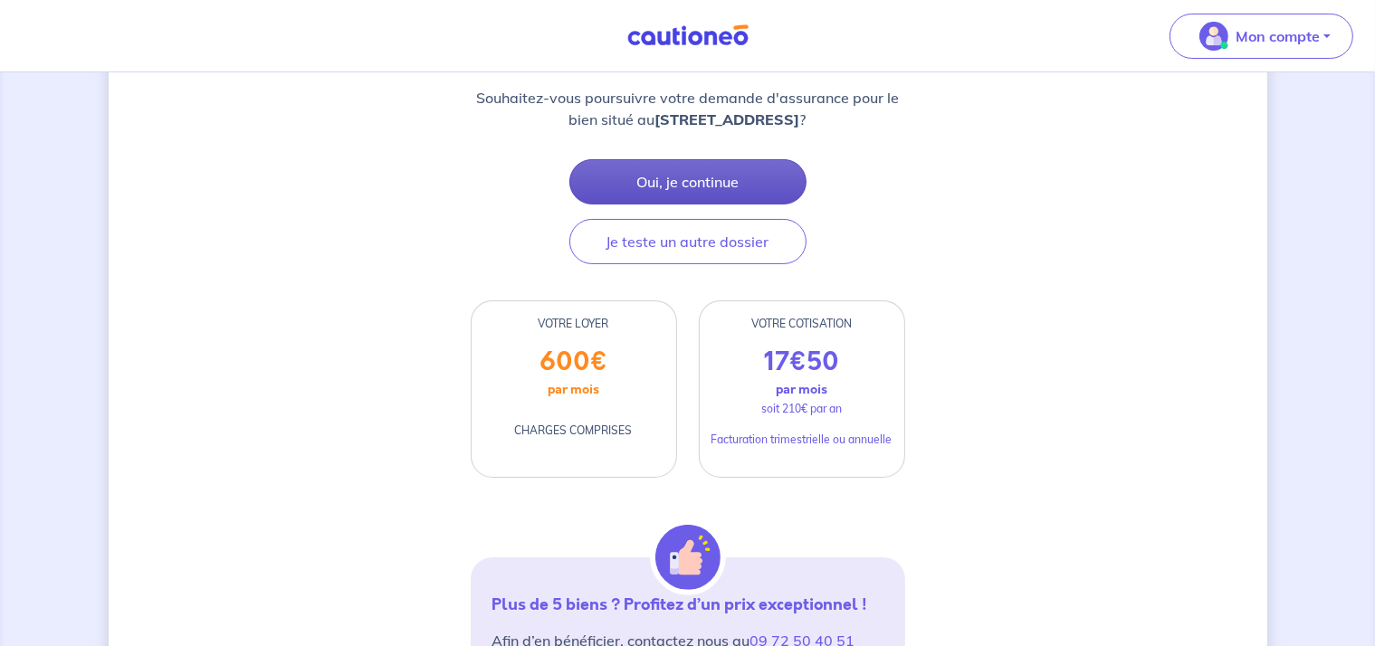
click at [659, 188] on button "Oui, je continue" at bounding box center [687, 181] width 237 height 45
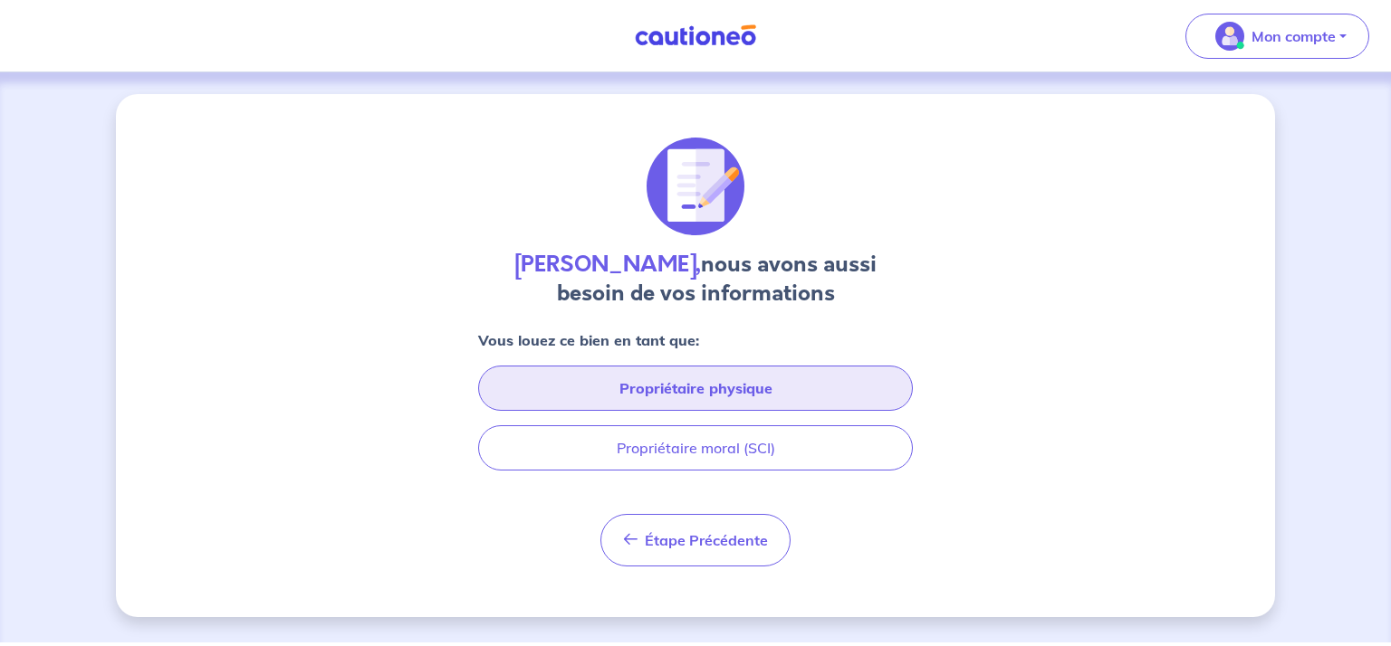
click at [692, 397] on button "Propriétaire physique" at bounding box center [695, 388] width 435 height 45
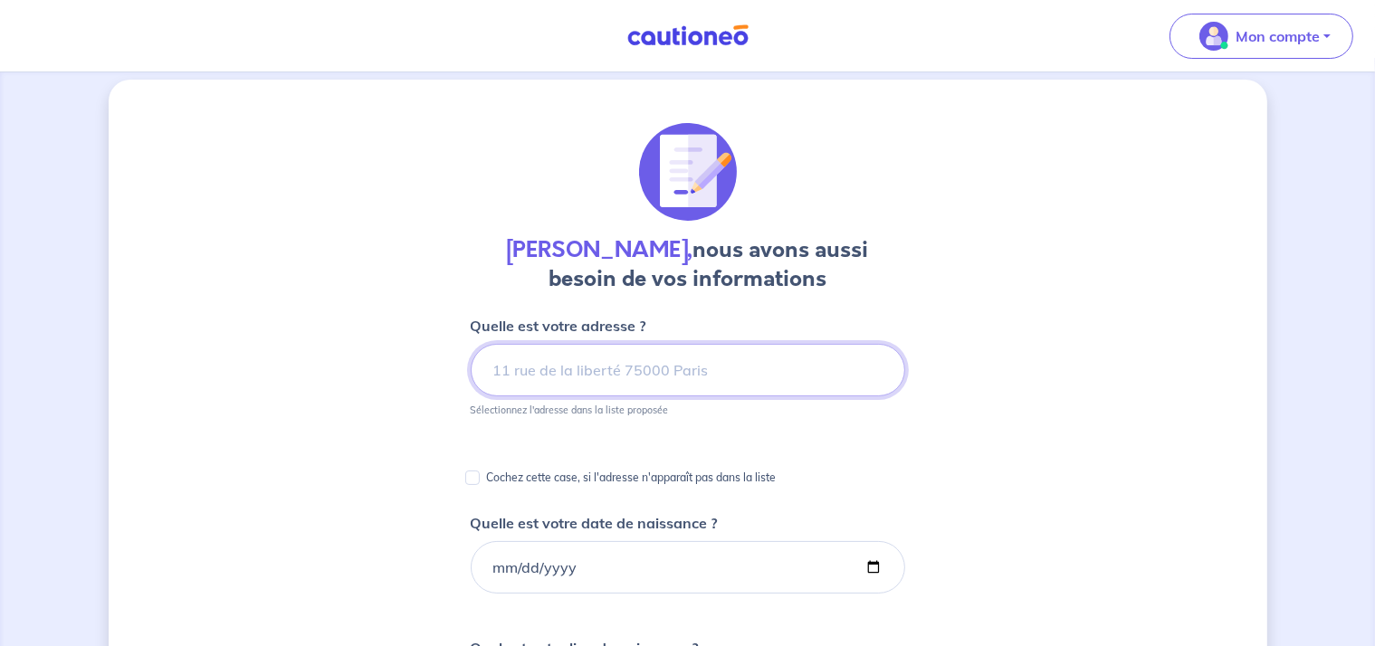
scroll to position [5, 0]
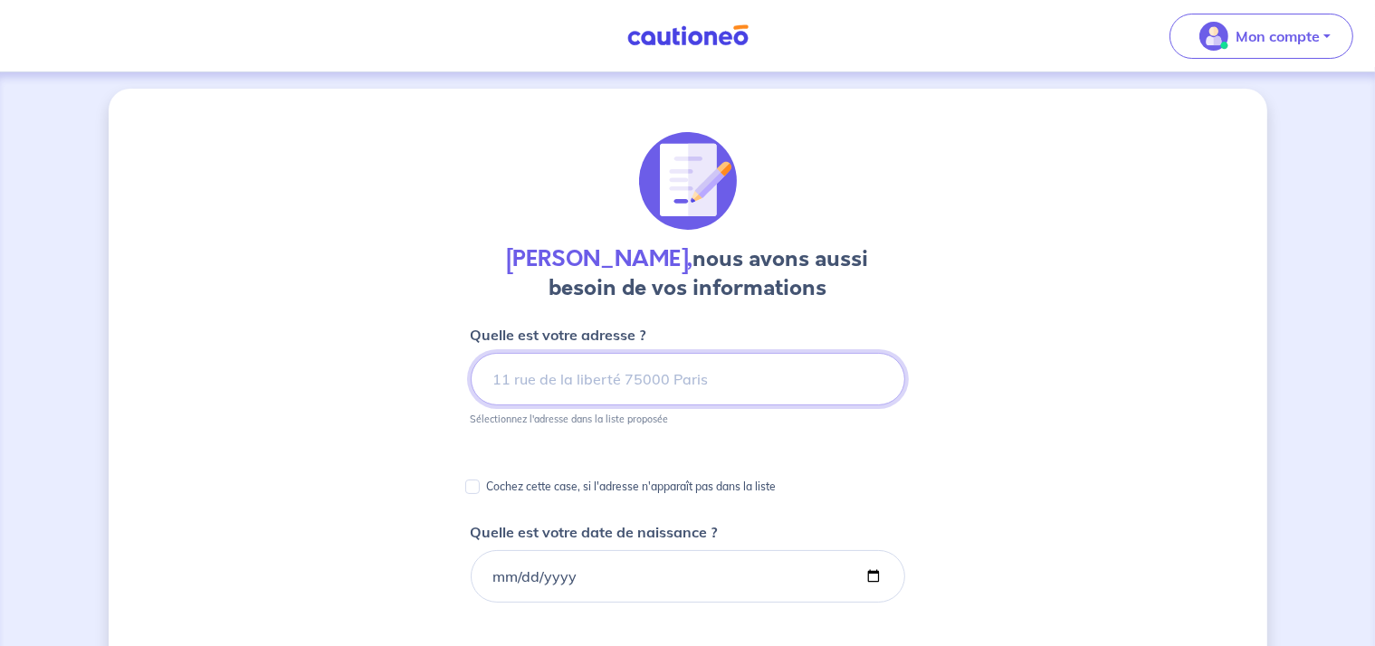
click at [572, 379] on input at bounding box center [688, 379] width 435 height 53
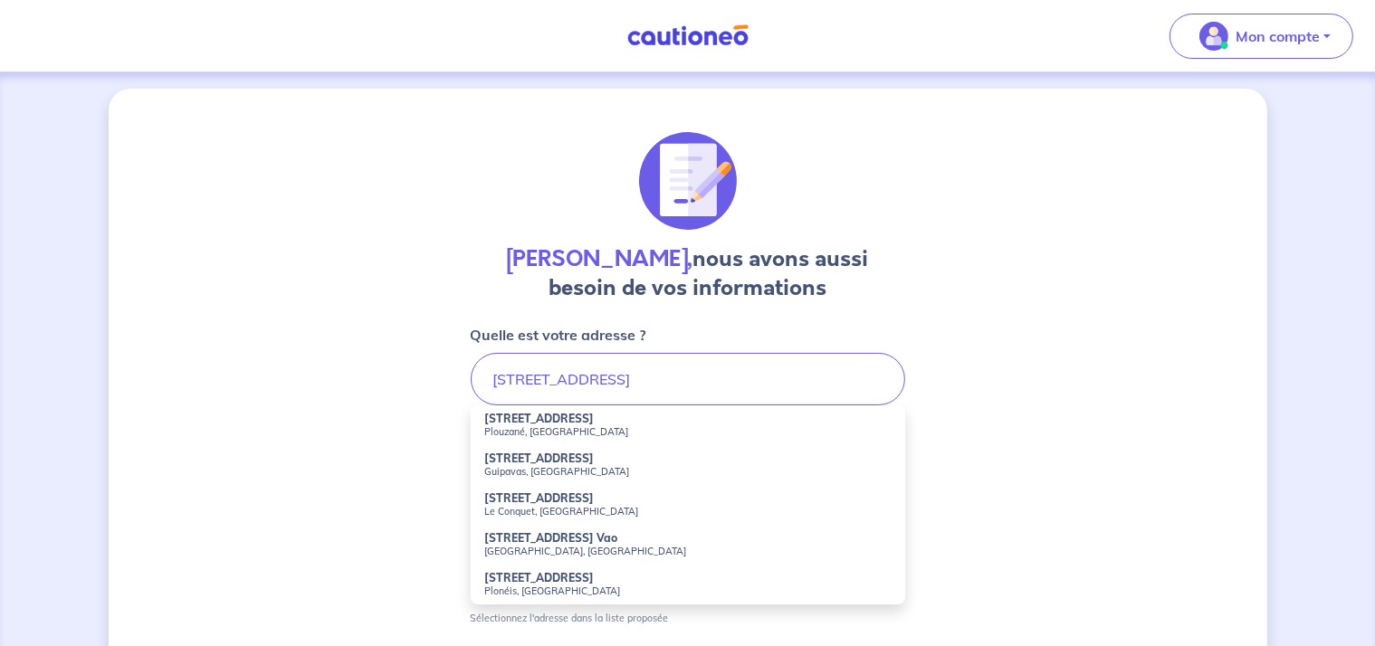
click at [526, 439] on li "[STREET_ADDRESS]" at bounding box center [688, 426] width 435 height 40
type input "[STREET_ADDRESS]"
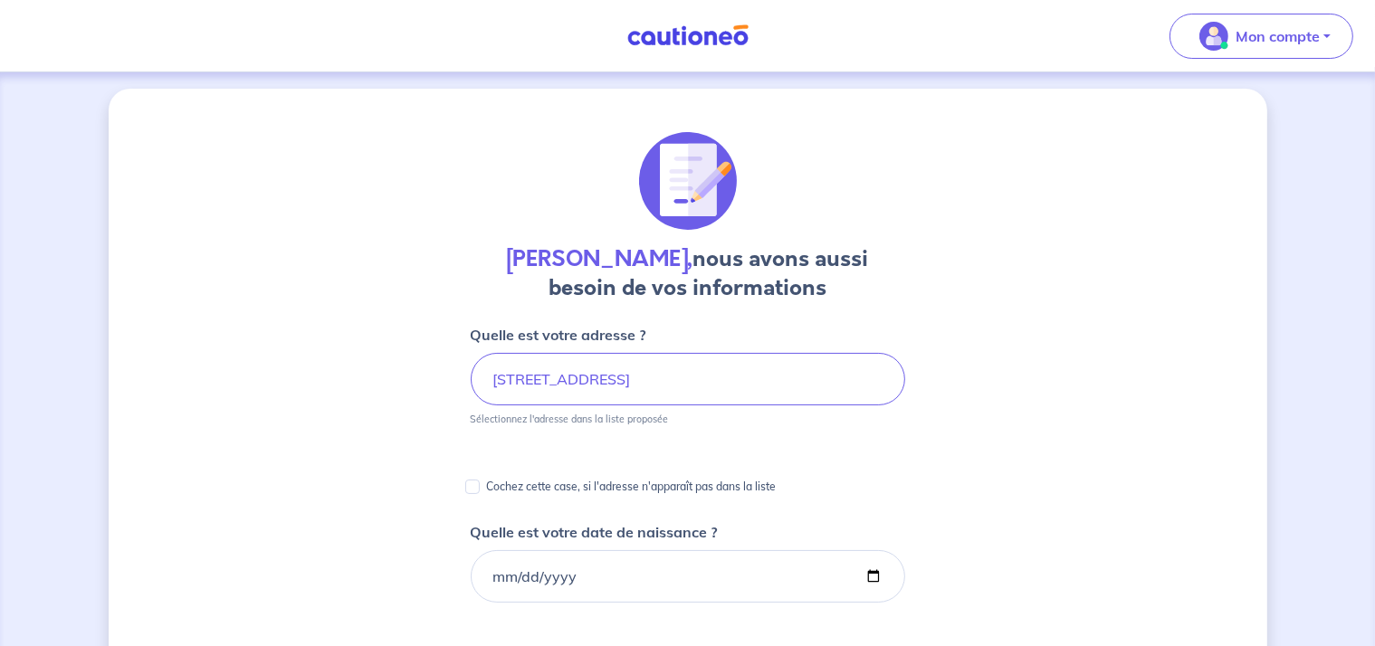
click at [560, 462] on div "Cochez cette case, si l'adresse n'apparaît pas dans la liste" at bounding box center [688, 481] width 435 height 38
click at [579, 570] on input "Quelle est votre date de naissance ?" at bounding box center [688, 576] width 435 height 53
type input "[DATE]"
click at [808, 493] on div "Cochez cette case, si l'adresse n'apparaît pas dans la liste" at bounding box center [688, 487] width 435 height 22
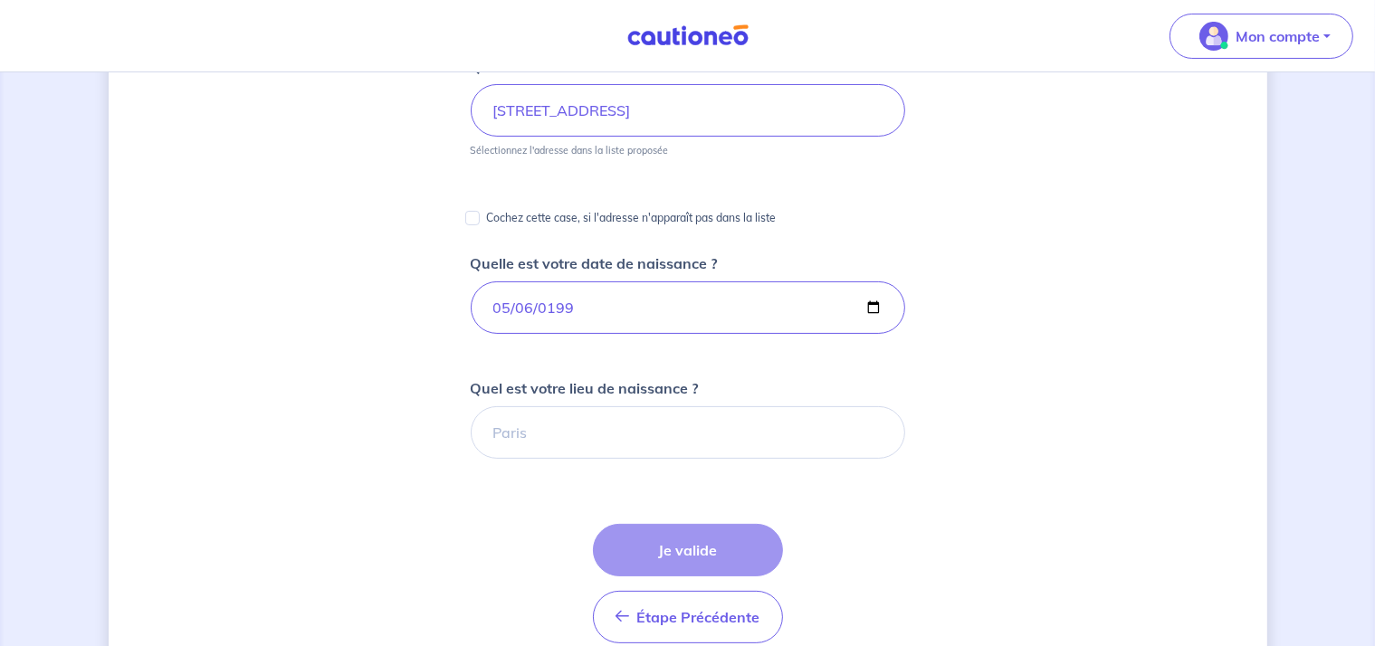
scroll to position [277, 0]
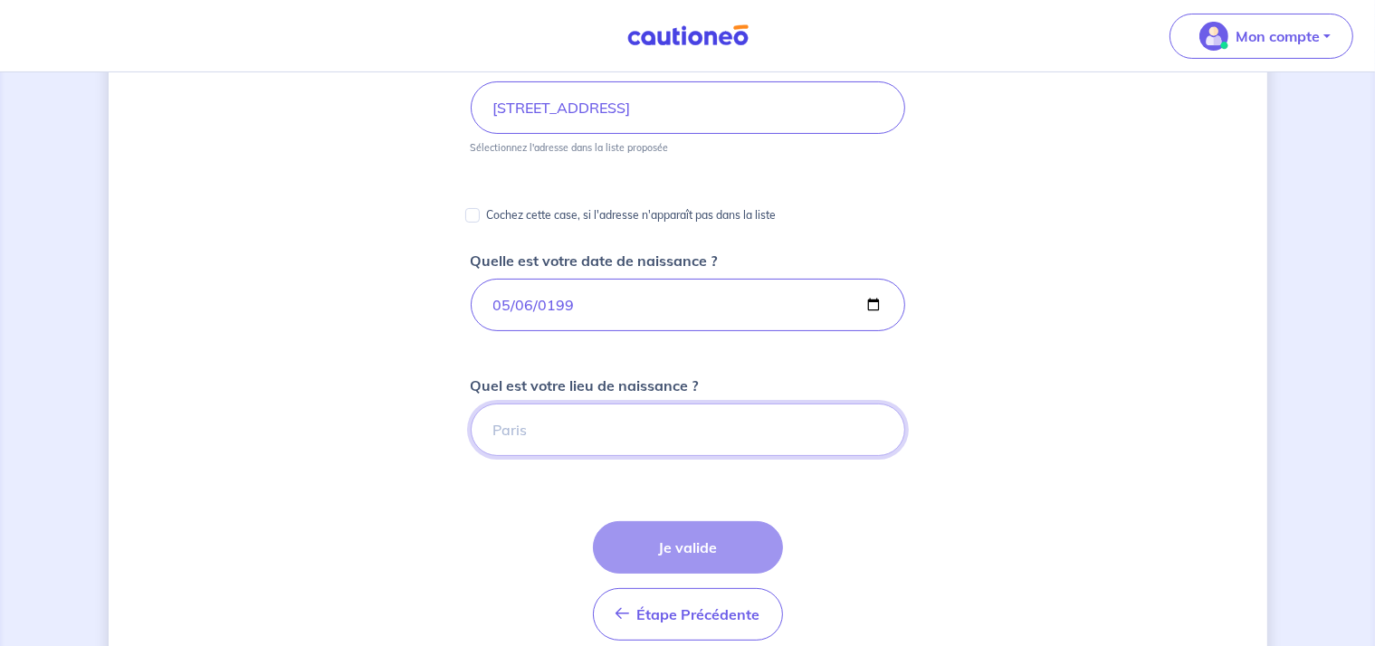
click at [526, 430] on input "Quel est votre lieu de naissance ?" at bounding box center [688, 430] width 435 height 53
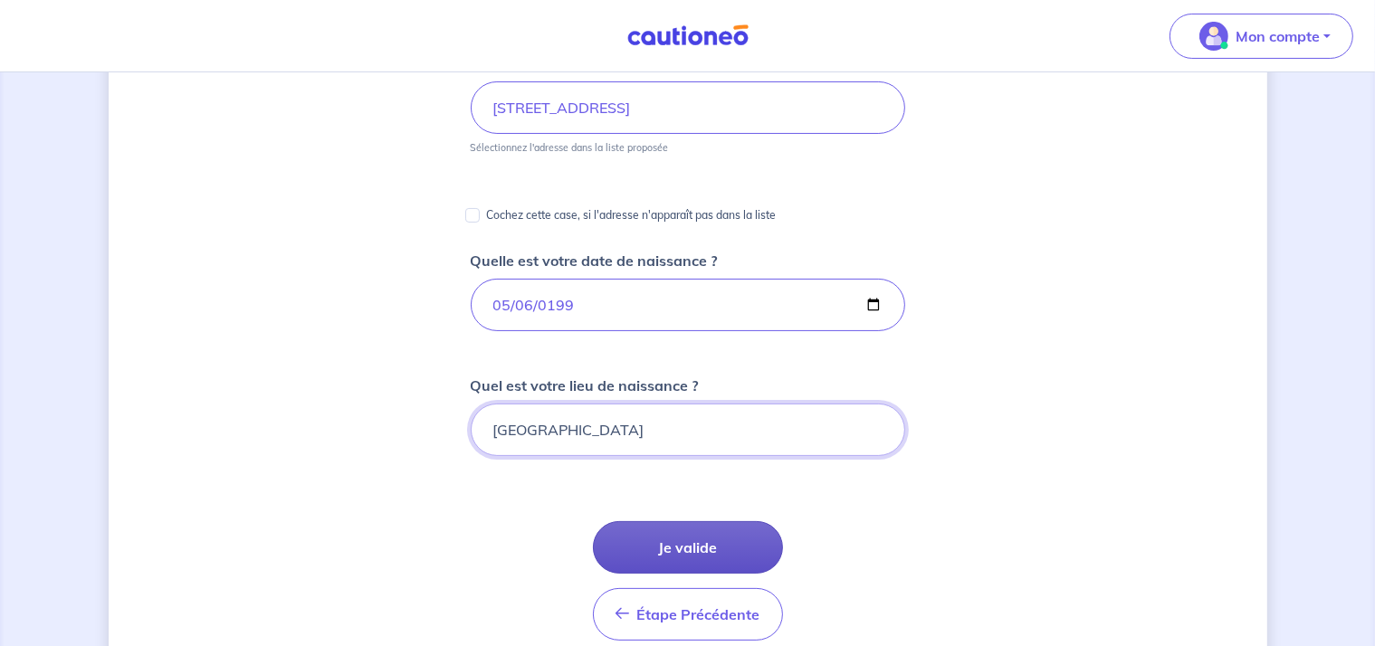
type input "[GEOGRAPHIC_DATA]"
click at [667, 539] on button "Je valide" at bounding box center [688, 547] width 190 height 53
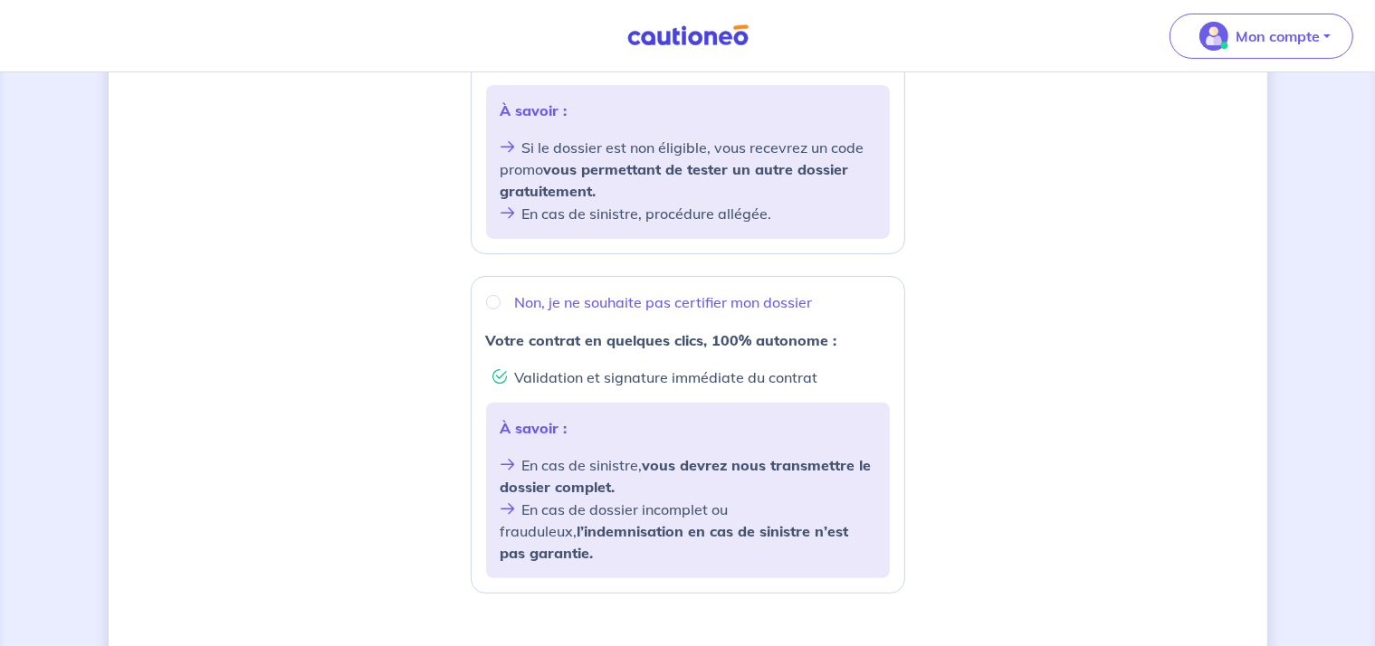
scroll to position [543, 0]
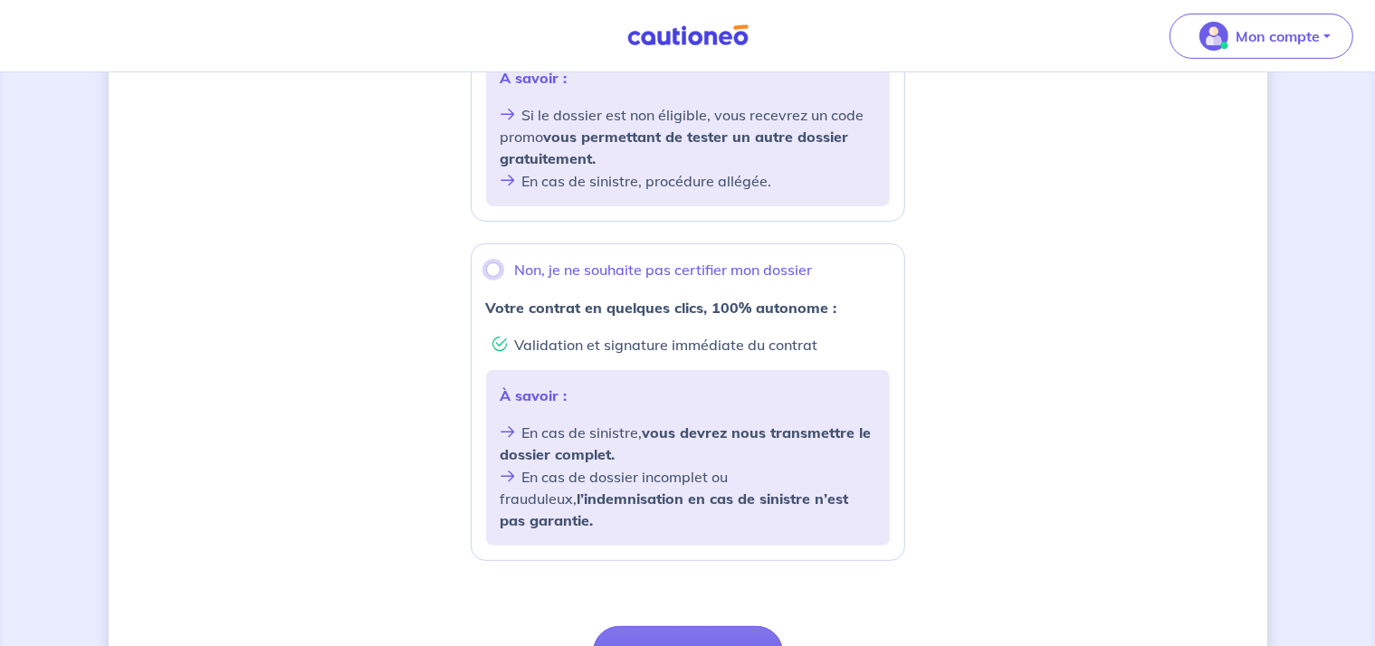
click at [493, 271] on input "Non, je ne souhaite pas certifier mon dossier" at bounding box center [493, 270] width 14 height 14
radio input "true"
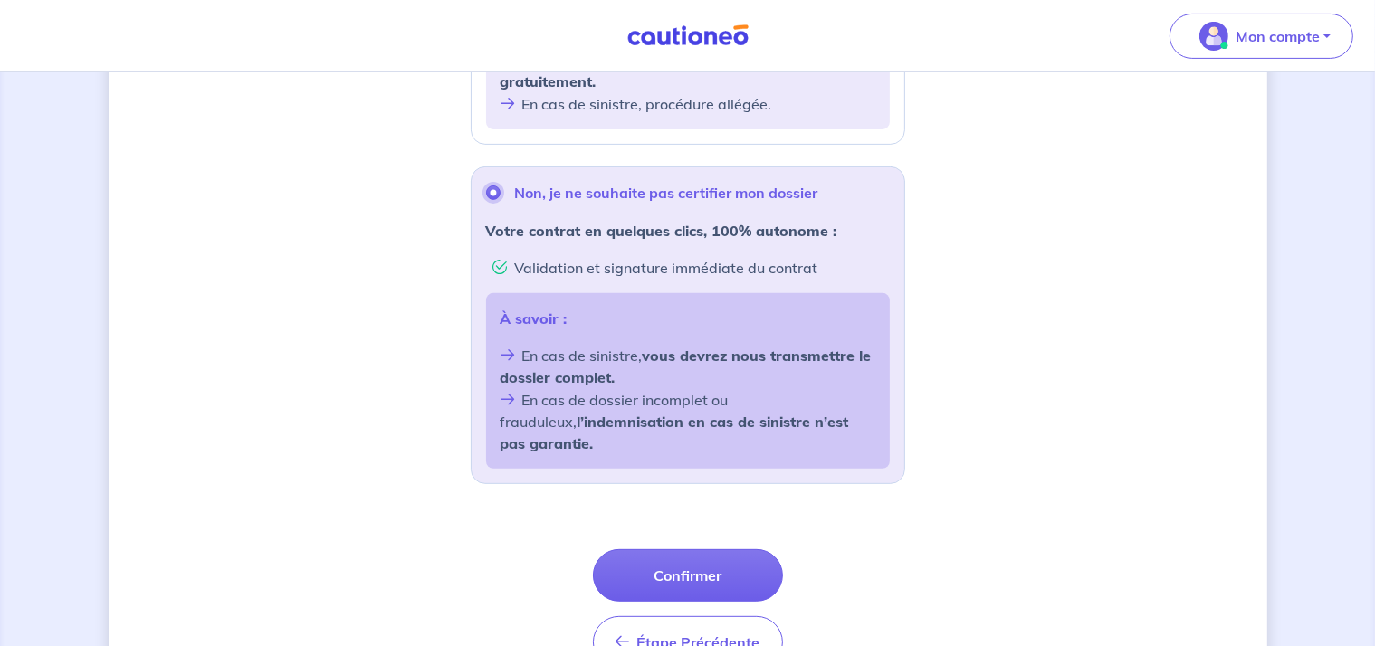
scroll to position [711, 0]
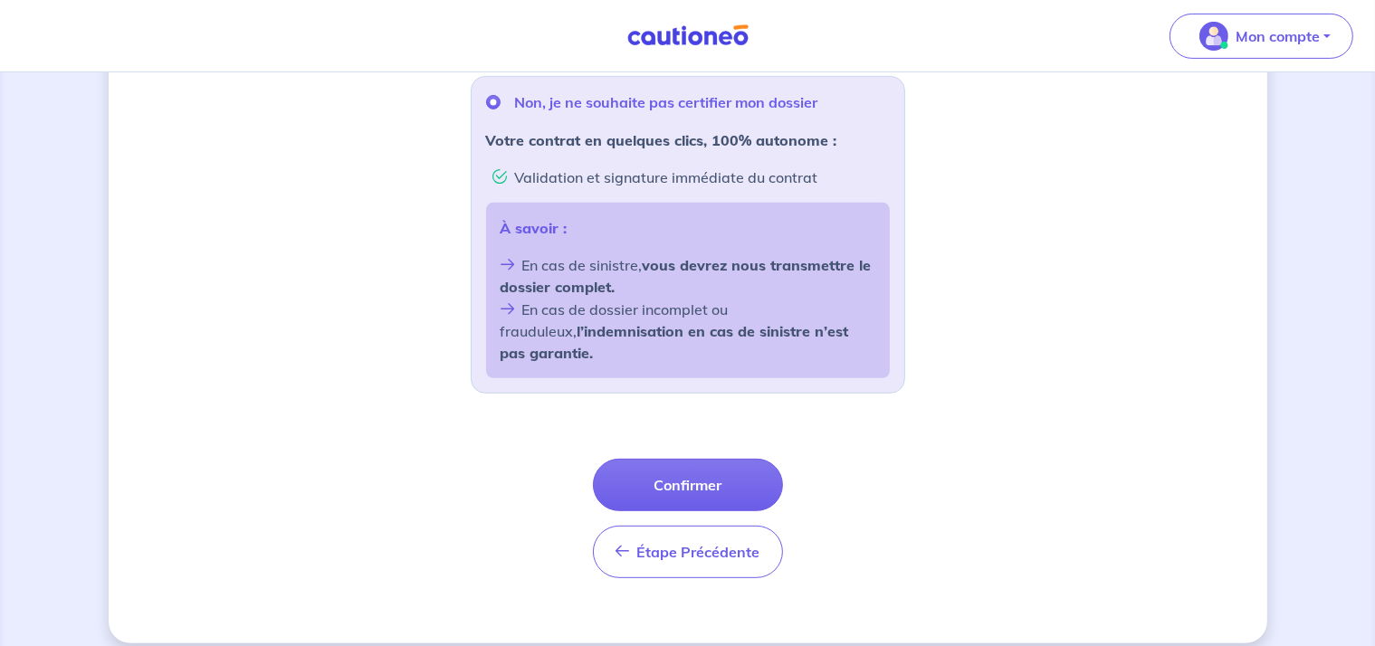
click at [775, 372] on div "Non, je ne souhaite pas certifier mon dossier Votre contrat en quelques clics, …" at bounding box center [688, 235] width 435 height 318
